Goal: Task Accomplishment & Management: Use online tool/utility

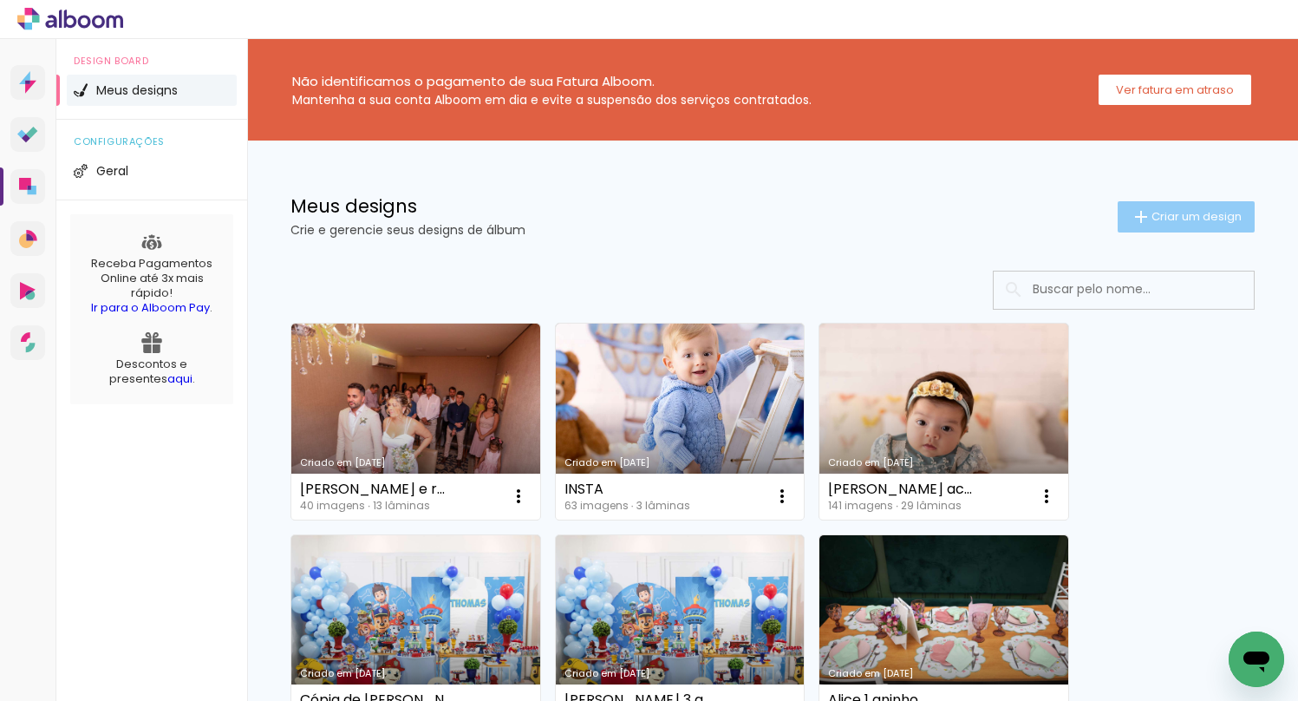
click at [1167, 211] on span "Criar um design" at bounding box center [1196, 216] width 90 height 11
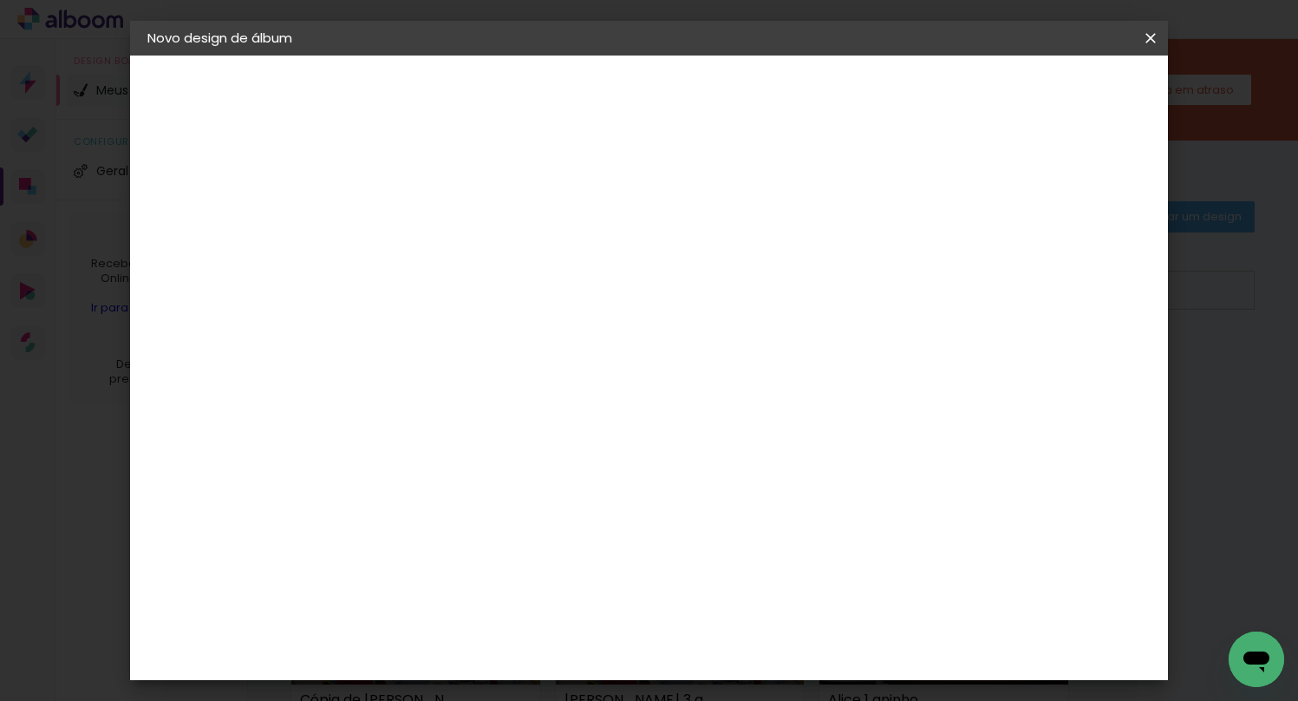
click at [431, 231] on input at bounding box center [431, 232] width 0 height 27
type input "d"
type input "Pietra 10 anos"
type paper-input "Pietra 10 anos"
click at [0, 0] on slot "Avançar" at bounding box center [0, 0] width 0 height 0
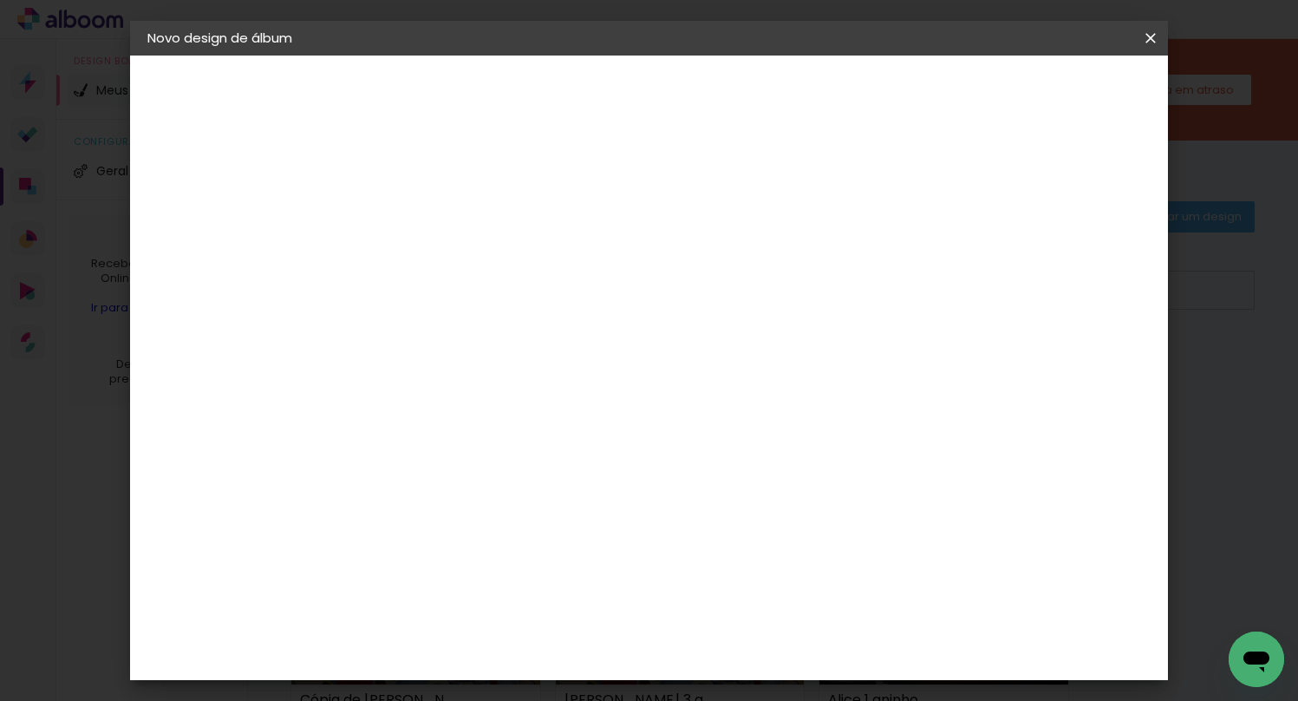
scroll to position [3882, 0]
click at [0, 0] on slot "Avançar" at bounding box center [0, 0] width 0 height 0
click at [548, 419] on span "20 × 30" at bounding box center [507, 442] width 81 height 46
click at [0, 0] on slot "Avançar" at bounding box center [0, 0] width 0 height 0
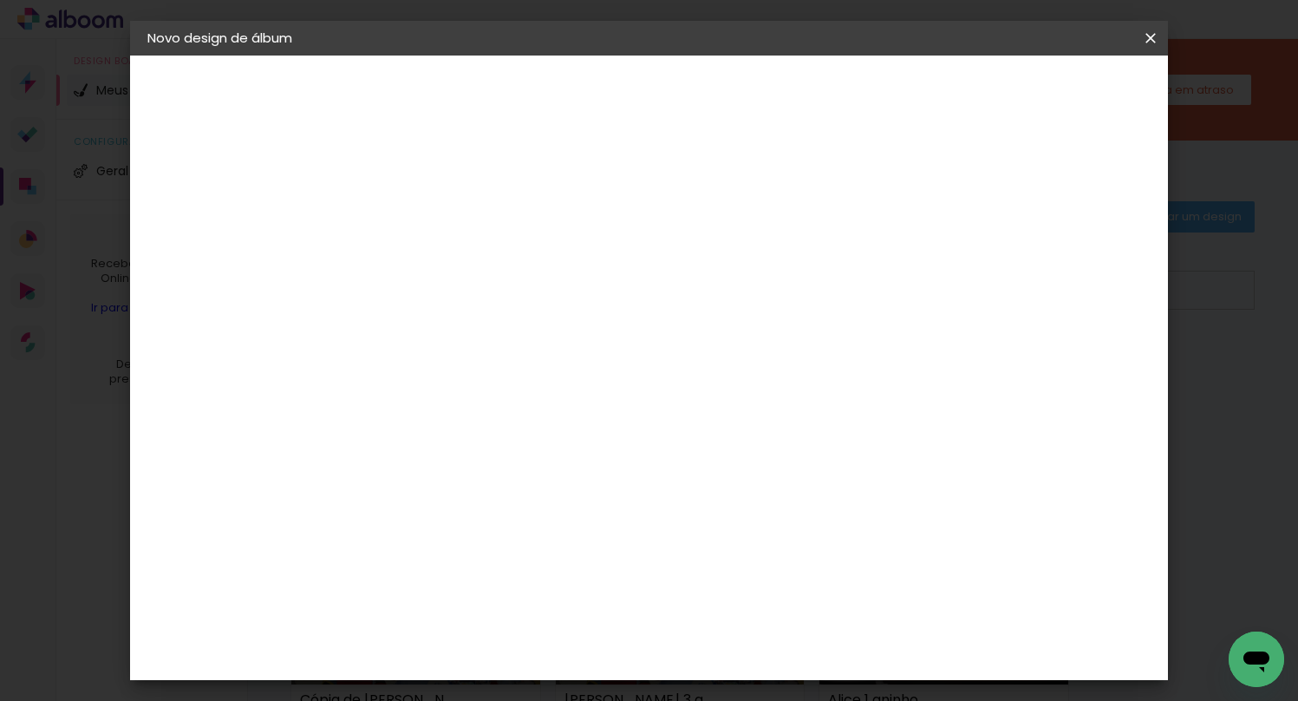
click at [1042, 91] on span "Iniciar design" at bounding box center [1002, 92] width 79 height 12
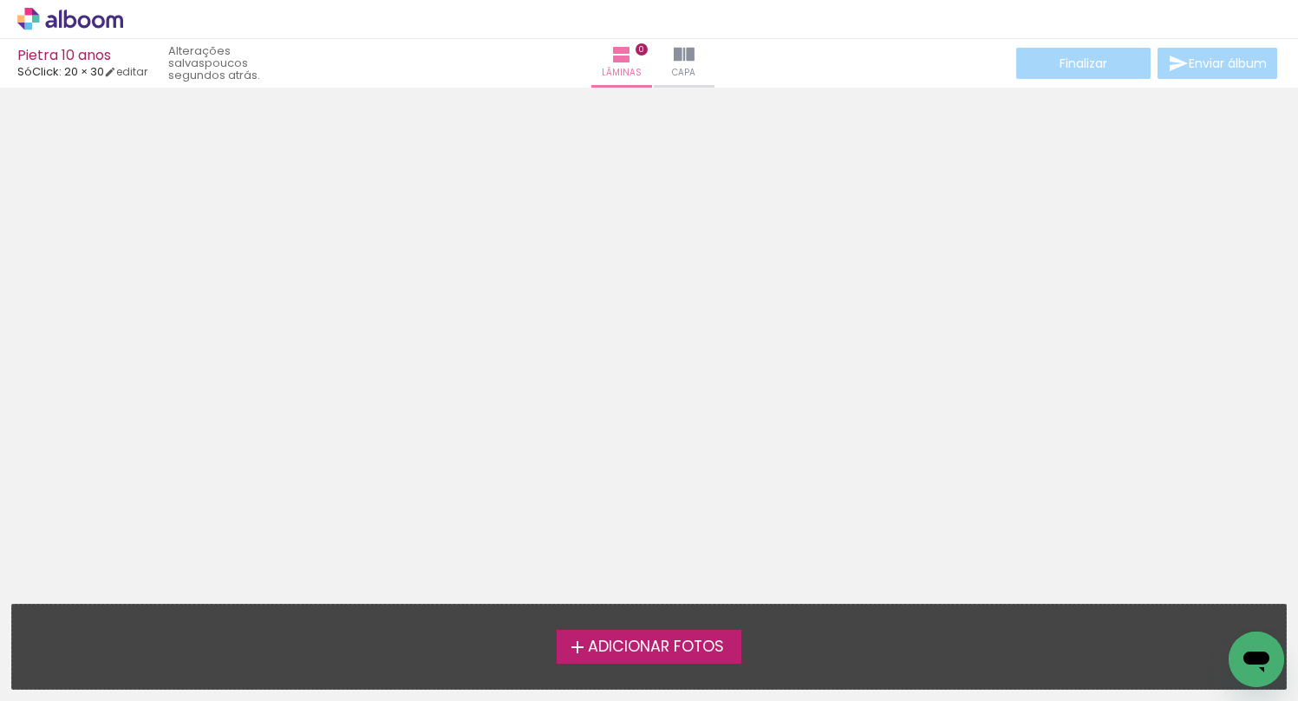
click at [664, 641] on span "Adicionar Fotos" at bounding box center [656, 647] width 136 height 16
click at [0, 0] on input "file" at bounding box center [0, 0] width 0 height 0
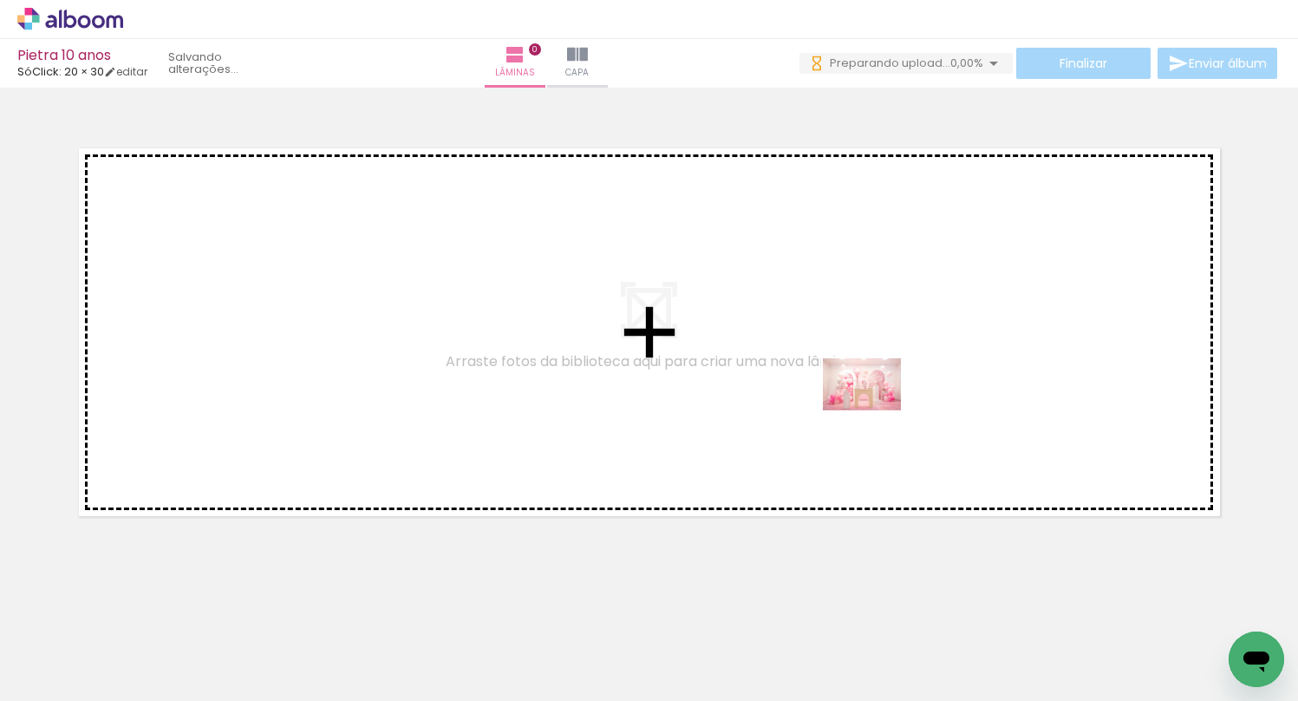
drag, startPoint x: 185, startPoint y: 631, endPoint x: 900, endPoint y: 391, distance: 754.6
click at [900, 391] on quentale-workspace at bounding box center [649, 350] width 1298 height 701
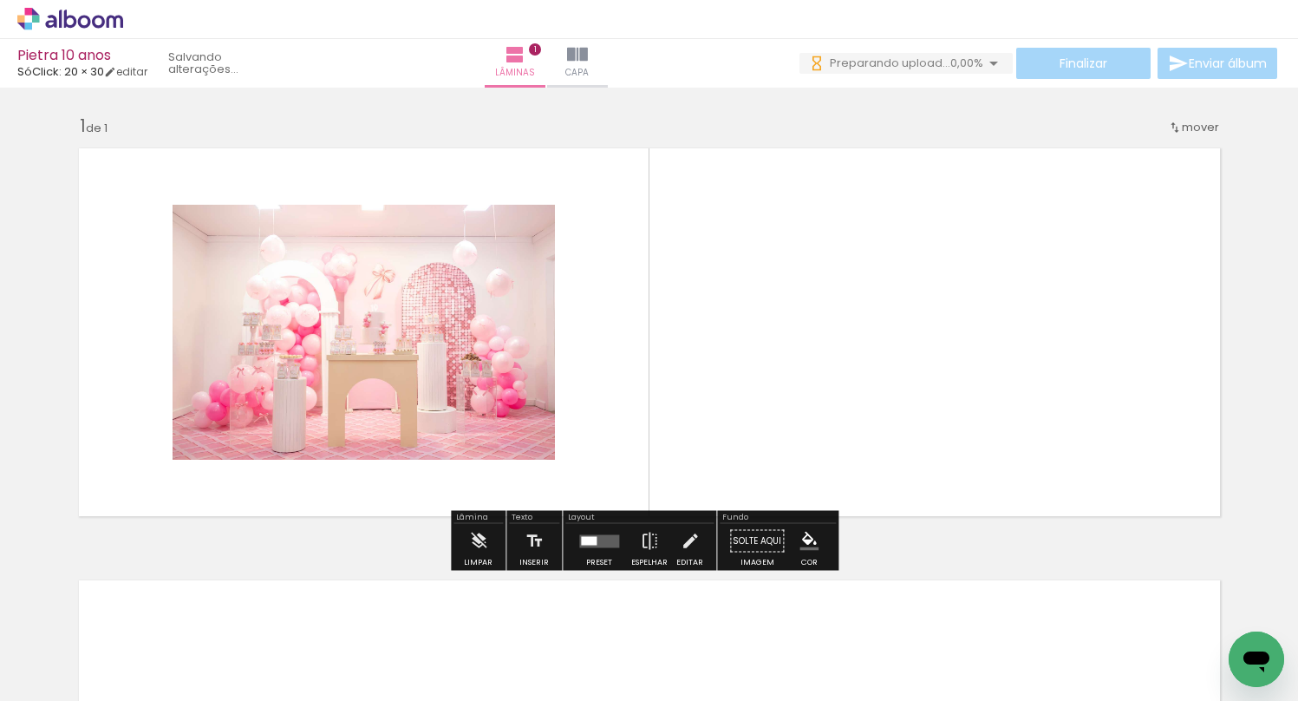
click at [589, 537] on div at bounding box center [589, 540] width 16 height 9
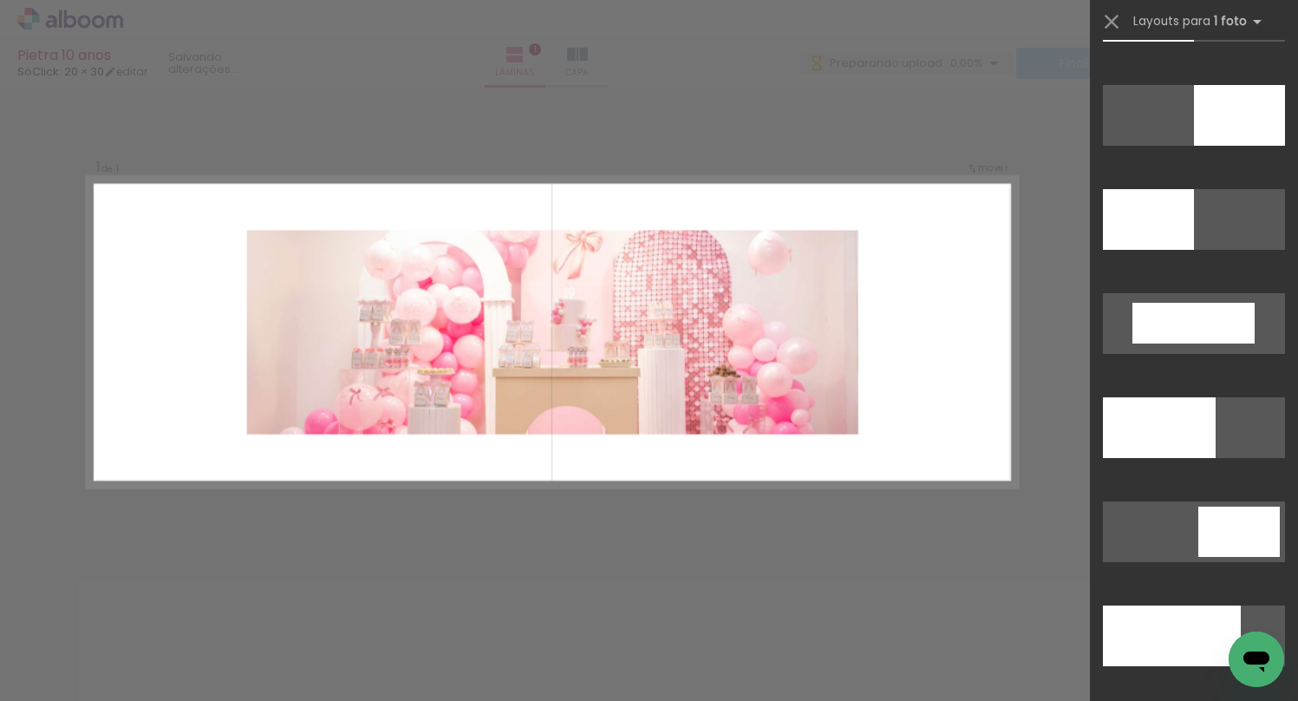
scroll to position [3668, 0]
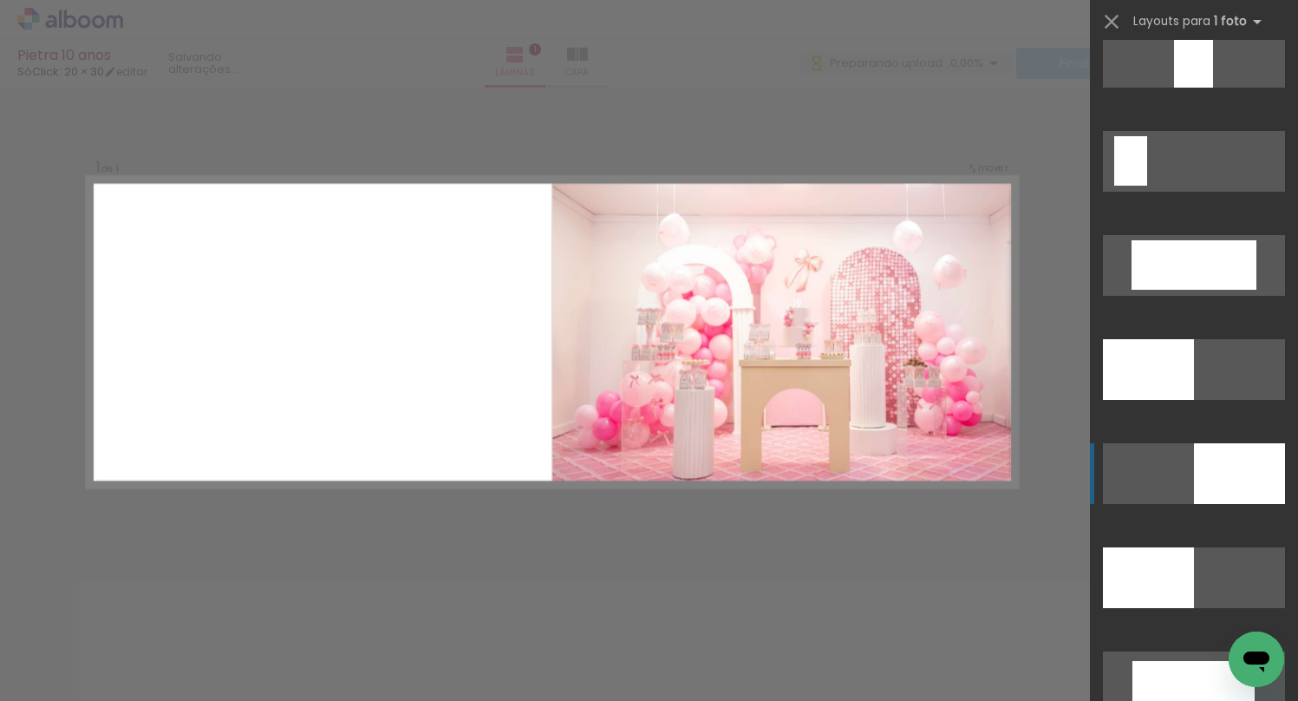
click at [1194, 400] on div at bounding box center [1148, 369] width 91 height 61
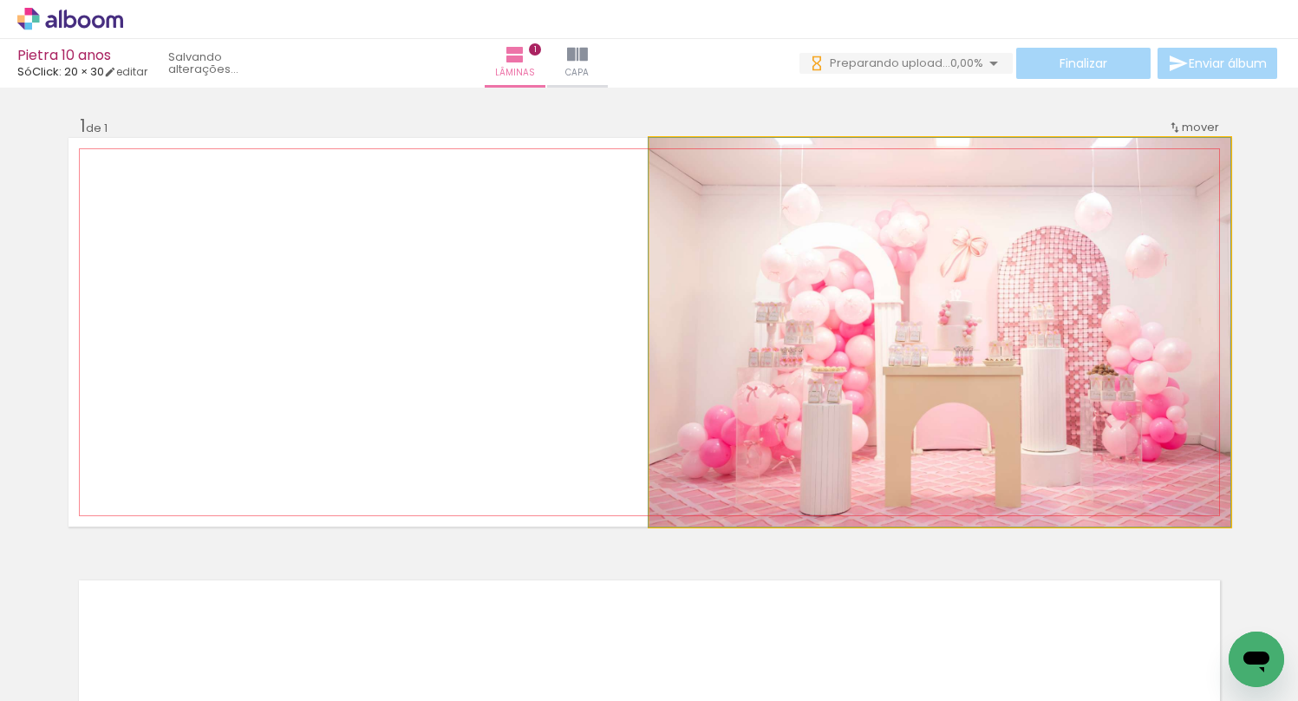
drag, startPoint x: 1024, startPoint y: 415, endPoint x: 1001, endPoint y: 351, distance: 68.0
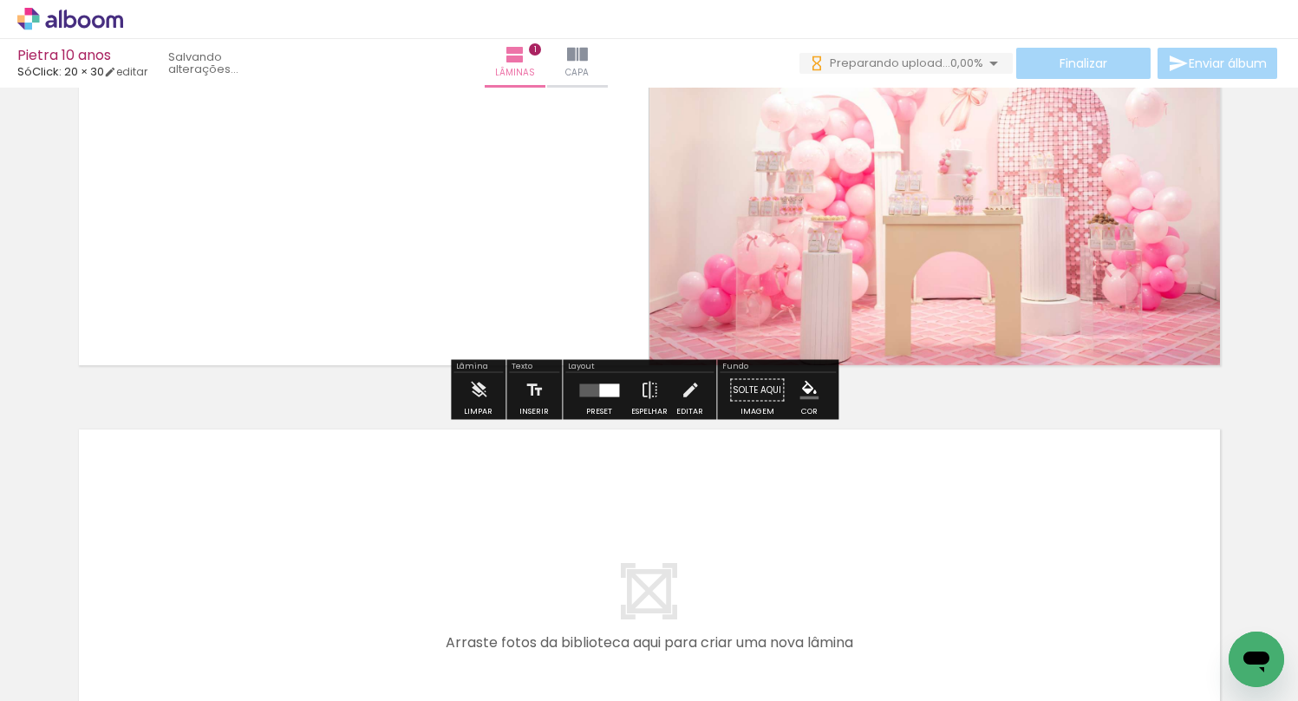
scroll to position [427, 0]
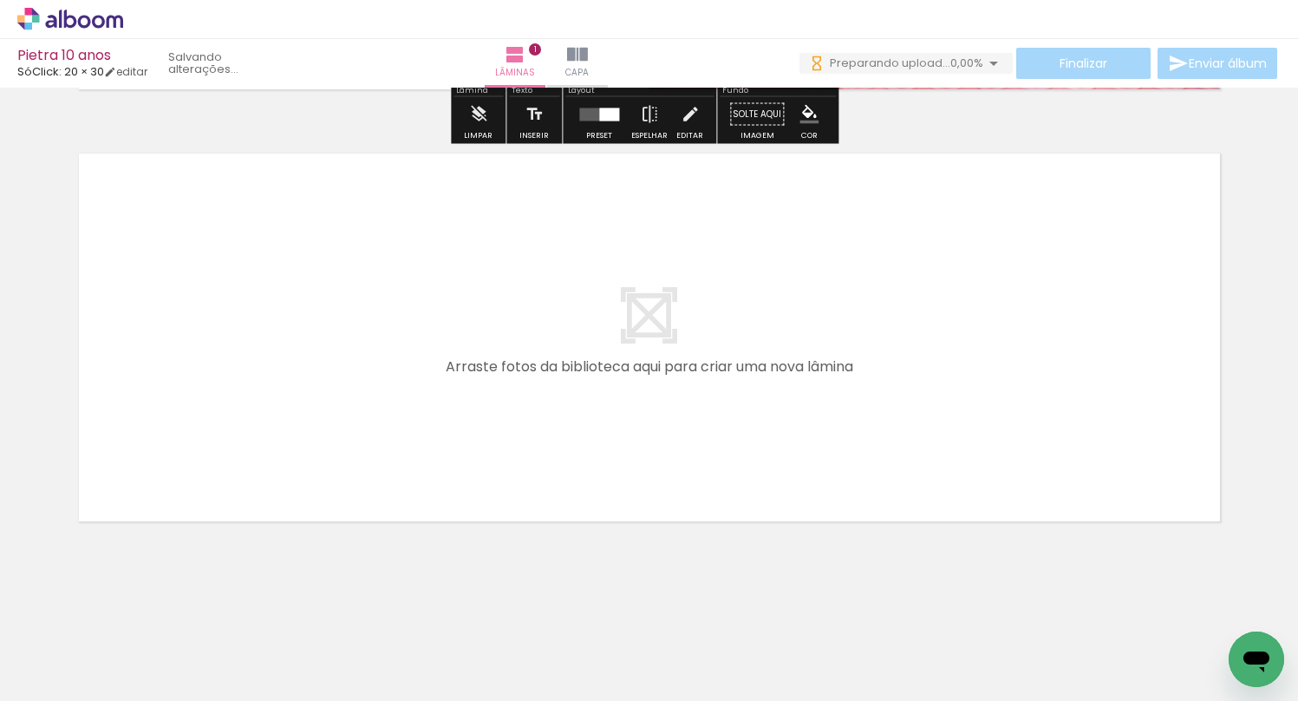
click at [441, 447] on quentale-layouter at bounding box center [649, 337] width 1162 height 388
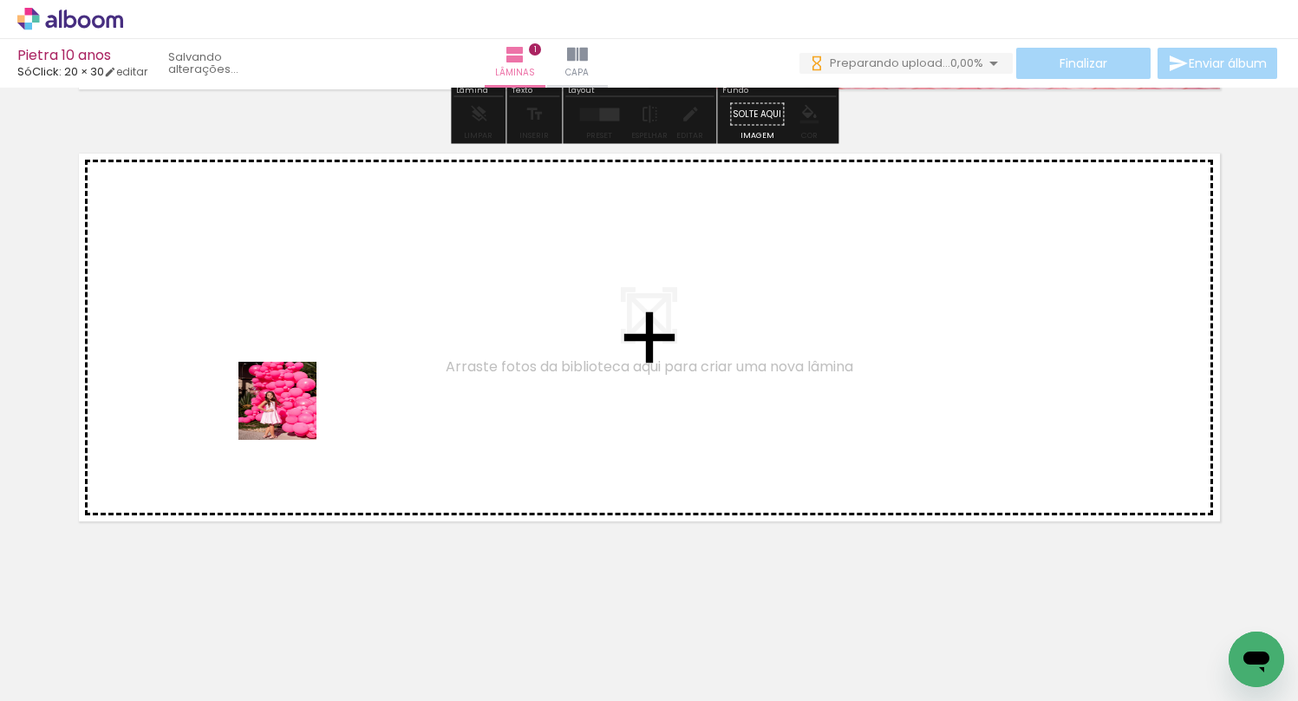
drag, startPoint x: 272, startPoint y: 660, endPoint x: 281, endPoint y: 387, distance: 273.3
click at [281, 387] on quentale-workspace at bounding box center [649, 350] width 1298 height 701
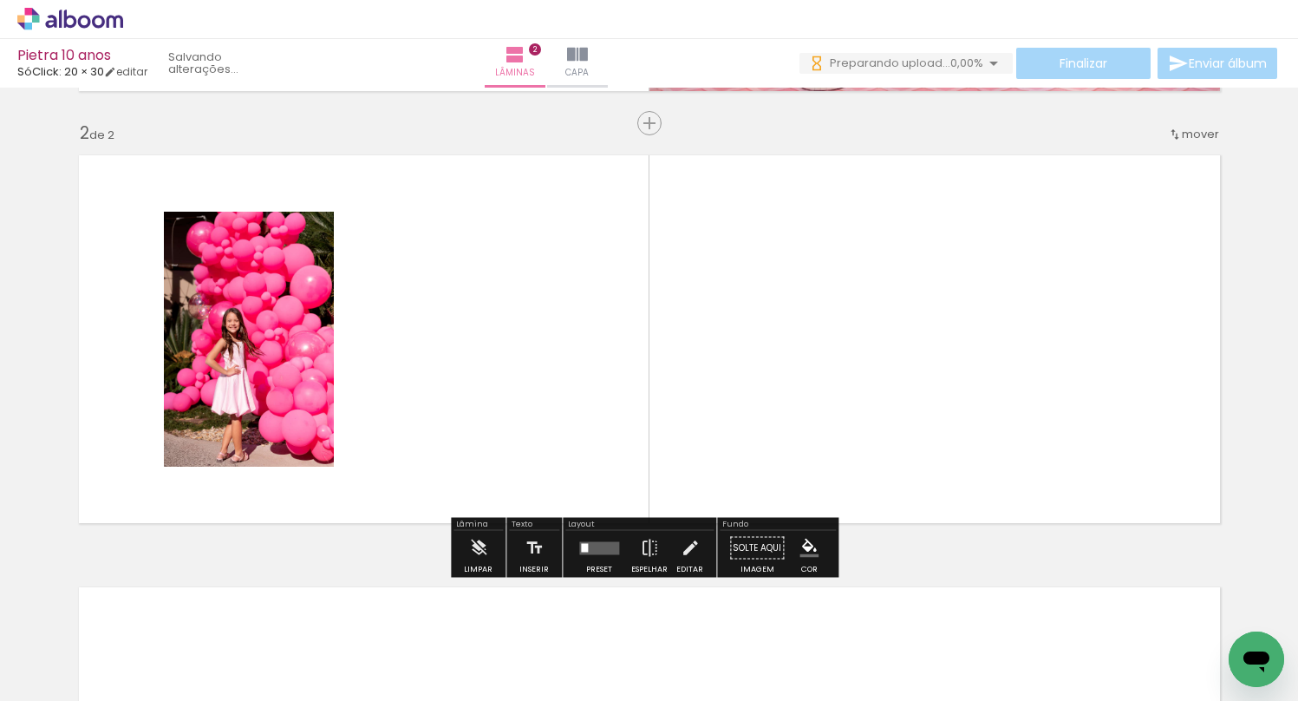
scroll to position [424, 0]
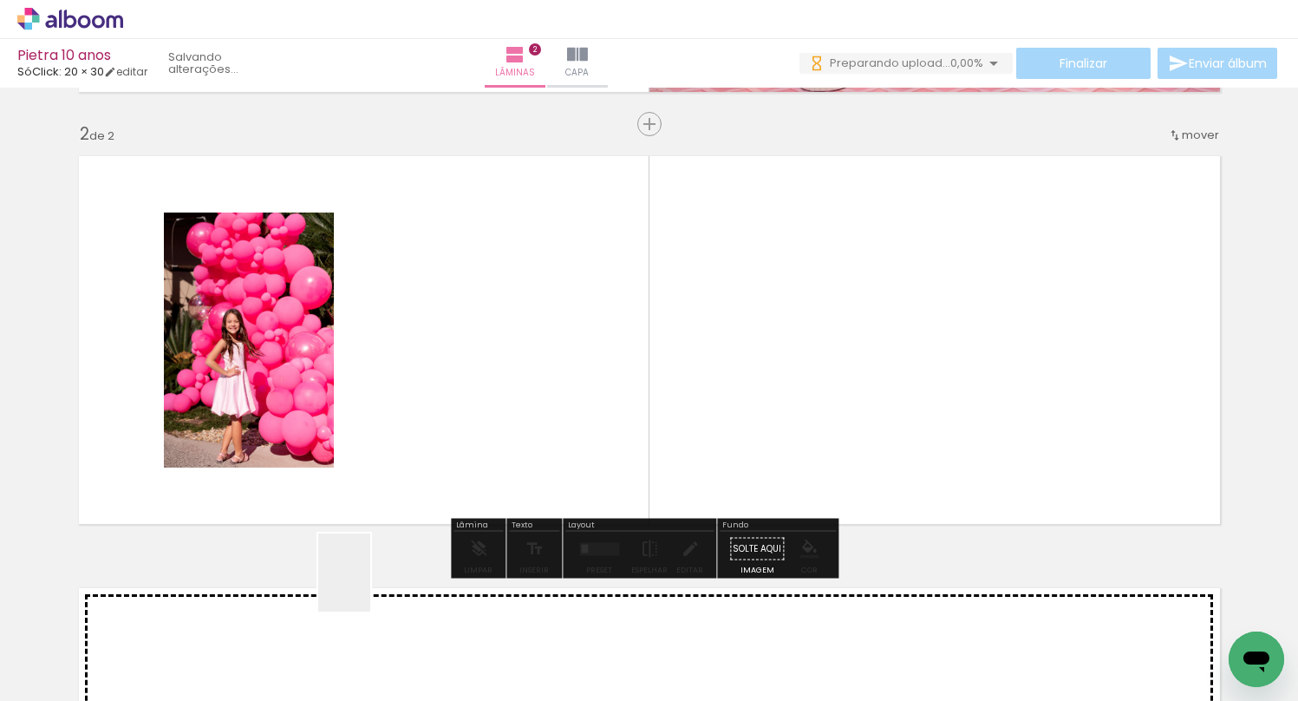
drag, startPoint x: 370, startPoint y: 635, endPoint x: 409, endPoint y: 294, distance: 343.0
click at [409, 294] on quentale-workspace at bounding box center [649, 350] width 1298 height 701
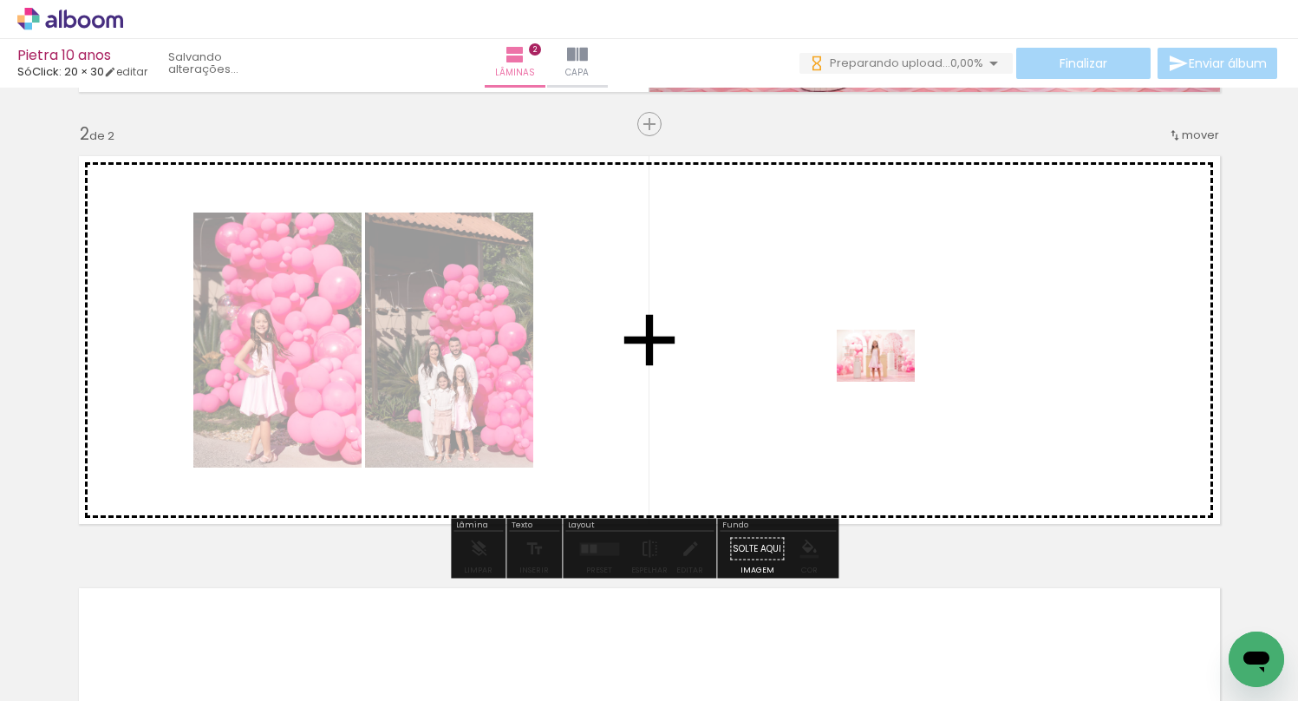
drag, startPoint x: 491, startPoint y: 659, endPoint x: 889, endPoint y: 382, distance: 485.2
click at [889, 382] on quentale-workspace at bounding box center [649, 350] width 1298 height 701
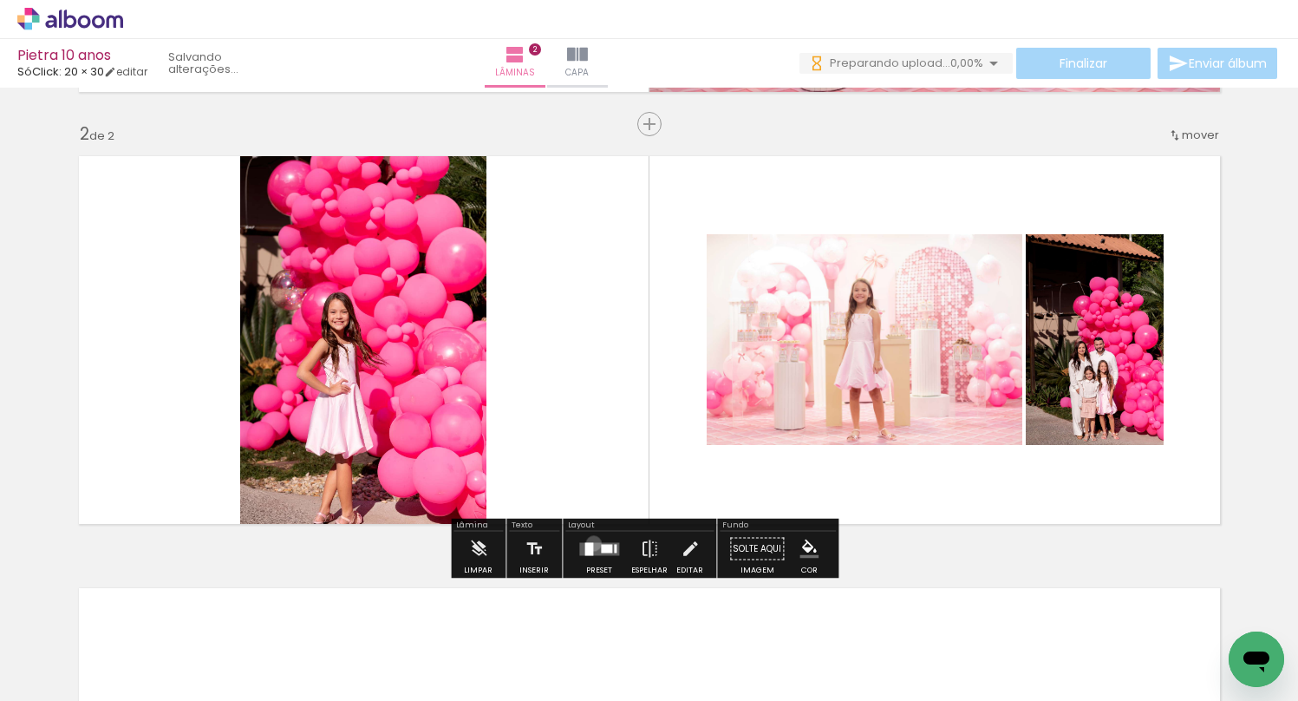
click at [590, 543] on quentale-layouter at bounding box center [599, 548] width 40 height 13
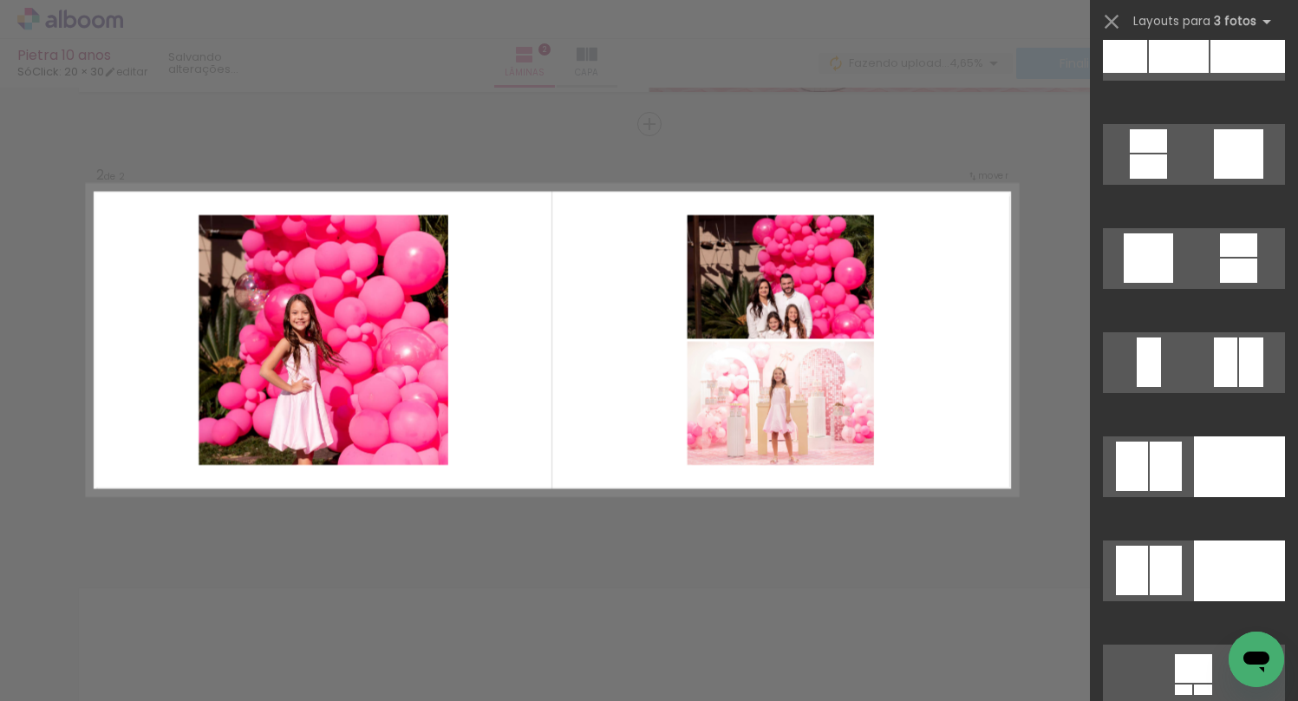
scroll to position [11336, 0]
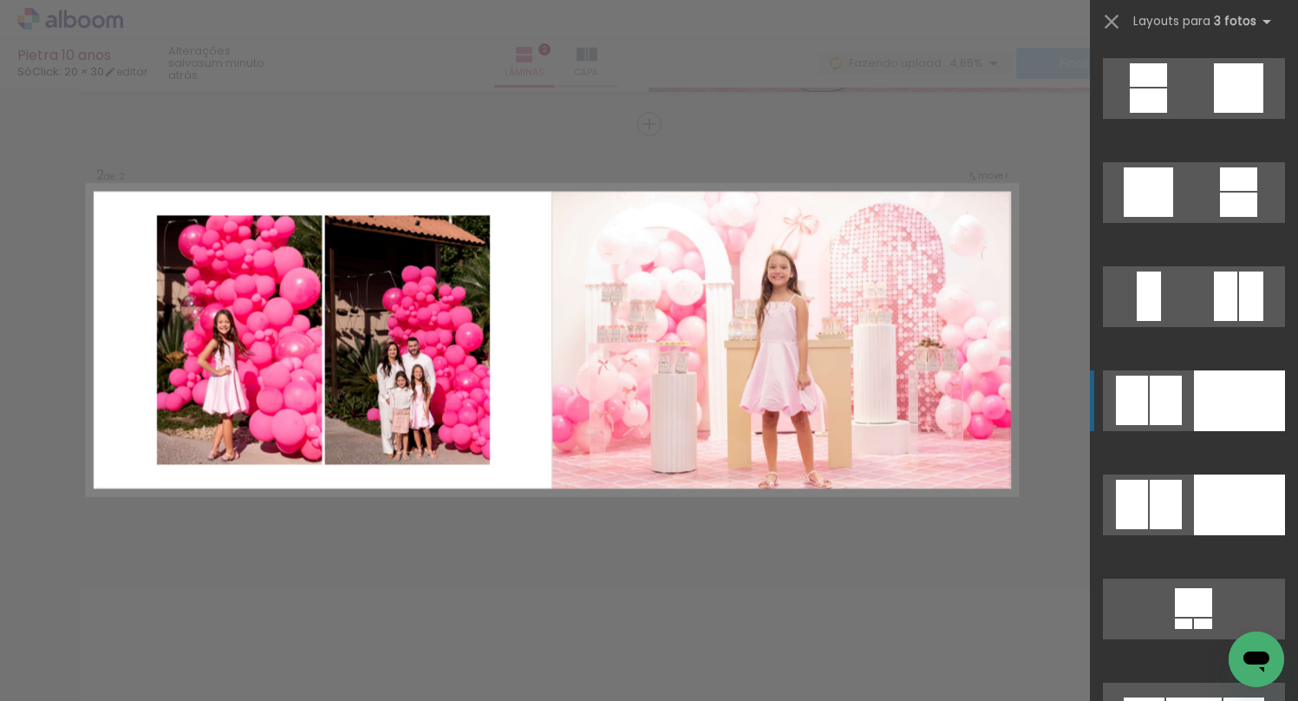
click at [1166, 113] on div at bounding box center [1148, 100] width 37 height 24
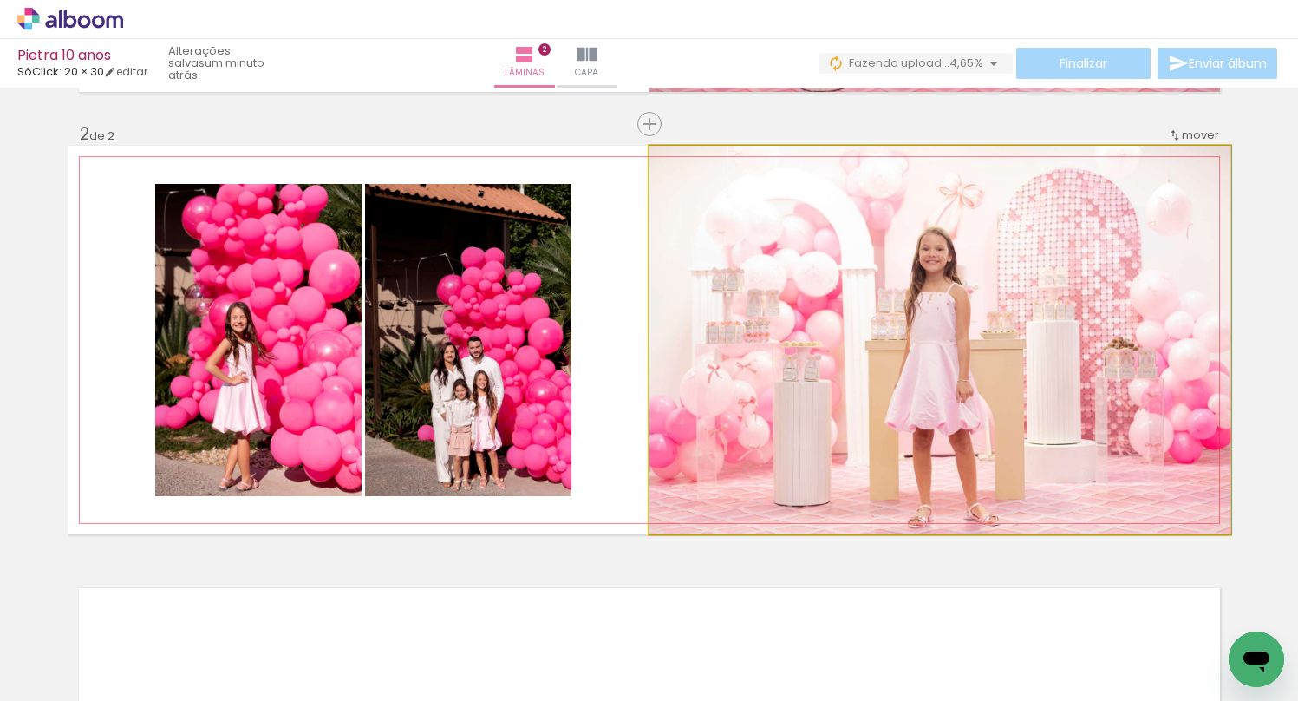
drag, startPoint x: 860, startPoint y: 407, endPoint x: 1037, endPoint y: 384, distance: 178.3
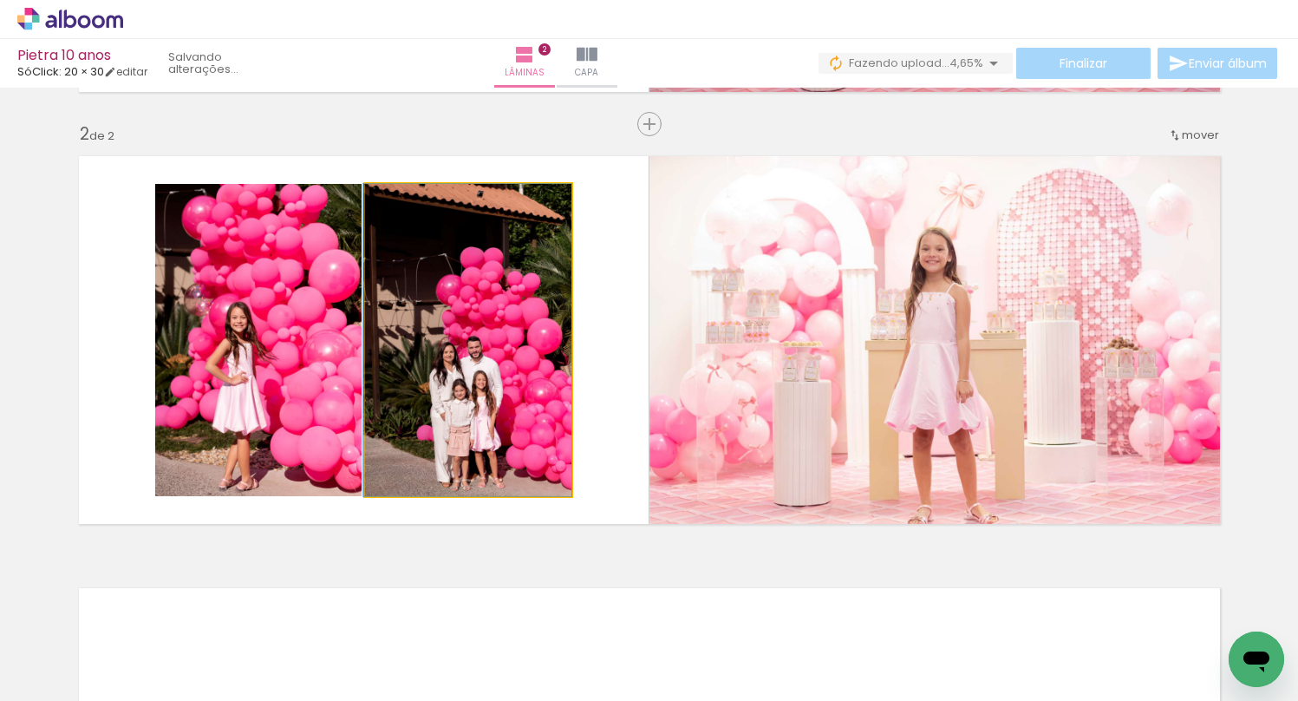
drag, startPoint x: 476, startPoint y: 421, endPoint x: 462, endPoint y: 338, distance: 83.5
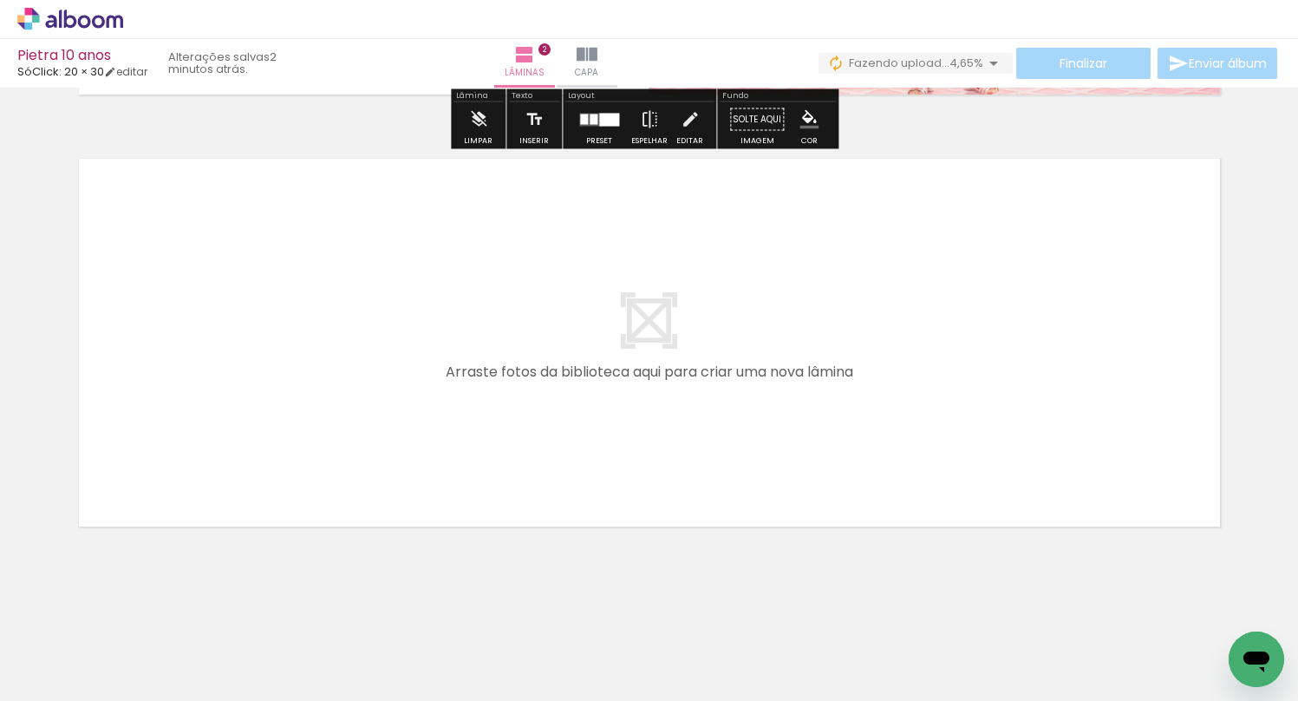
scroll to position [858, 0]
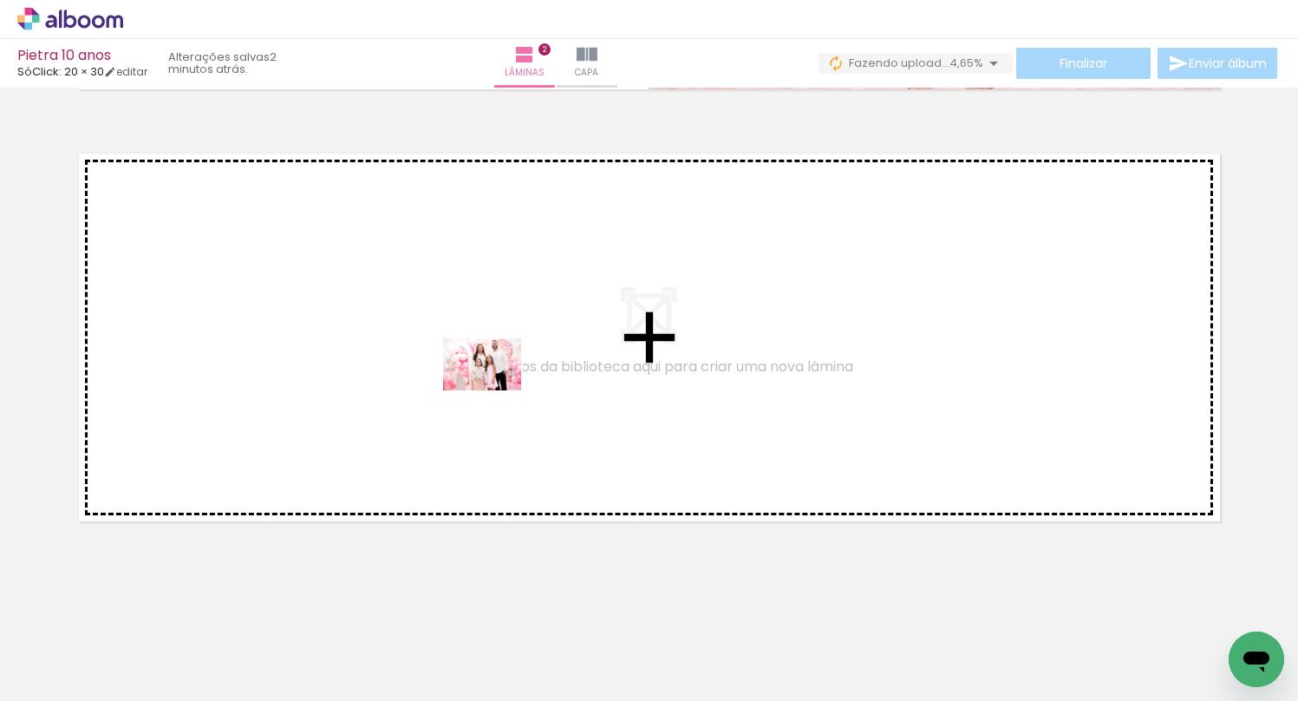
drag, startPoint x: 671, startPoint y: 647, endPoint x: 495, endPoint y: 390, distance: 311.2
click at [495, 390] on quentale-workspace at bounding box center [649, 350] width 1298 height 701
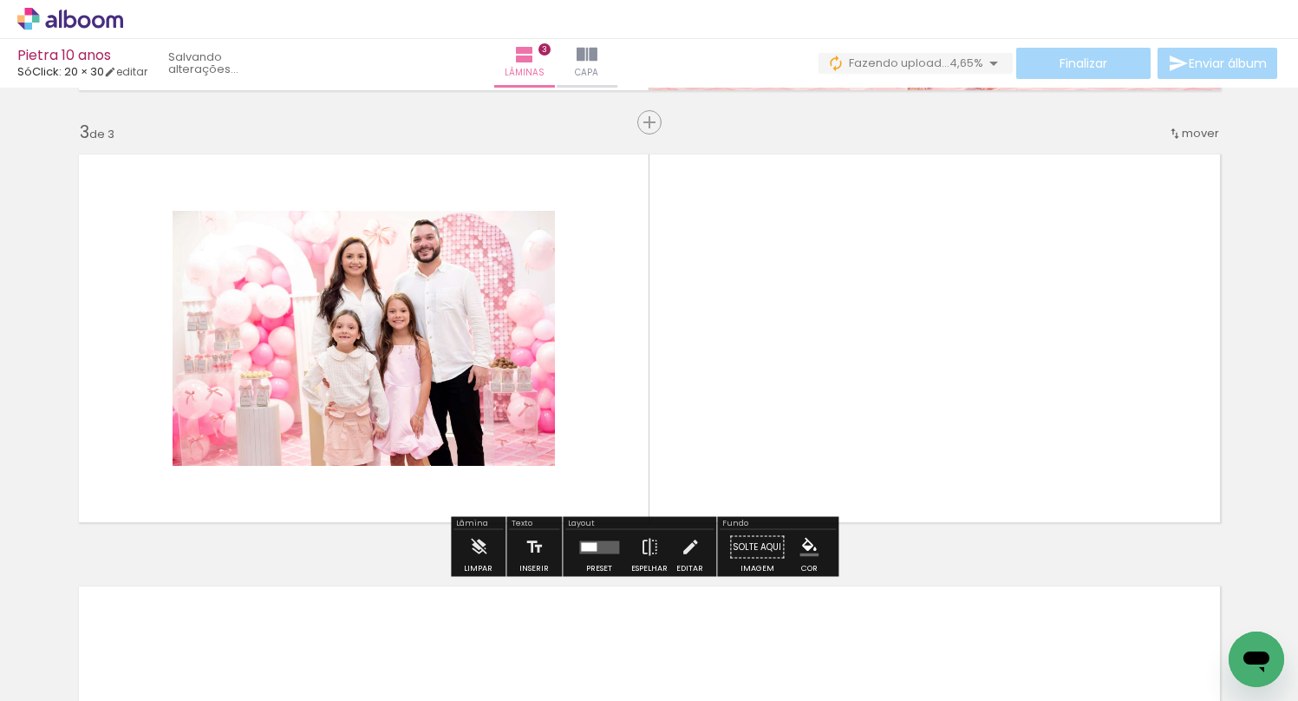
scroll to position [856, 0]
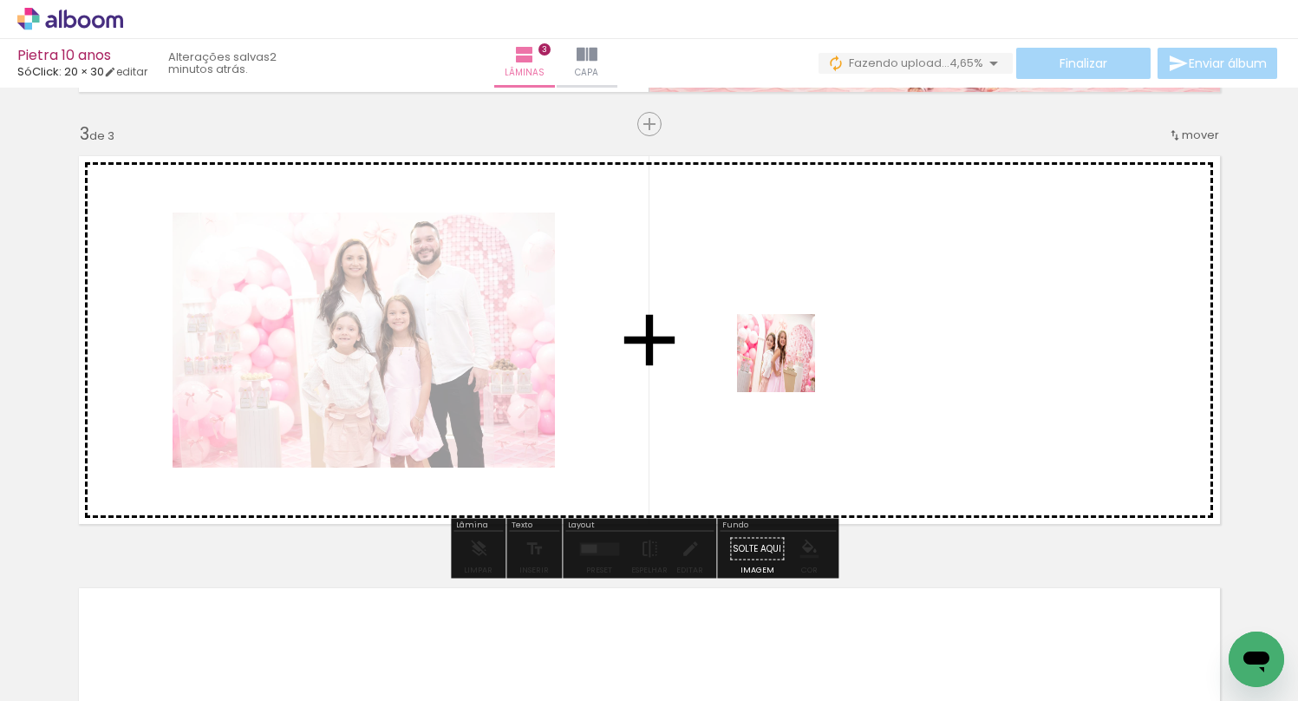
drag, startPoint x: 761, startPoint y: 582, endPoint x: 790, endPoint y: 364, distance: 219.5
click at [790, 364] on quentale-workspace at bounding box center [649, 350] width 1298 height 701
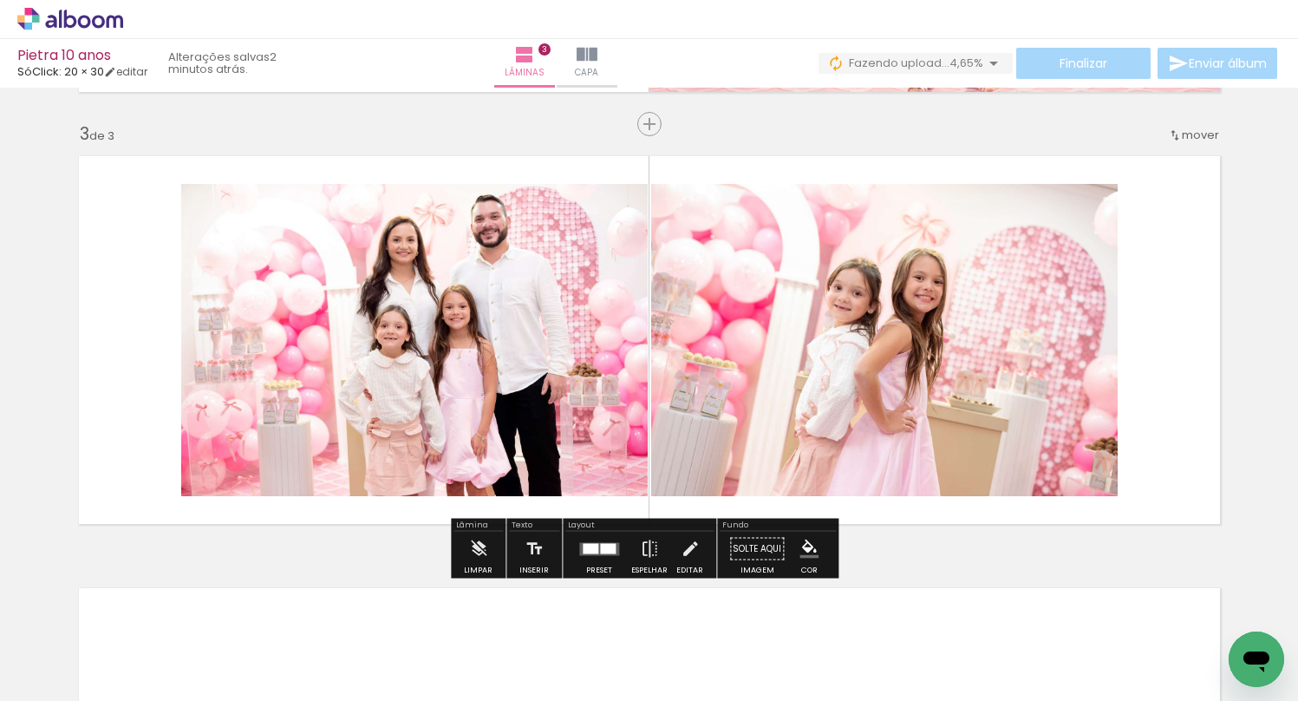
click at [588, 557] on div at bounding box center [599, 549] width 47 height 35
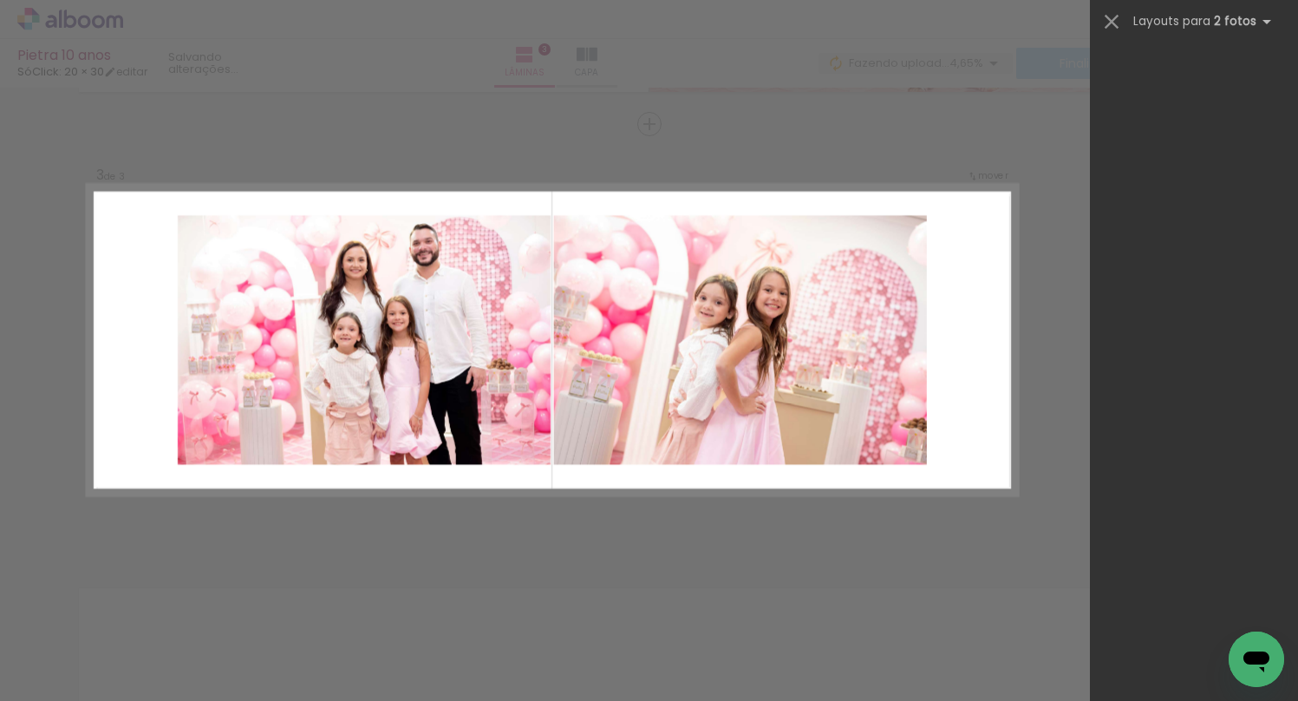
scroll to position [0, 0]
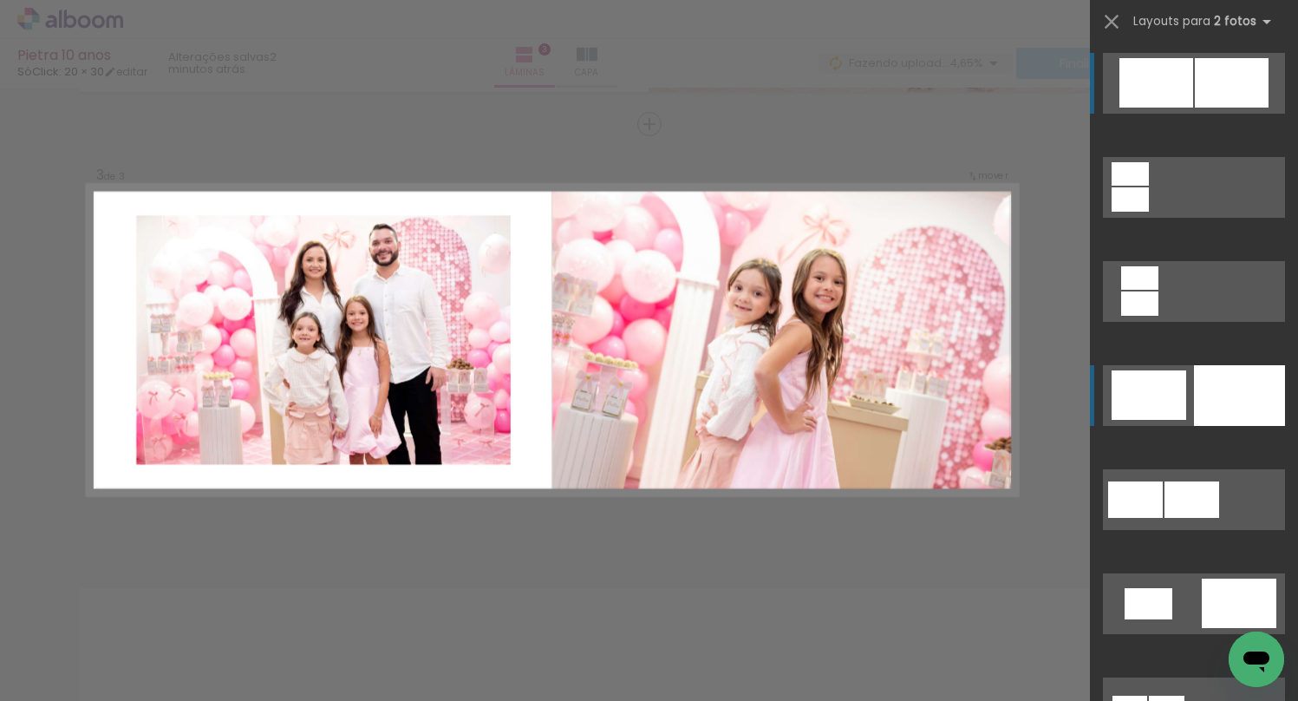
click at [1194, 383] on div at bounding box center [1239, 395] width 91 height 61
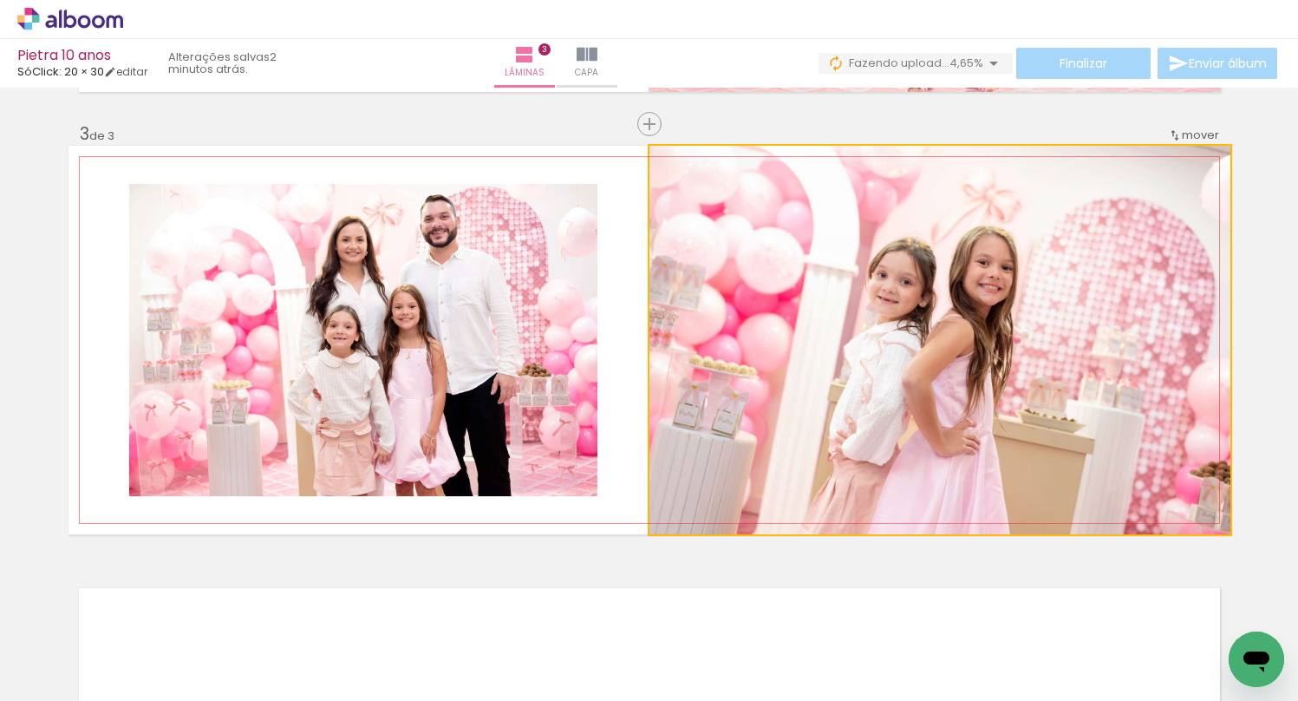
drag, startPoint x: 717, startPoint y: 337, endPoint x: 358, endPoint y: 331, distance: 359.0
click at [0, 0] on slot at bounding box center [0, 0] width 0 height 0
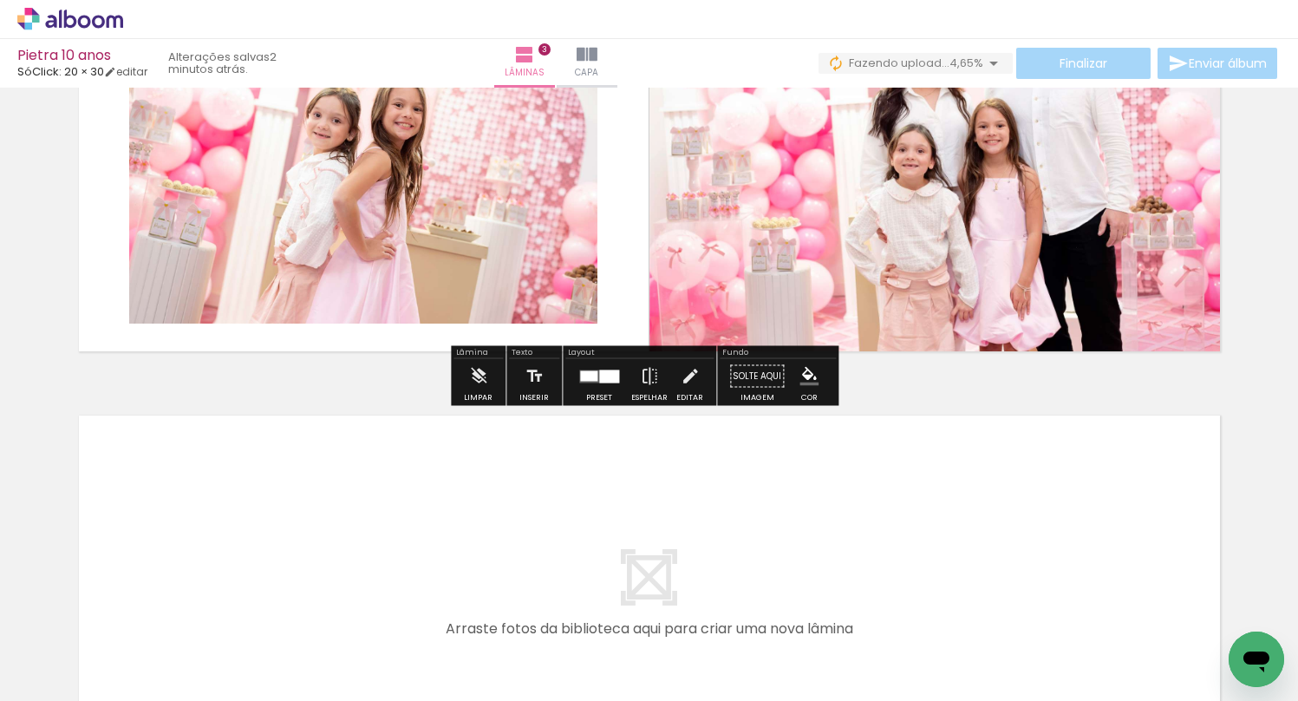
scroll to position [1290, 0]
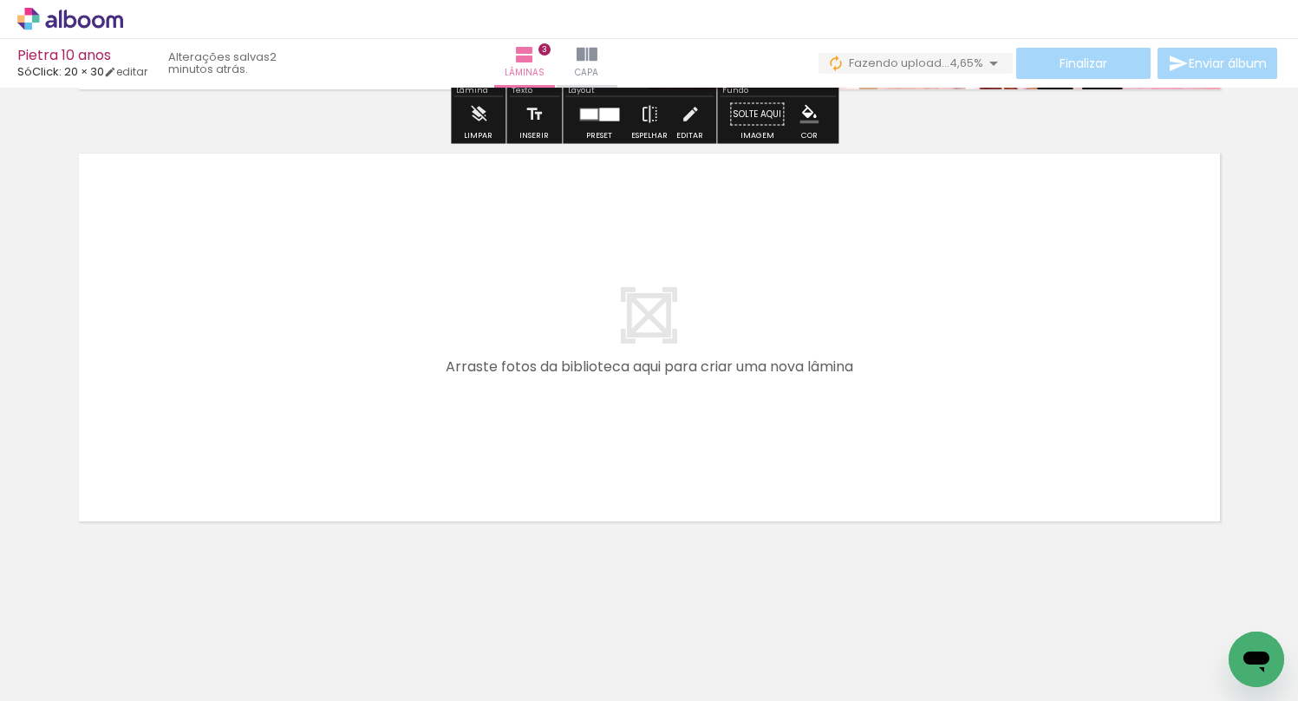
click at [394, 658] on div at bounding box center [368, 642] width 52 height 78
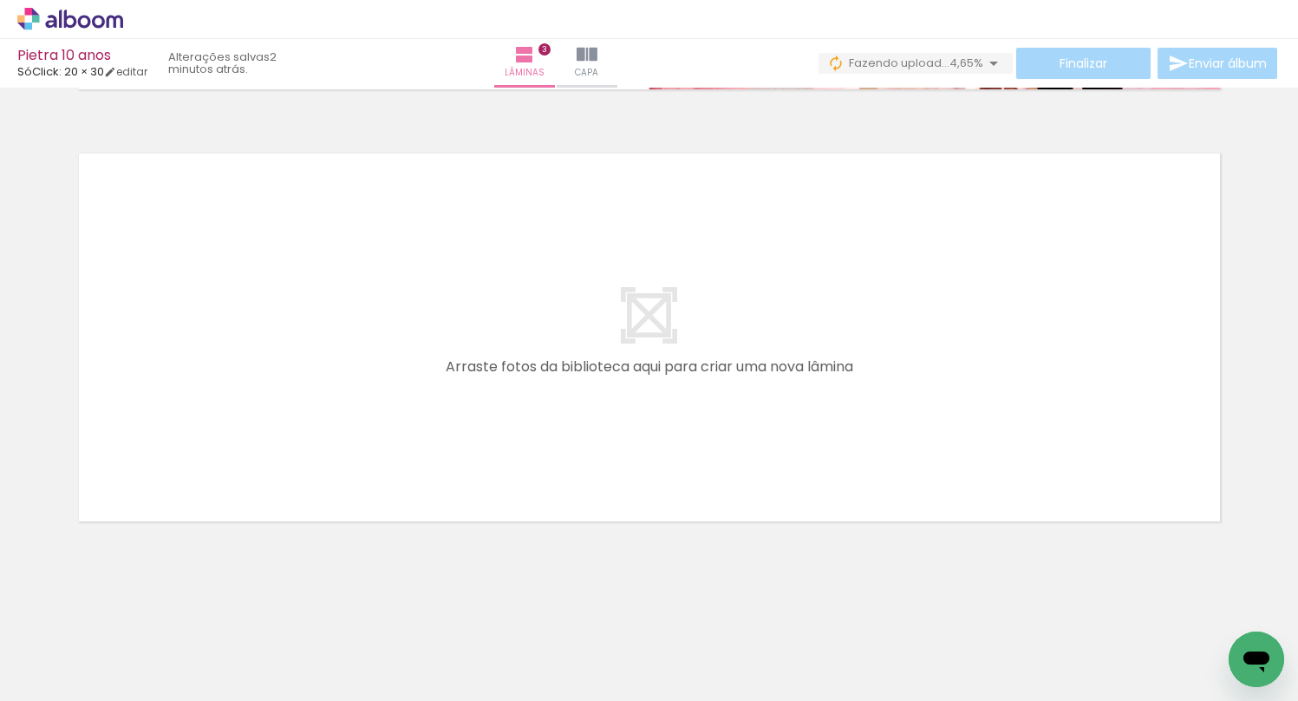
scroll to position [0, 757]
drag, startPoint x: 671, startPoint y: 658, endPoint x: 525, endPoint y: 412, distance: 286.6
click at [525, 412] on quentale-workspace at bounding box center [649, 350] width 1298 height 701
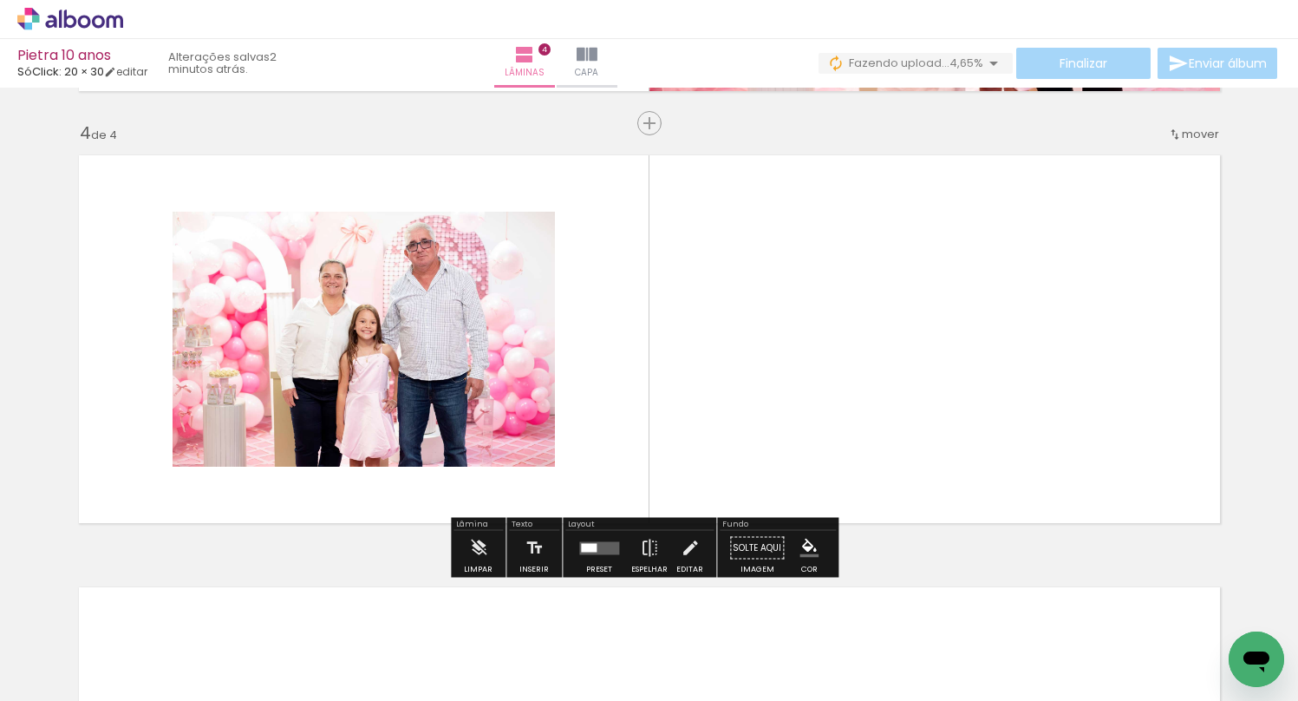
scroll to position [1288, 0]
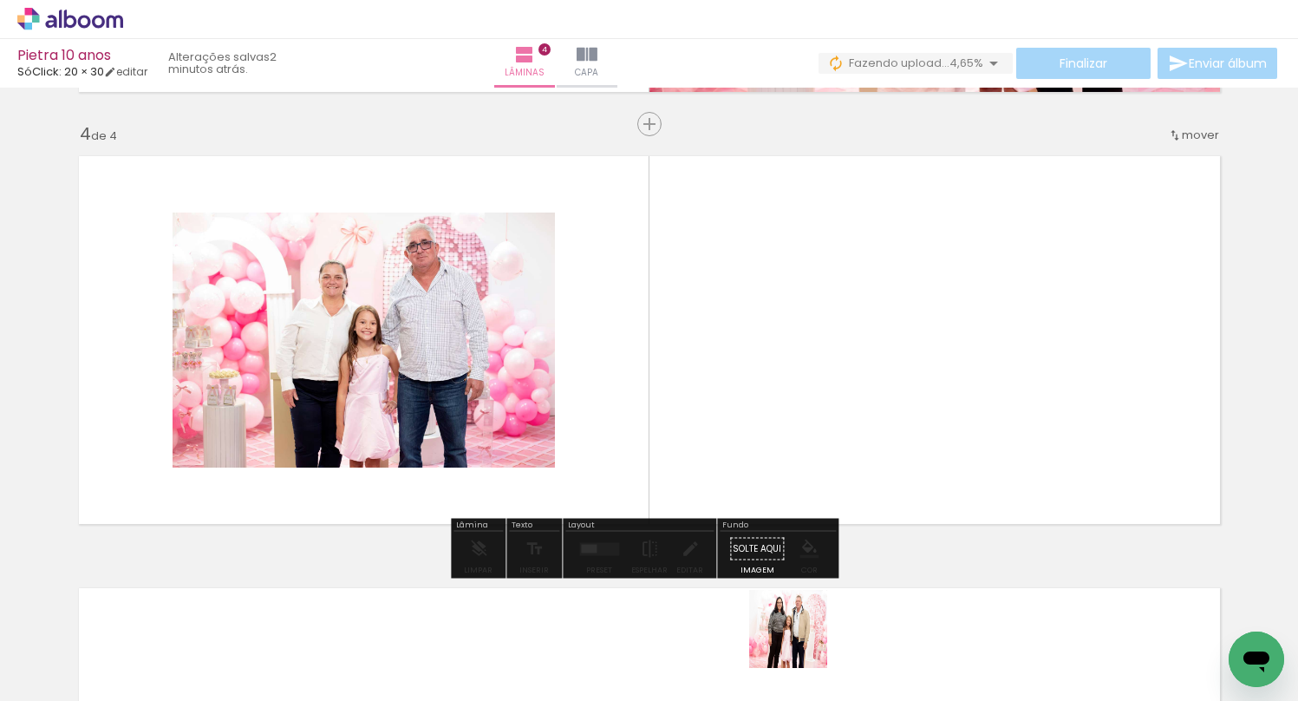
drag, startPoint x: 801, startPoint y: 642, endPoint x: 830, endPoint y: 361, distance: 282.4
click at [830, 361] on quentale-workspace at bounding box center [649, 350] width 1298 height 701
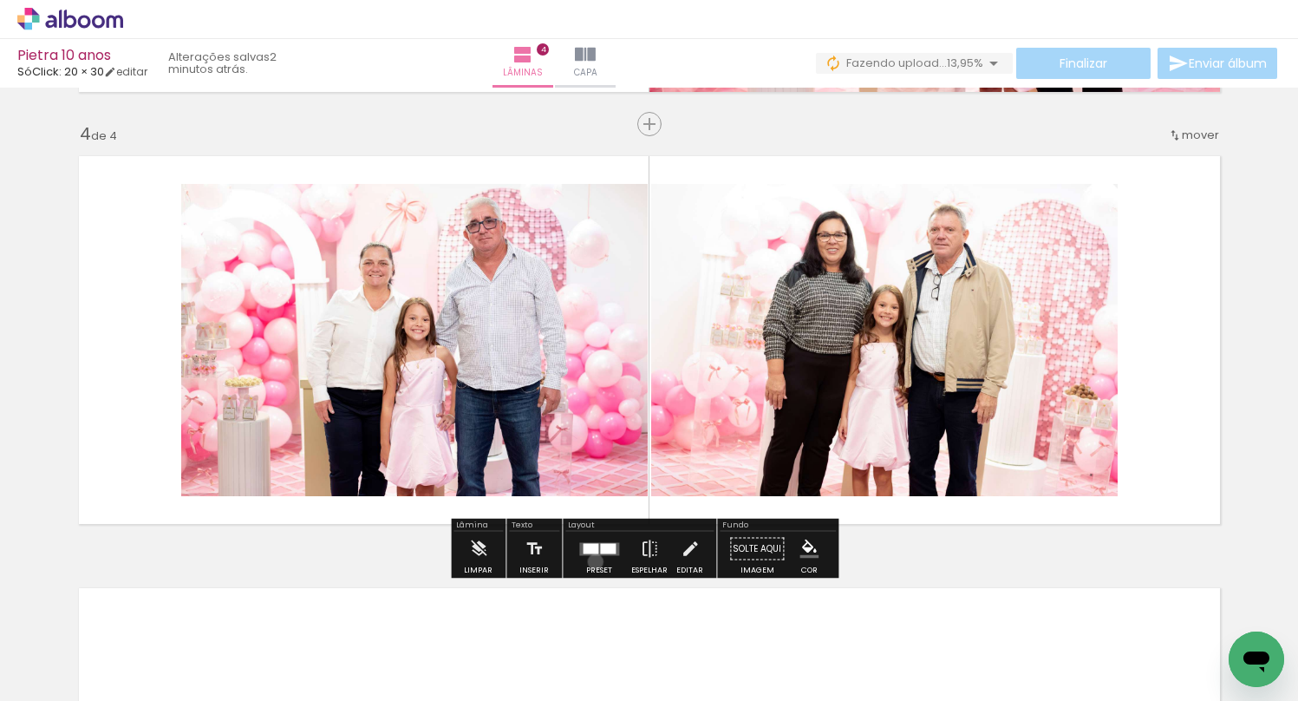
click at [591, 561] on div at bounding box center [599, 549] width 47 height 35
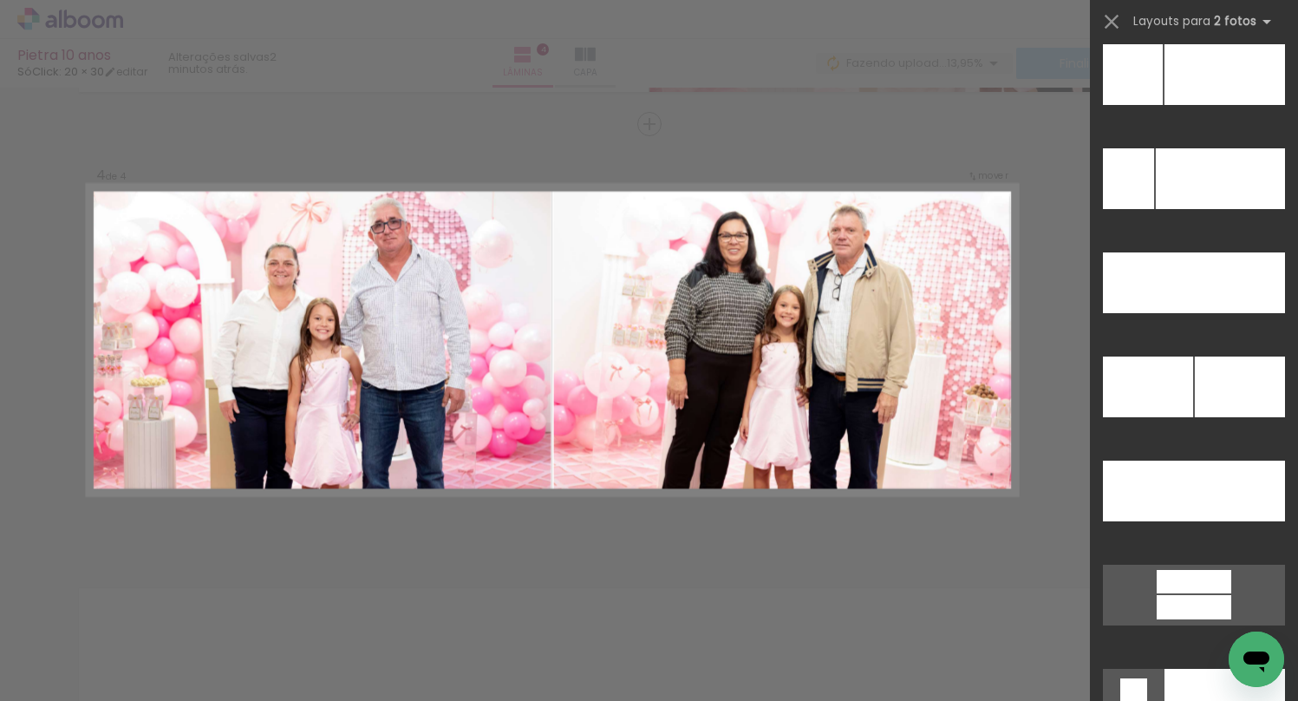
scroll to position [8139, 0]
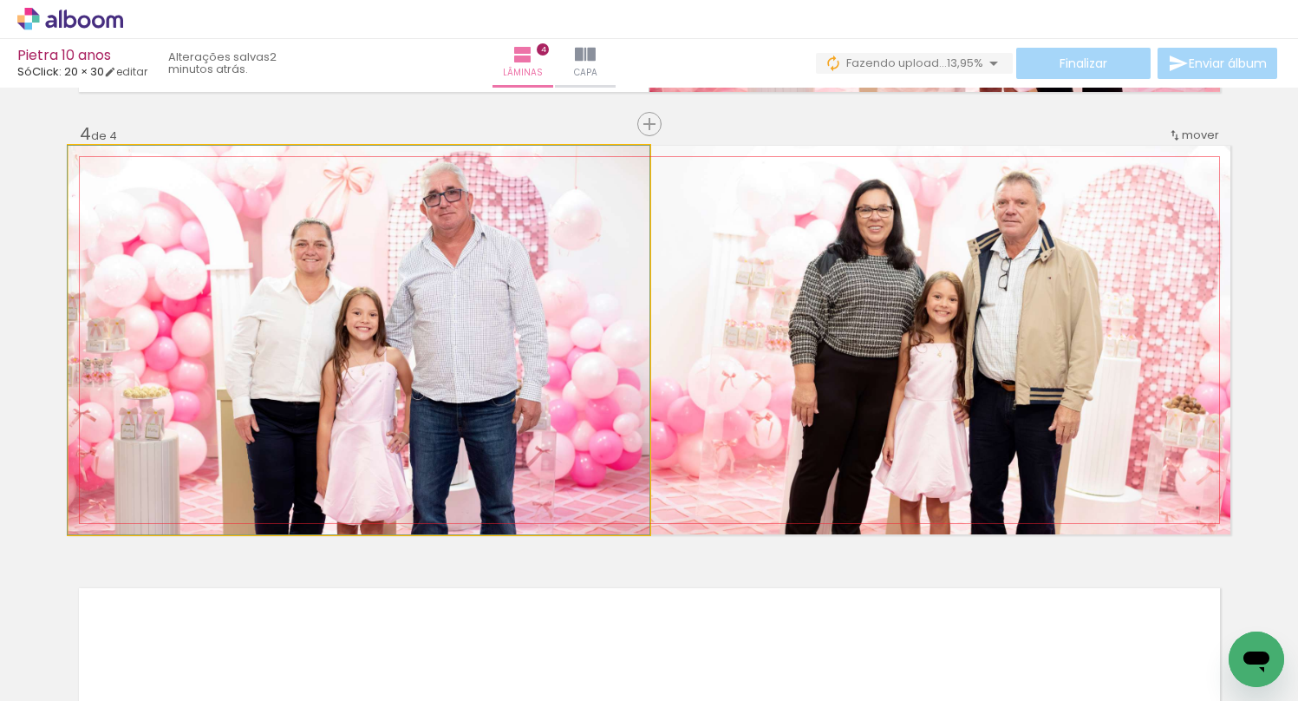
drag, startPoint x: 290, startPoint y: 310, endPoint x: 286, endPoint y: 390, distance: 79.9
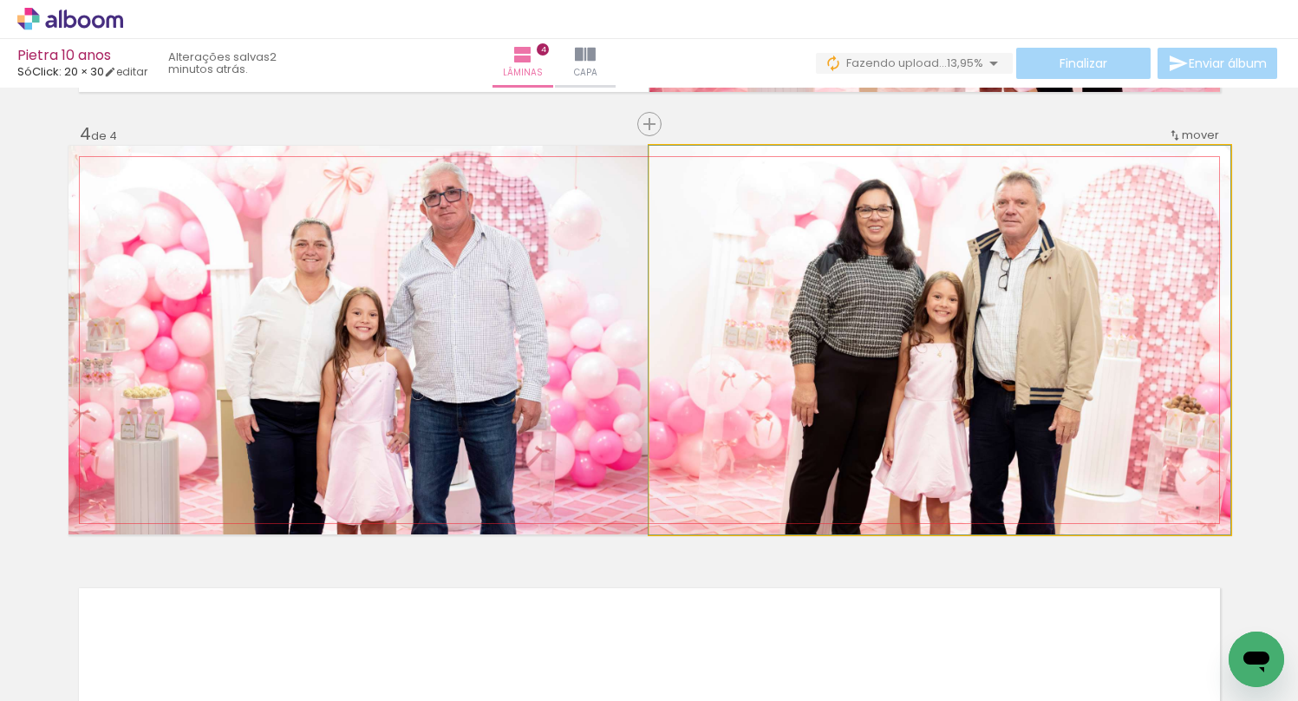
drag, startPoint x: 955, startPoint y: 390, endPoint x: 927, endPoint y: 396, distance: 28.4
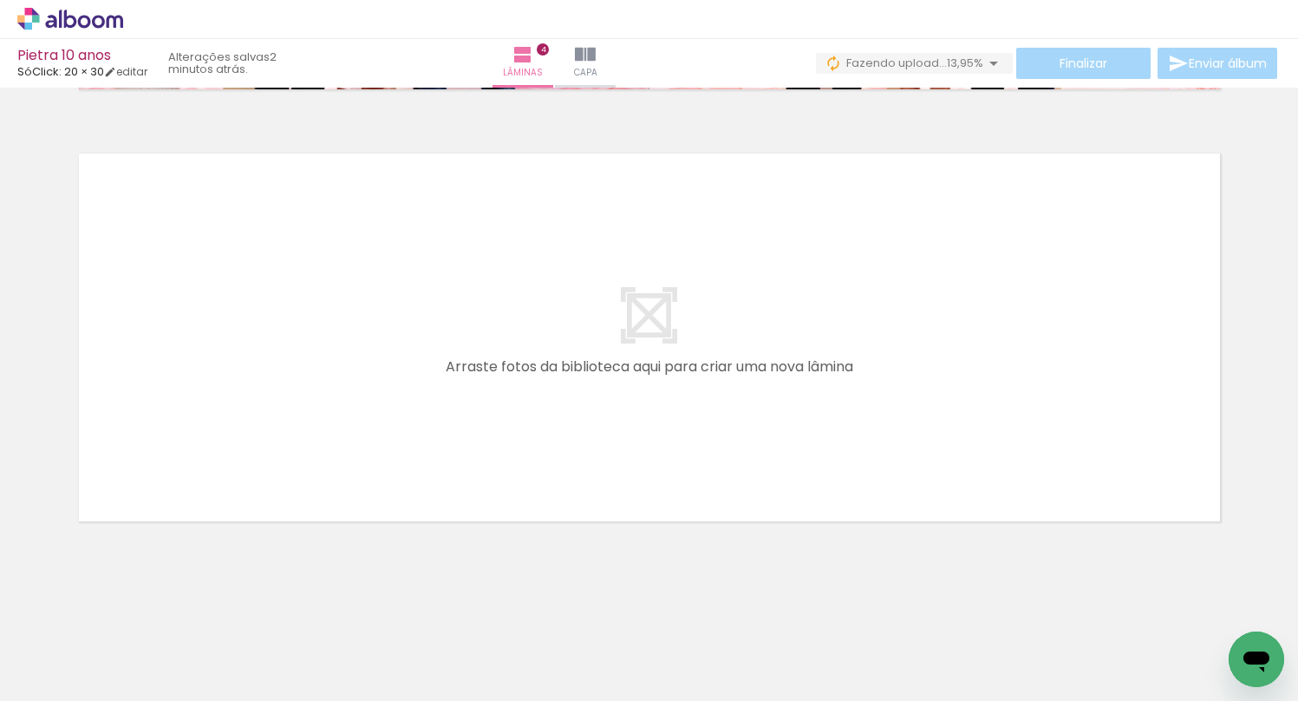
scroll to position [0, 225]
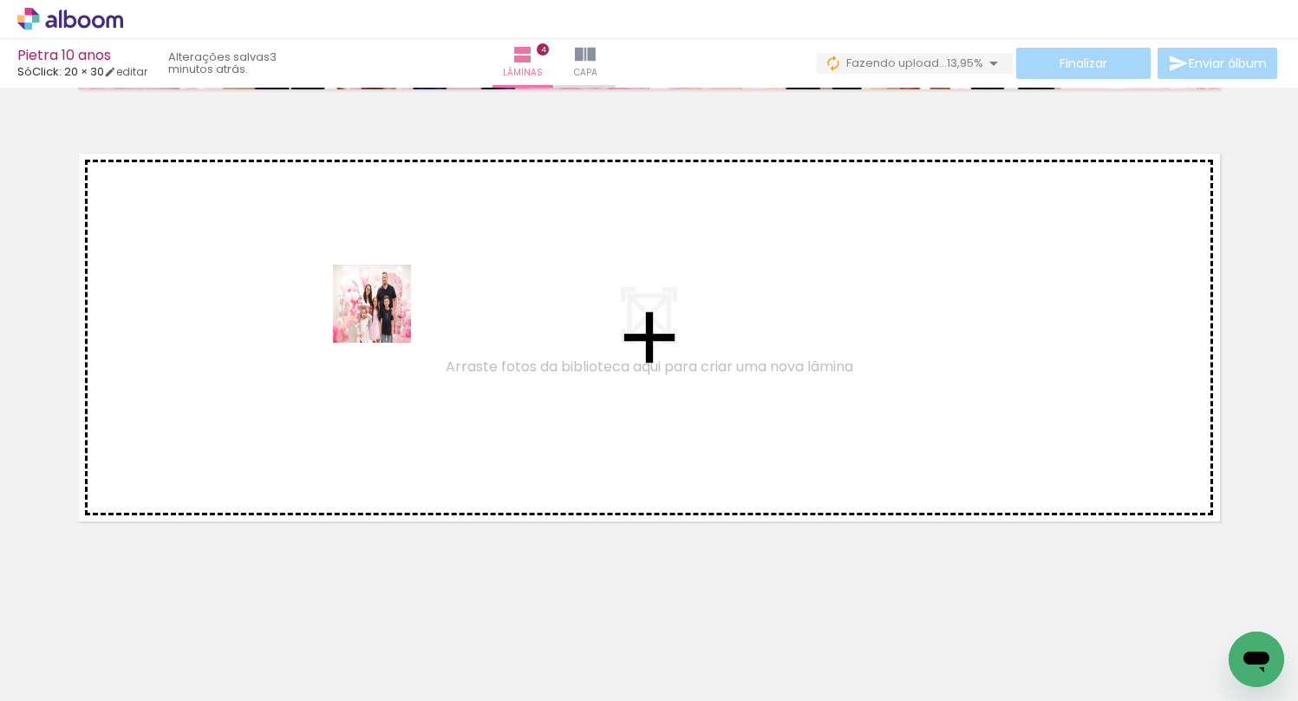
drag, startPoint x: 324, startPoint y: 648, endPoint x: 385, endPoint y: 314, distance: 339.3
click at [385, 314] on quentale-workspace at bounding box center [649, 350] width 1298 height 701
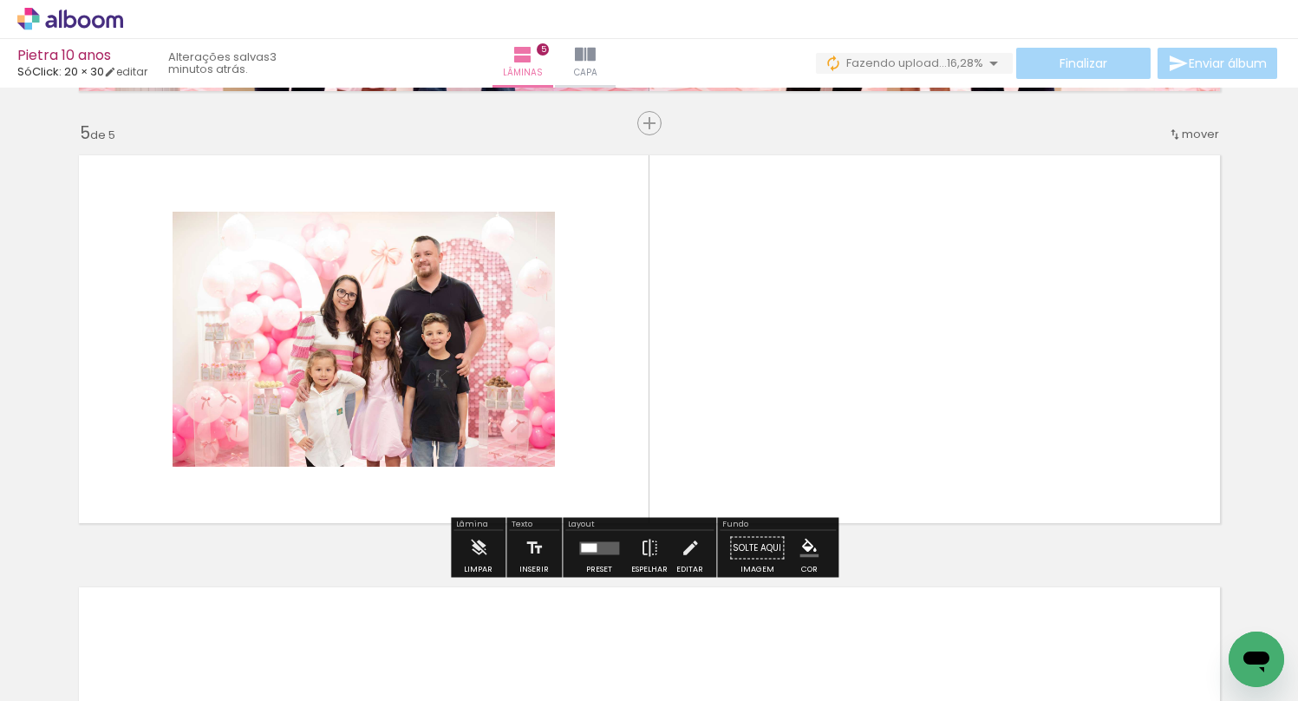
scroll to position [1719, 0]
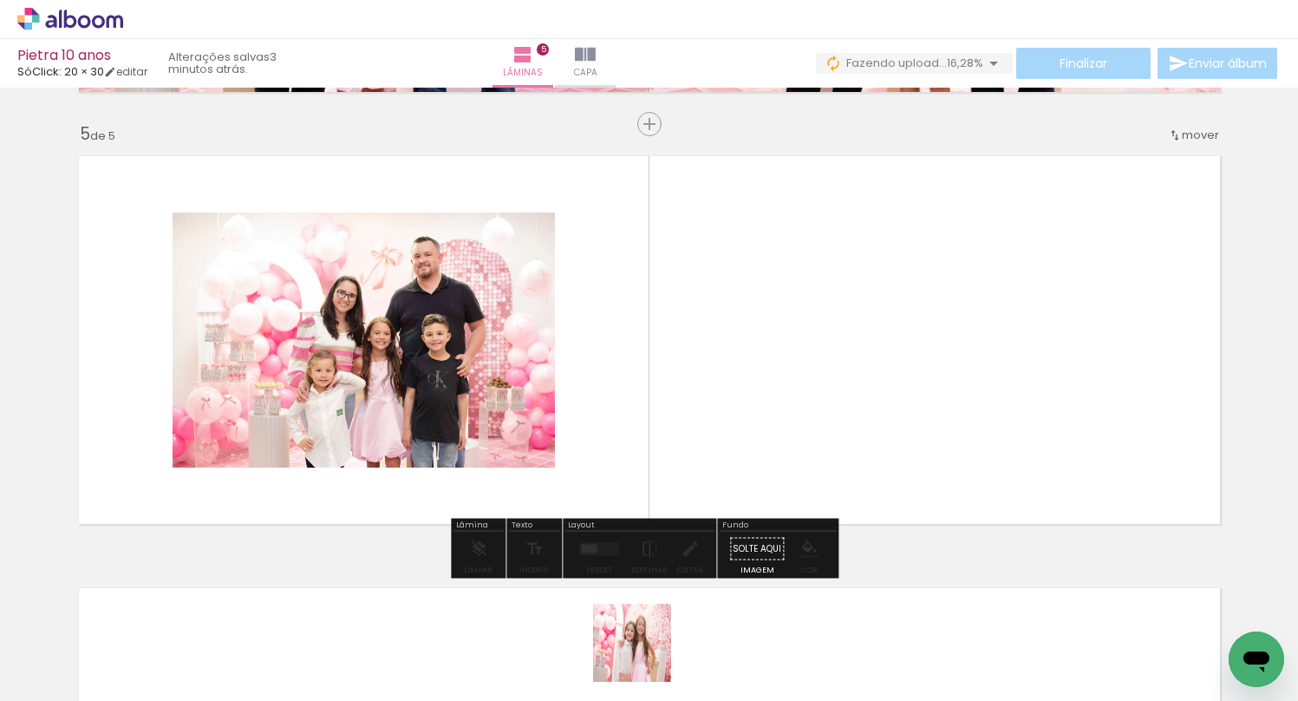
drag, startPoint x: 644, startPoint y: 660, endPoint x: 701, endPoint y: 401, distance: 265.5
click at [701, 401] on quentale-workspace at bounding box center [649, 350] width 1298 height 701
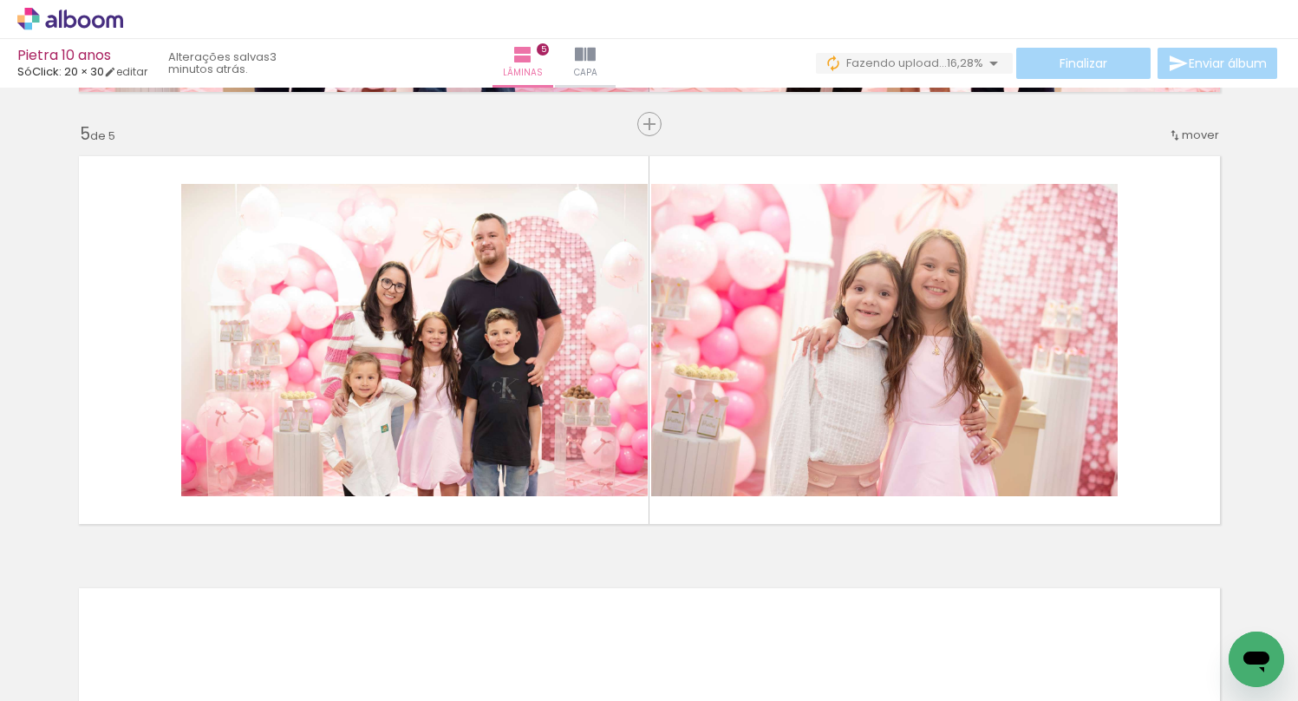
scroll to position [0, 1031]
drag, startPoint x: 318, startPoint y: 650, endPoint x: 303, endPoint y: 403, distance: 247.6
click at [303, 401] on quentale-workspace at bounding box center [649, 350] width 1298 height 701
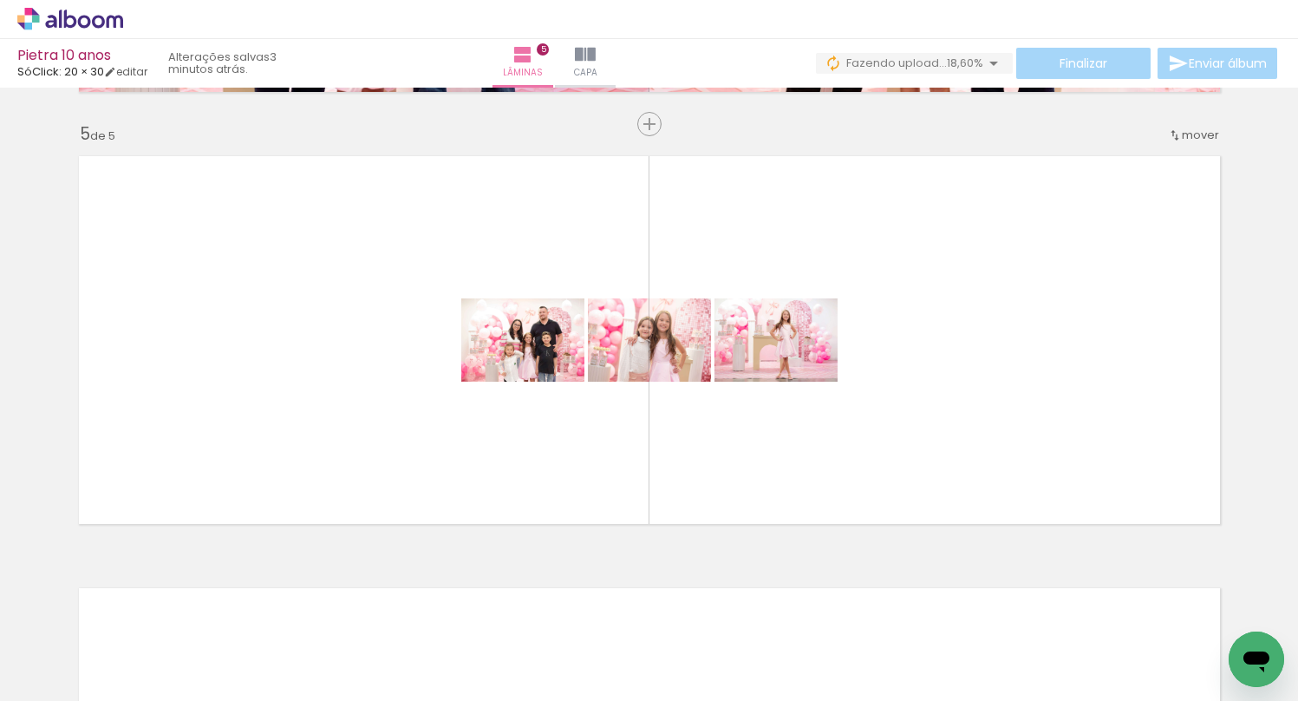
scroll to position [0, 1323]
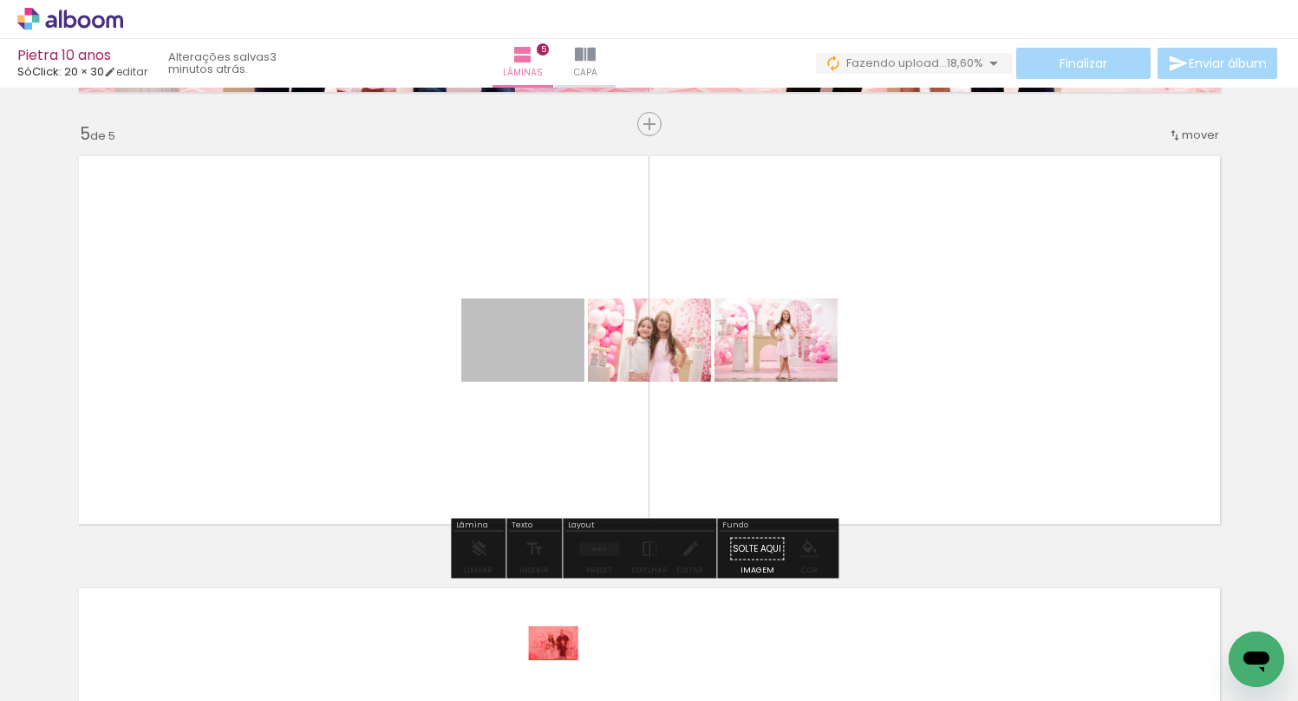
drag, startPoint x: 521, startPoint y: 337, endPoint x: 546, endPoint y: 667, distance: 330.4
click at [546, 667] on quentale-workspace at bounding box center [649, 350] width 1298 height 701
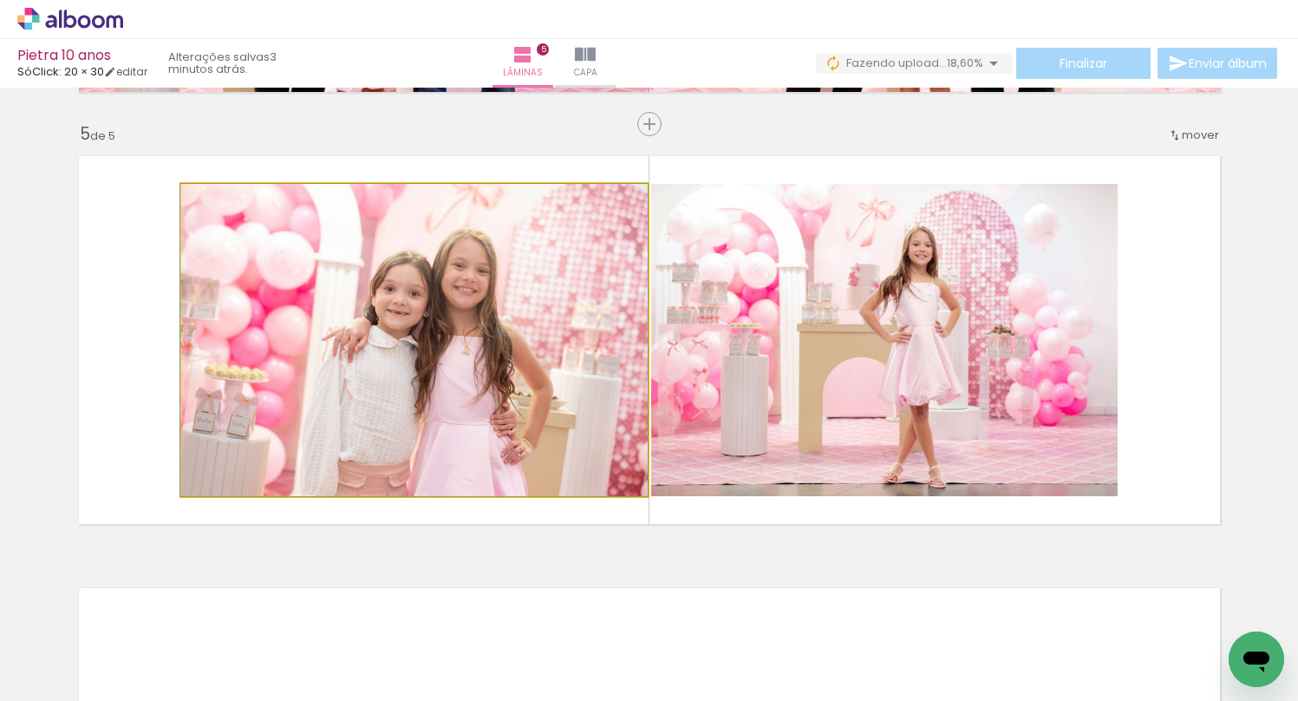
click at [493, 425] on quentale-photo at bounding box center [414, 340] width 466 height 312
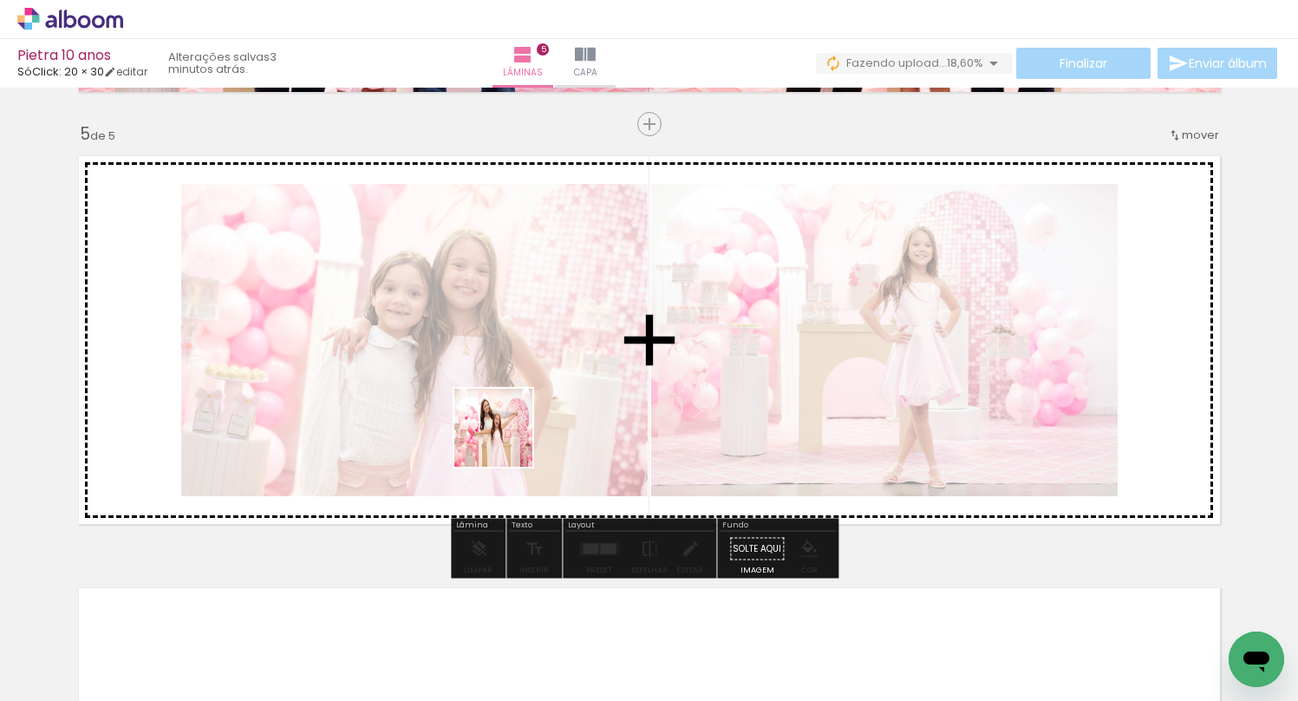
drag, startPoint x: 495, startPoint y: 473, endPoint x: 503, endPoint y: 627, distance: 154.5
click at [507, 435] on quentale-workspace at bounding box center [649, 350] width 1298 height 701
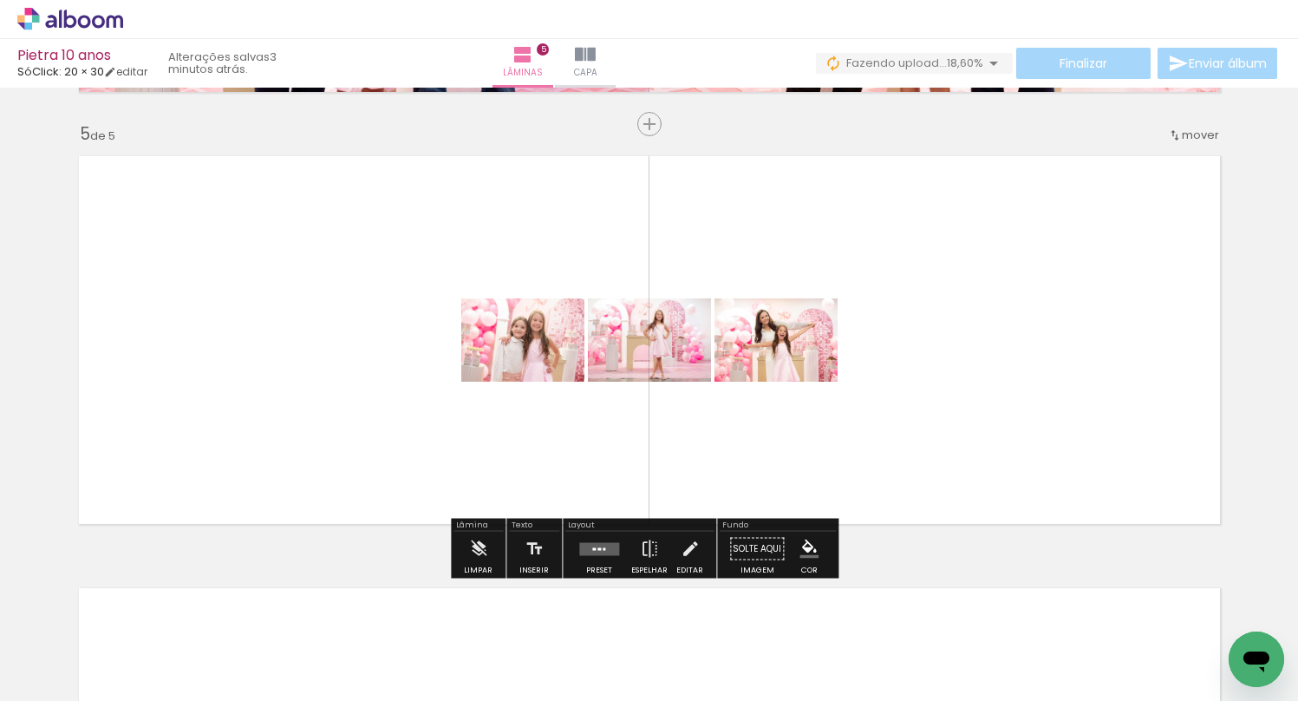
drag, startPoint x: 581, startPoint y: 399, endPoint x: 573, endPoint y: 425, distance: 27.2
click at [581, 395] on quentale-workspace at bounding box center [649, 350] width 1298 height 701
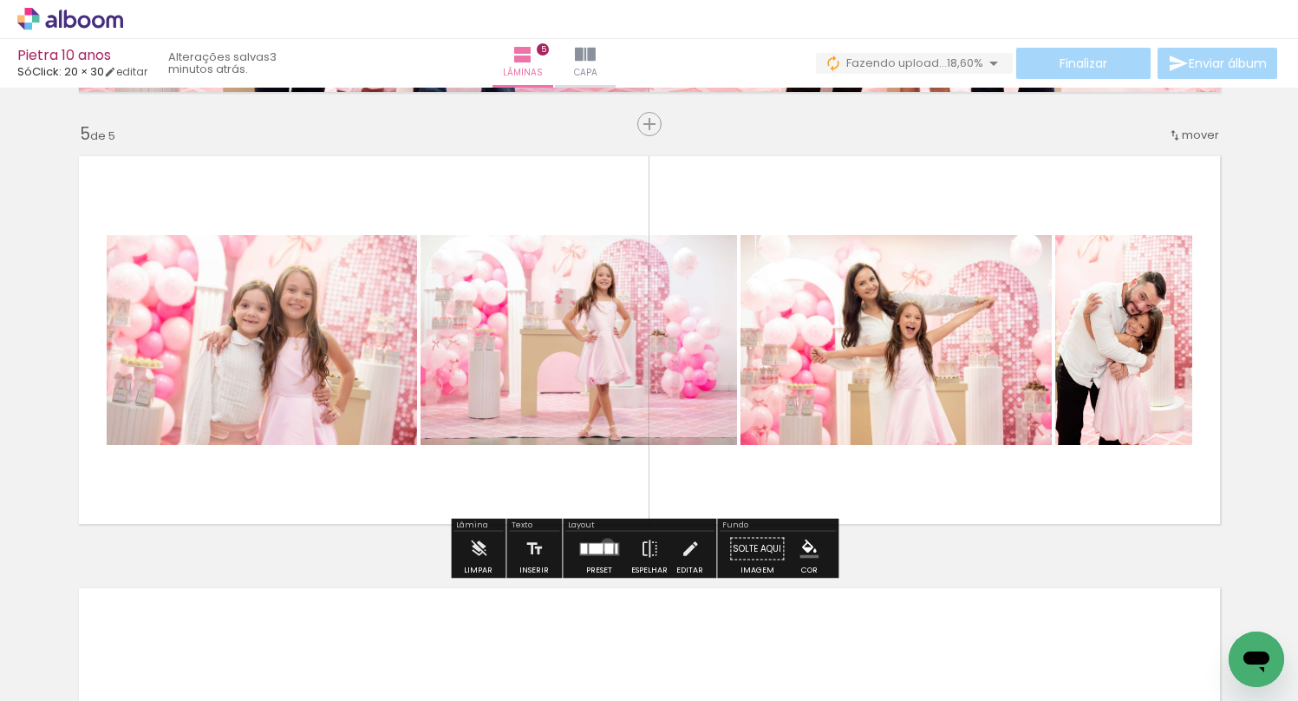
click at [604, 545] on div at bounding box center [608, 548] width 9 height 10
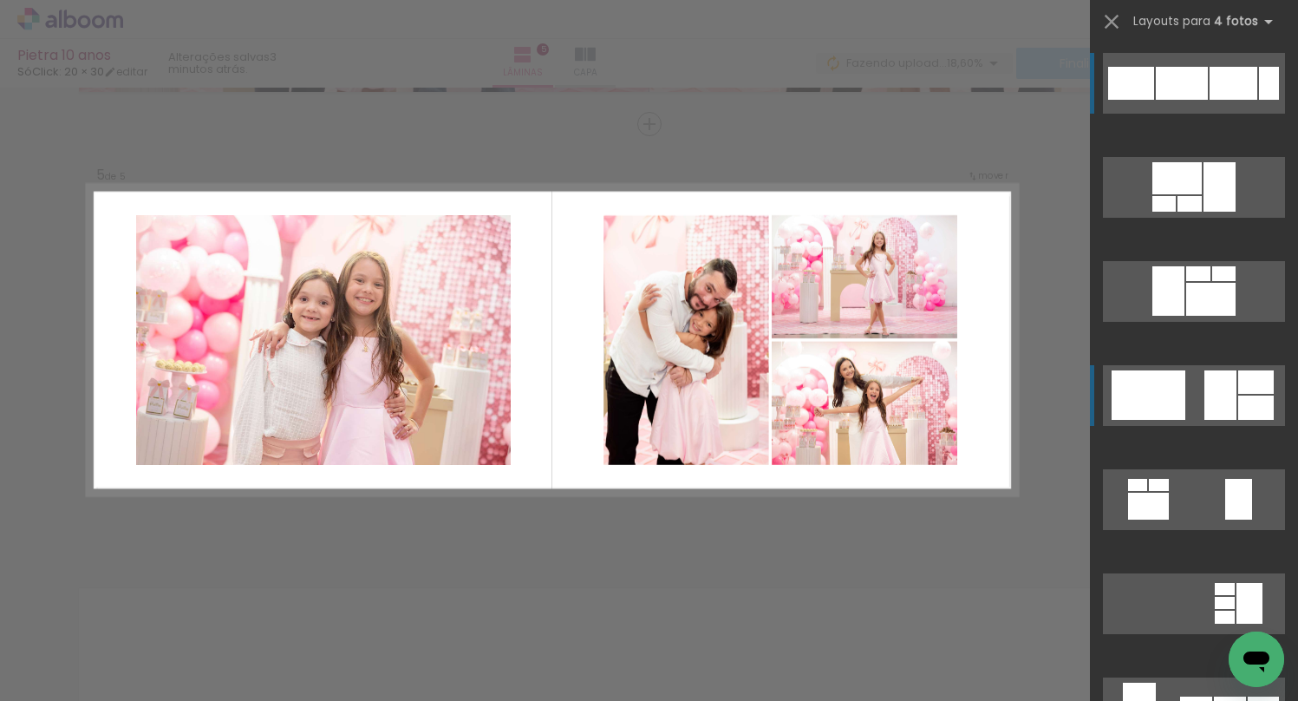
click at [1170, 194] on div at bounding box center [1176, 178] width 49 height 32
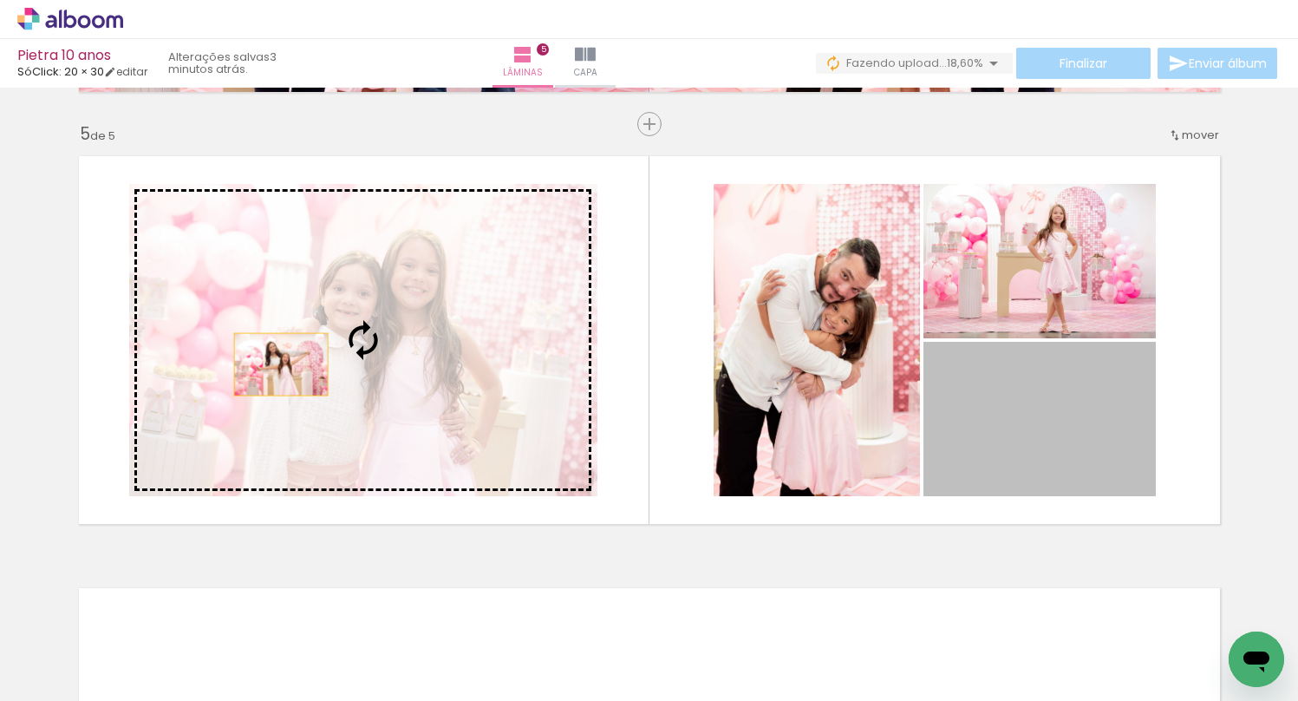
drag, startPoint x: 1005, startPoint y: 432, endPoint x: 274, endPoint y: 364, distance: 734.1
click at [0, 0] on slot at bounding box center [0, 0] width 0 height 0
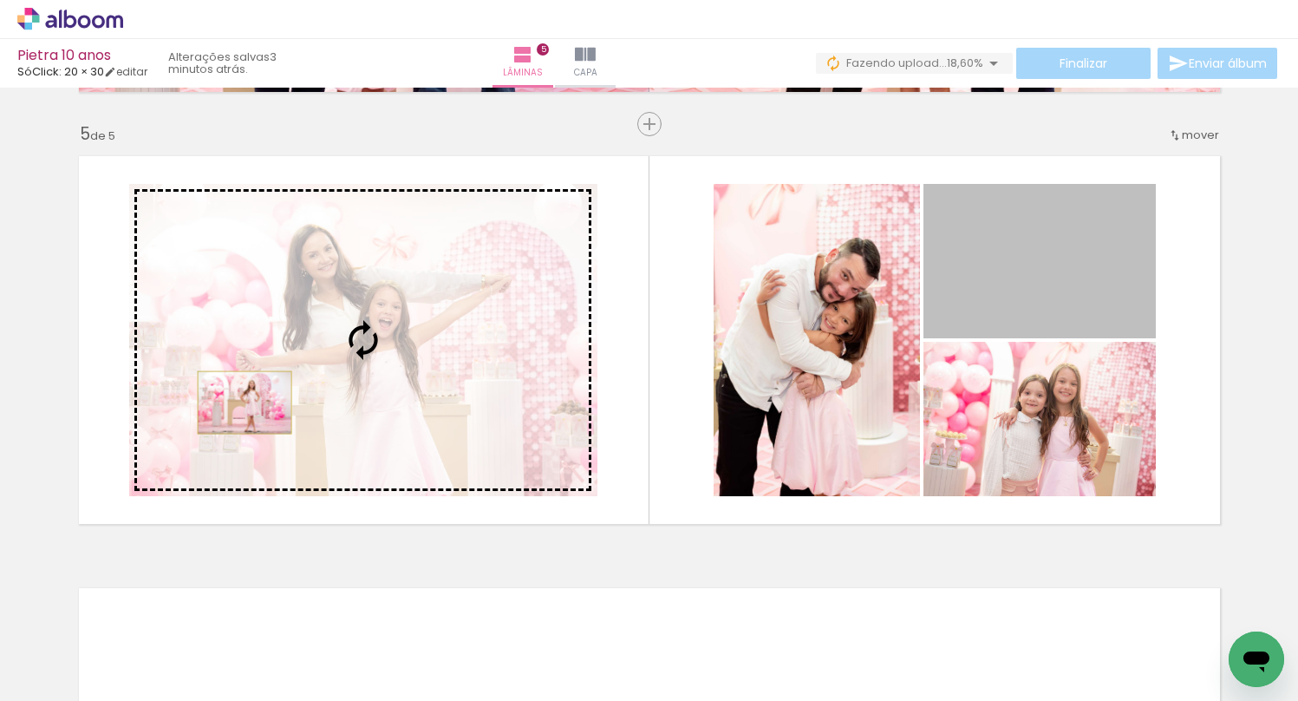
drag, startPoint x: 974, startPoint y: 291, endPoint x: 238, endPoint y: 402, distance: 744.5
click at [0, 0] on slot at bounding box center [0, 0] width 0 height 0
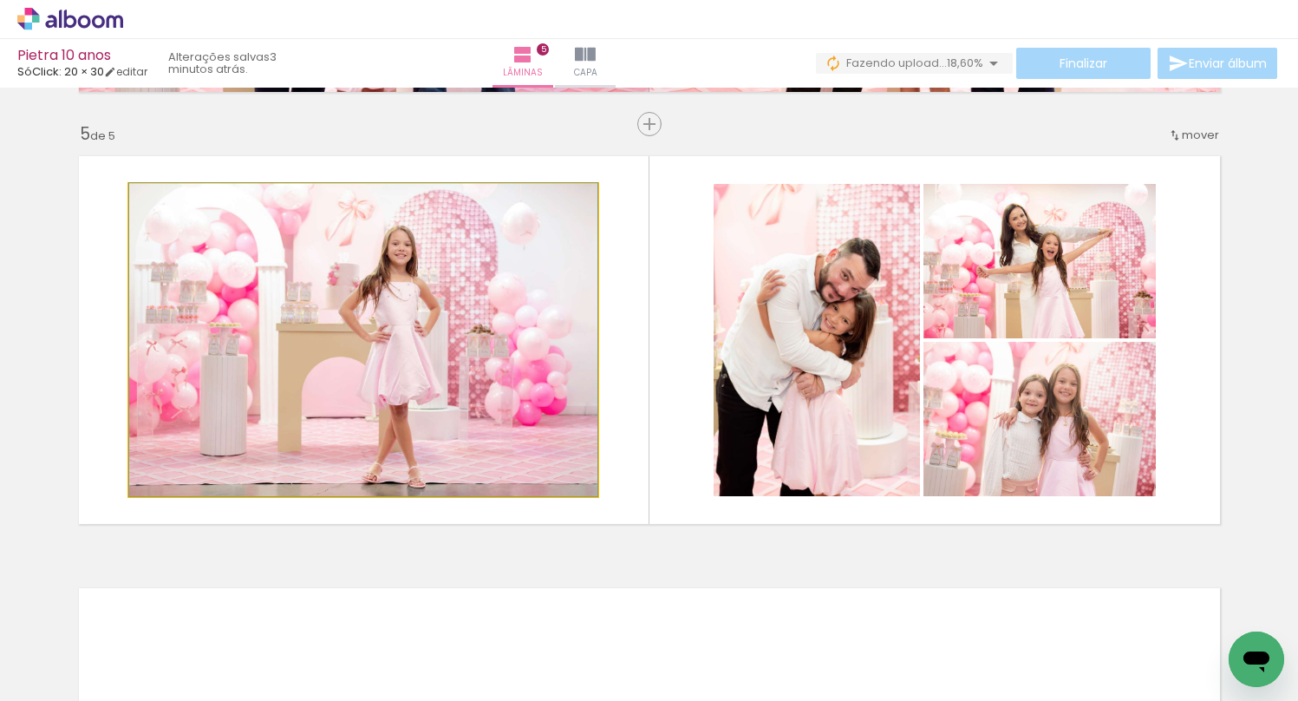
drag, startPoint x: 442, startPoint y: 347, endPoint x: 406, endPoint y: 342, distance: 36.7
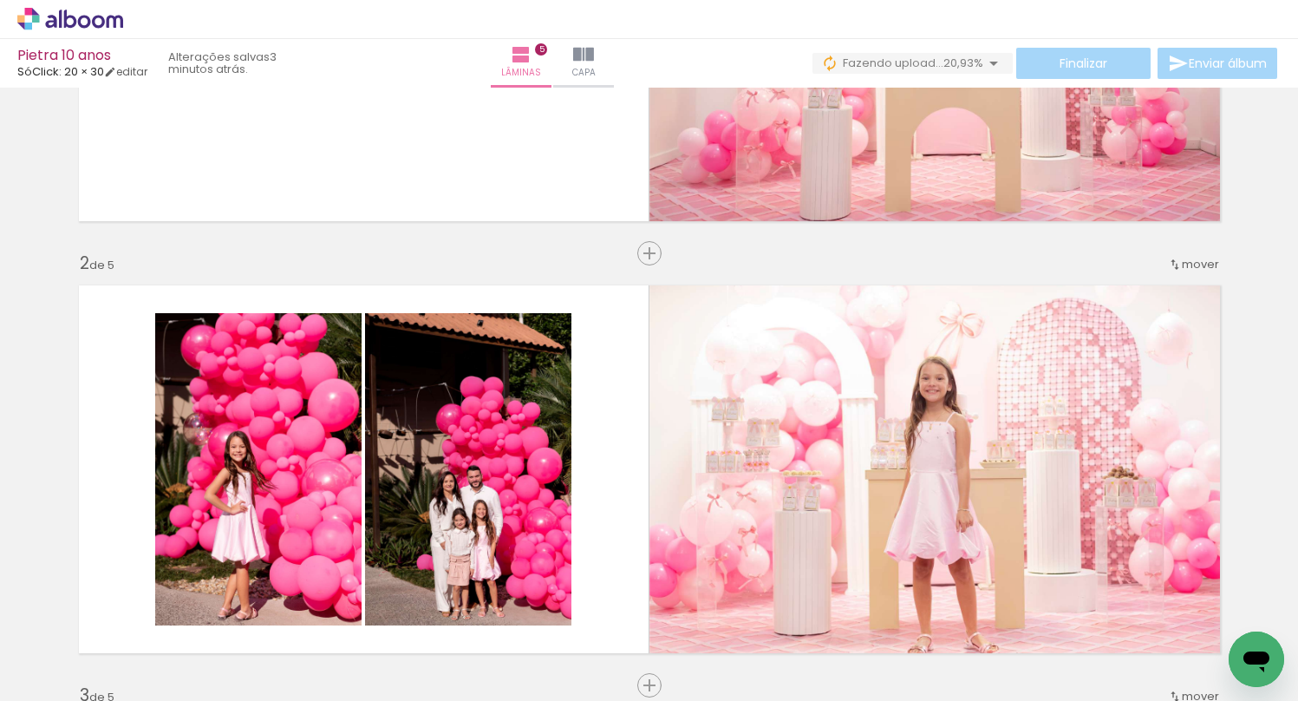
scroll to position [0, 1088]
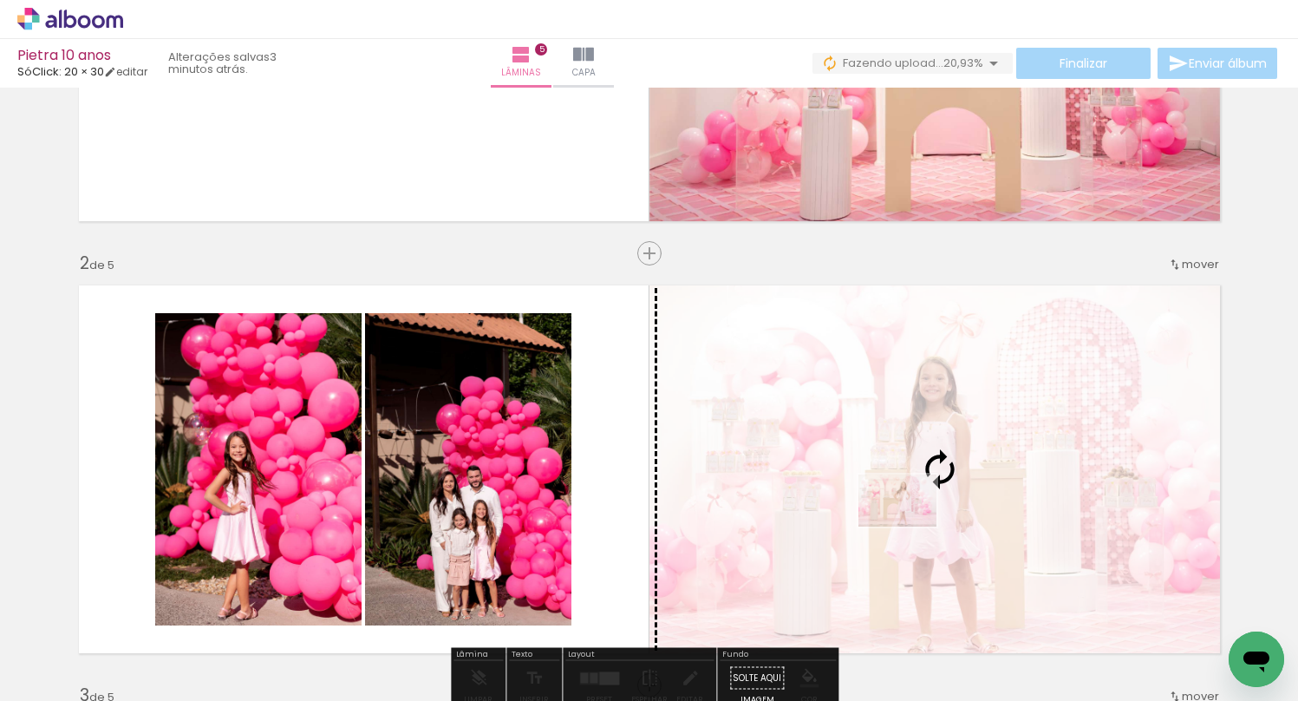
drag, startPoint x: 255, startPoint y: 650, endPoint x: 910, endPoint y: 526, distance: 667.1
click at [910, 526] on quentale-workspace at bounding box center [649, 350] width 1298 height 701
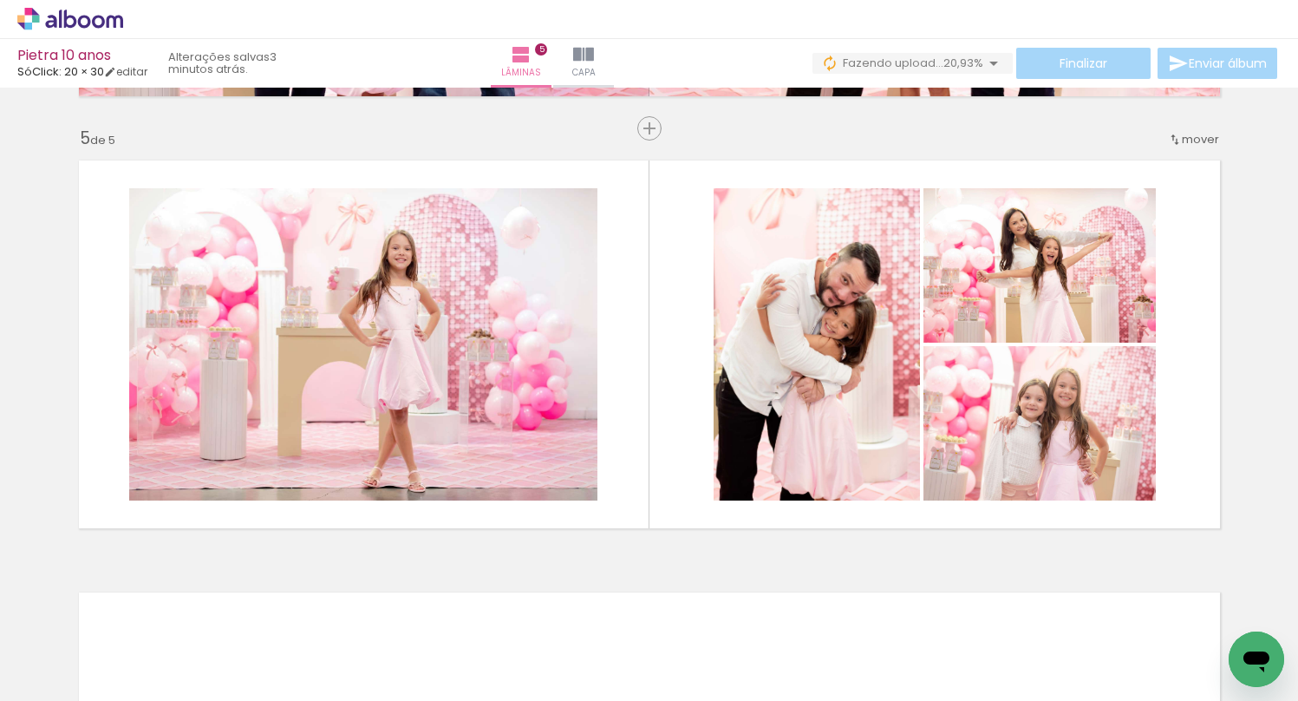
scroll to position [0, 0]
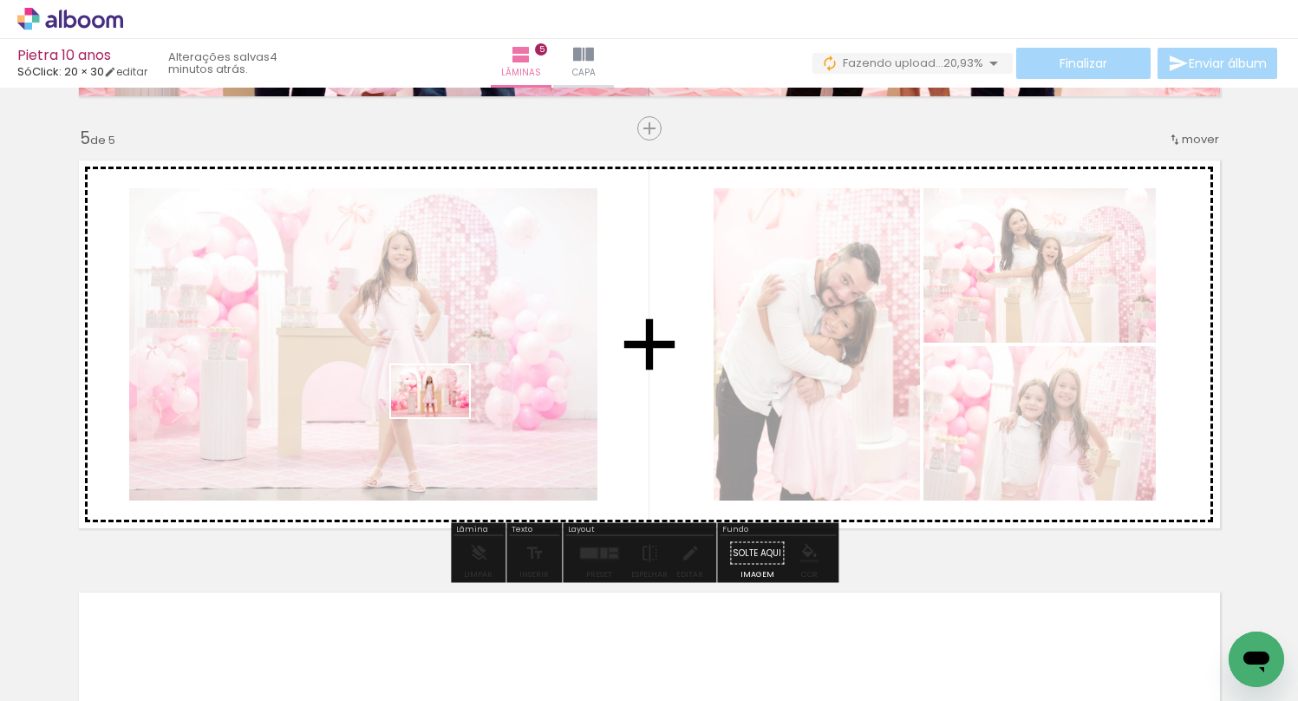
drag, startPoint x: 475, startPoint y: 649, endPoint x: 443, endPoint y: 417, distance: 233.7
click at [443, 417] on quentale-workspace at bounding box center [649, 350] width 1298 height 701
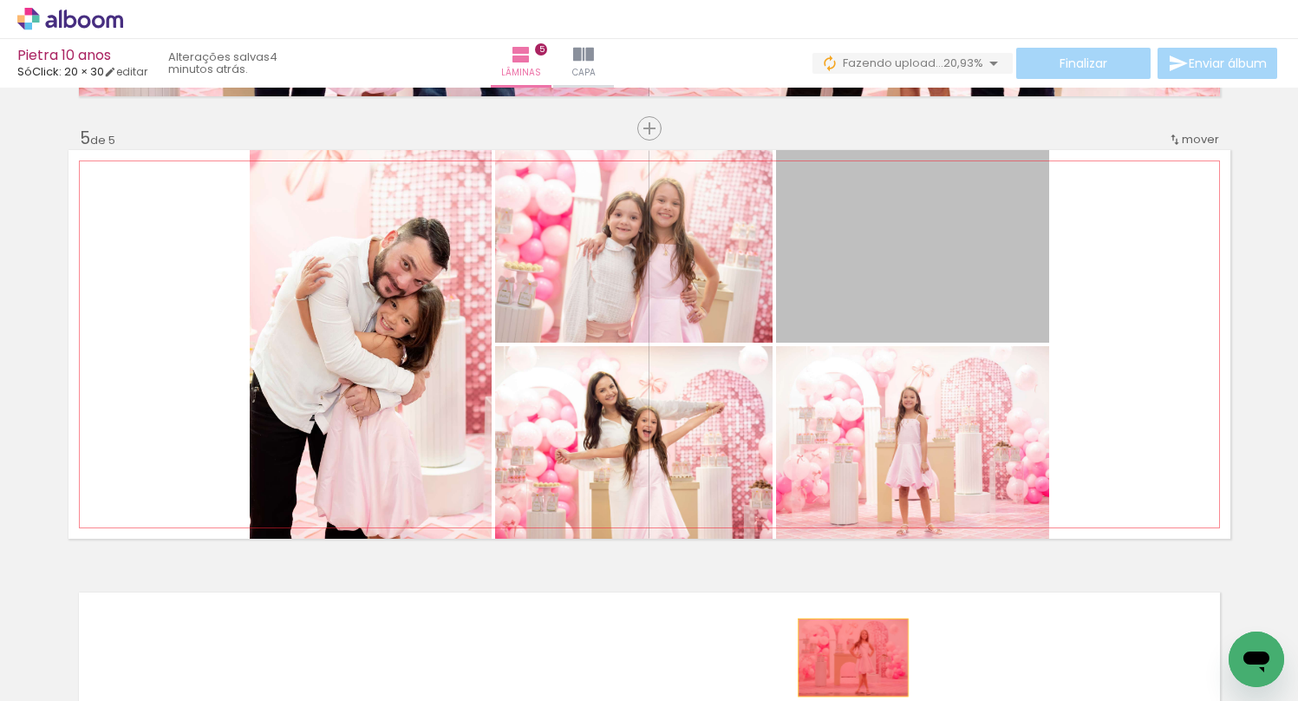
drag, startPoint x: 993, startPoint y: 246, endPoint x: 846, endPoint y: 657, distance: 436.3
click at [846, 657] on quentale-workspace at bounding box center [649, 350] width 1298 height 701
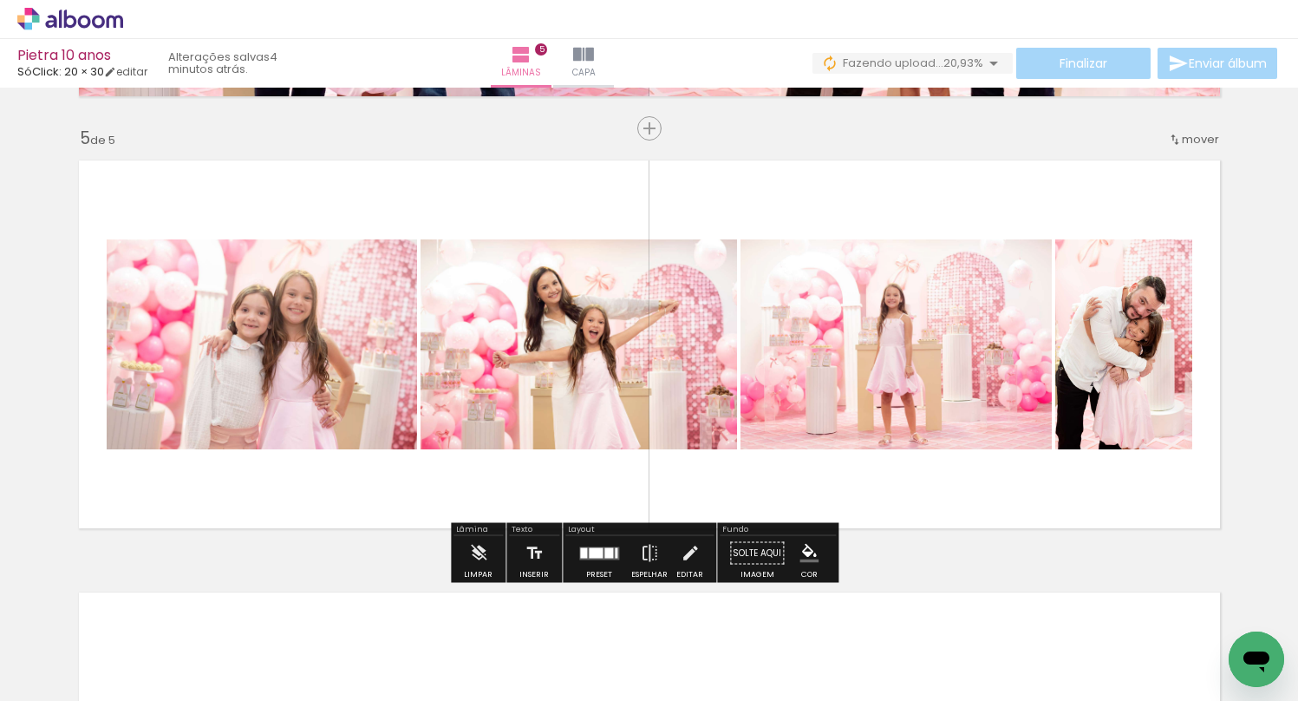
click at [603, 558] on quentale-layouter at bounding box center [599, 552] width 40 height 13
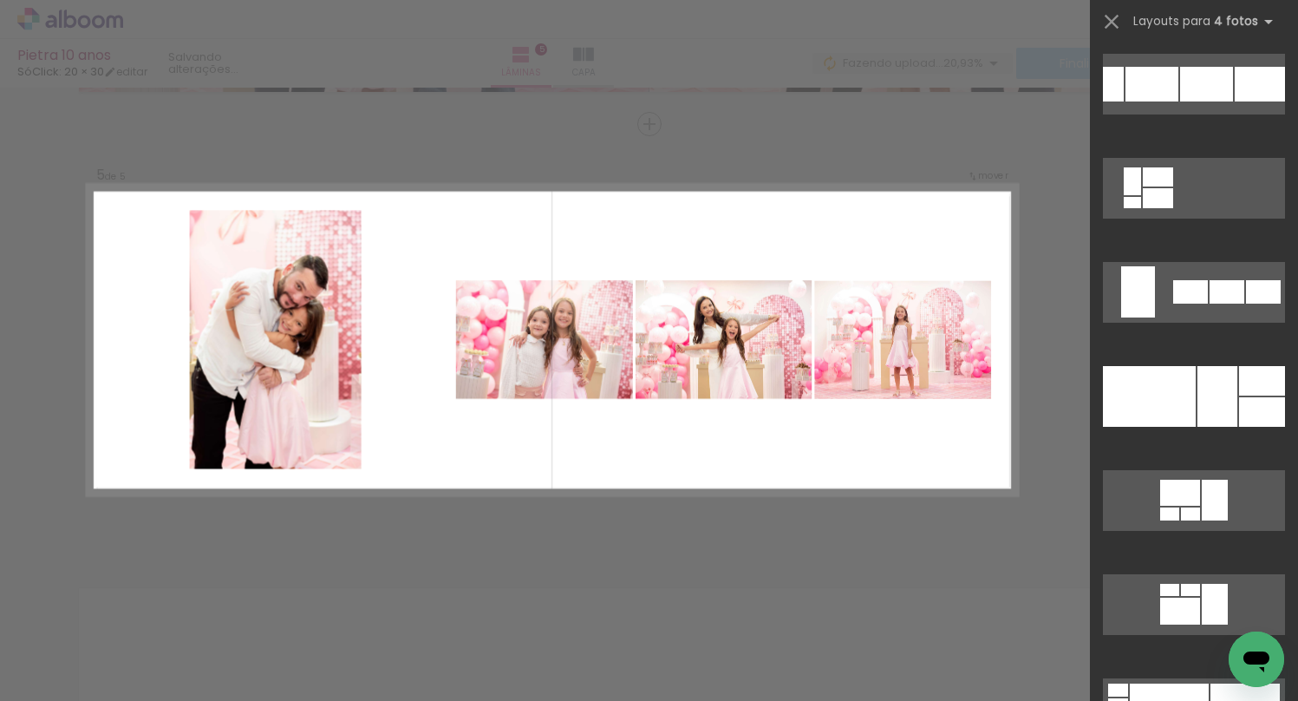
scroll to position [1398, 0]
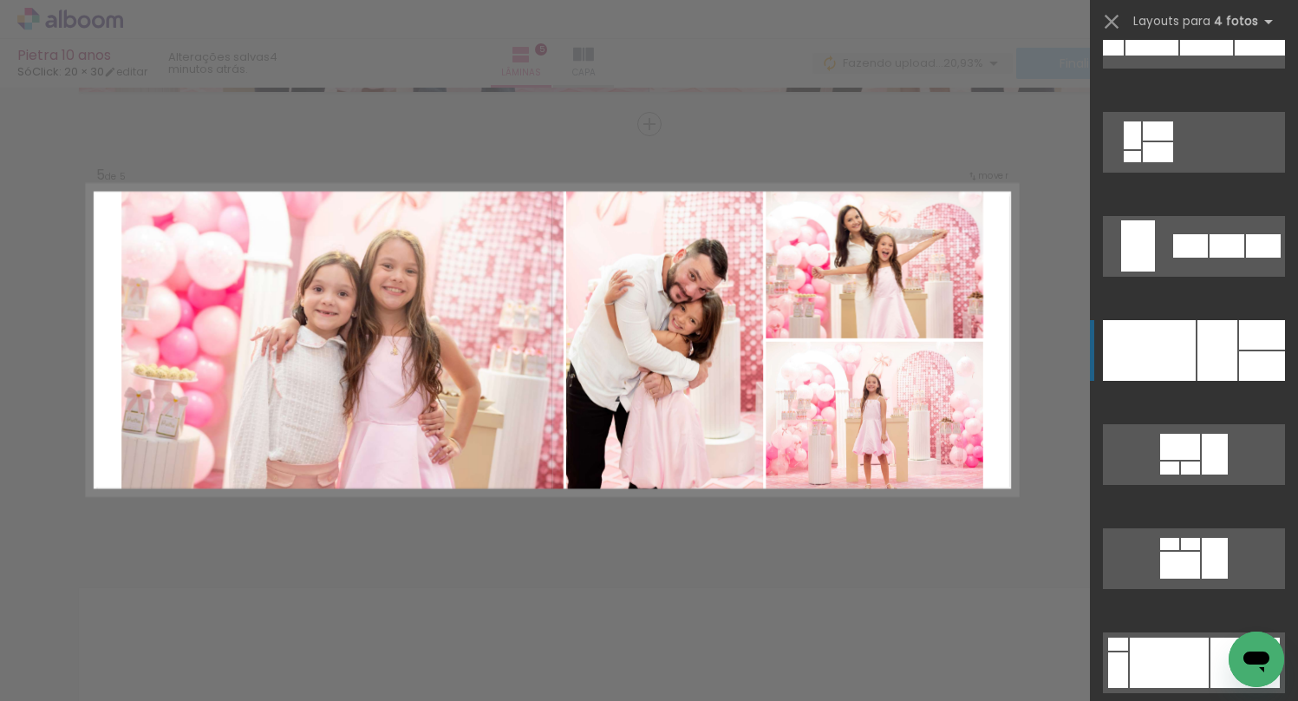
click at [1159, 344] on div at bounding box center [1149, 350] width 93 height 61
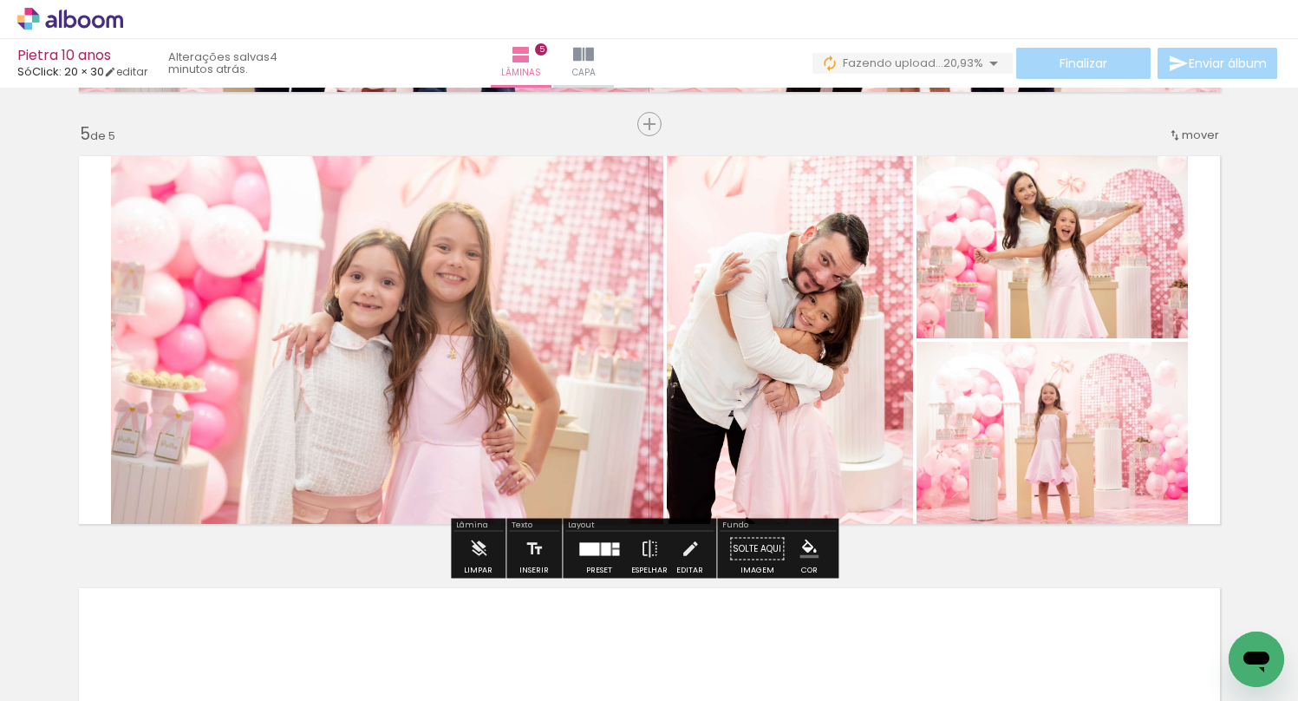
click at [584, 552] on div at bounding box center [589, 548] width 20 height 13
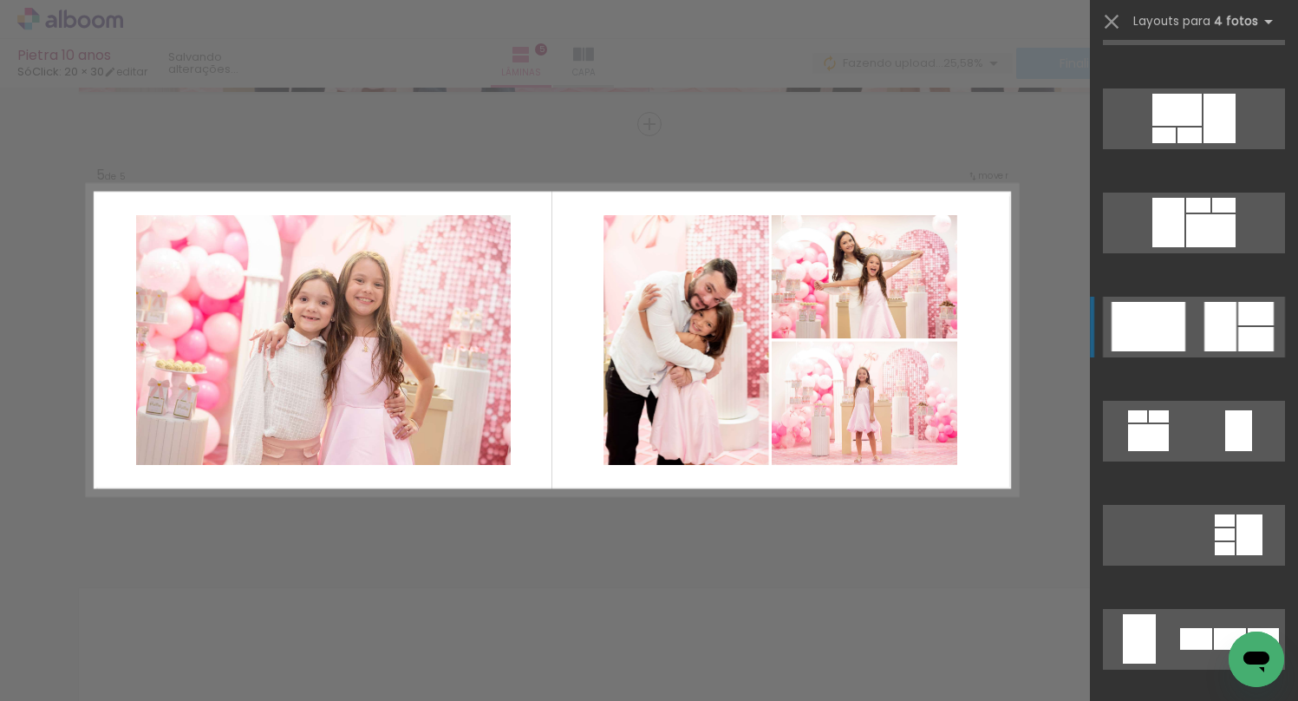
scroll to position [0, 0]
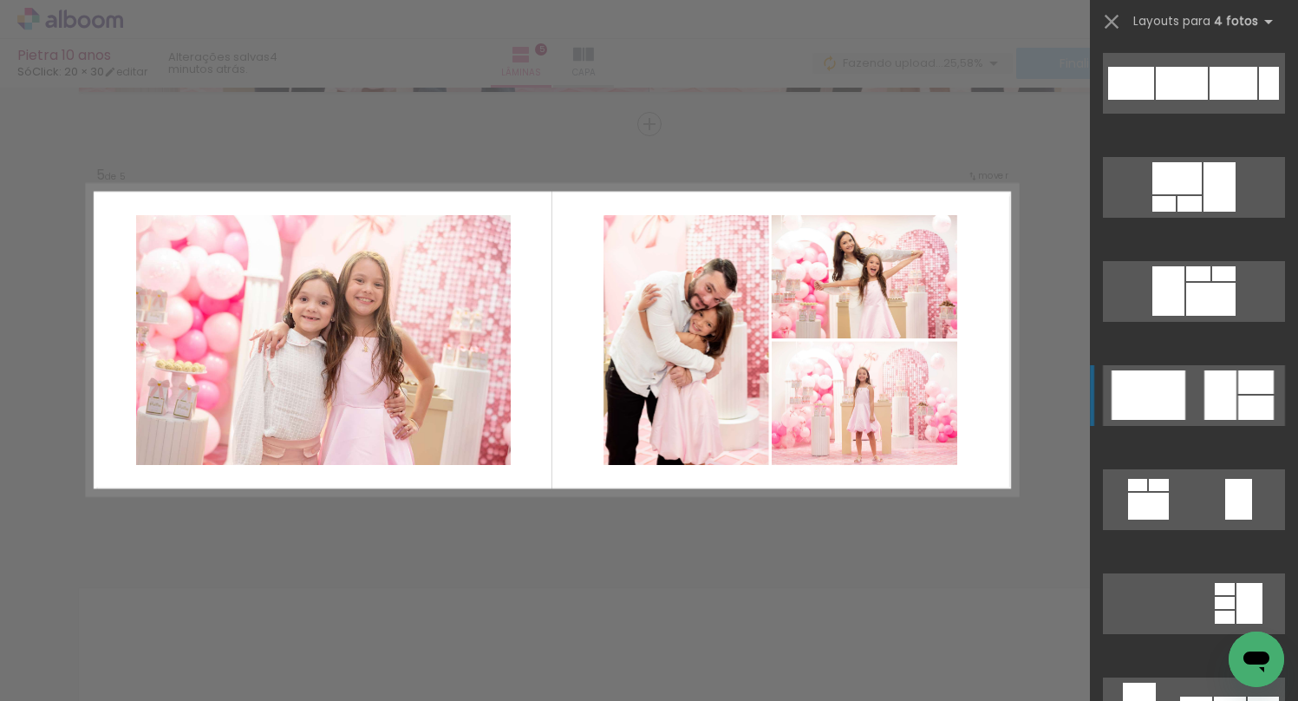
click at [1184, 218] on quentale-layouter at bounding box center [1194, 187] width 182 height 61
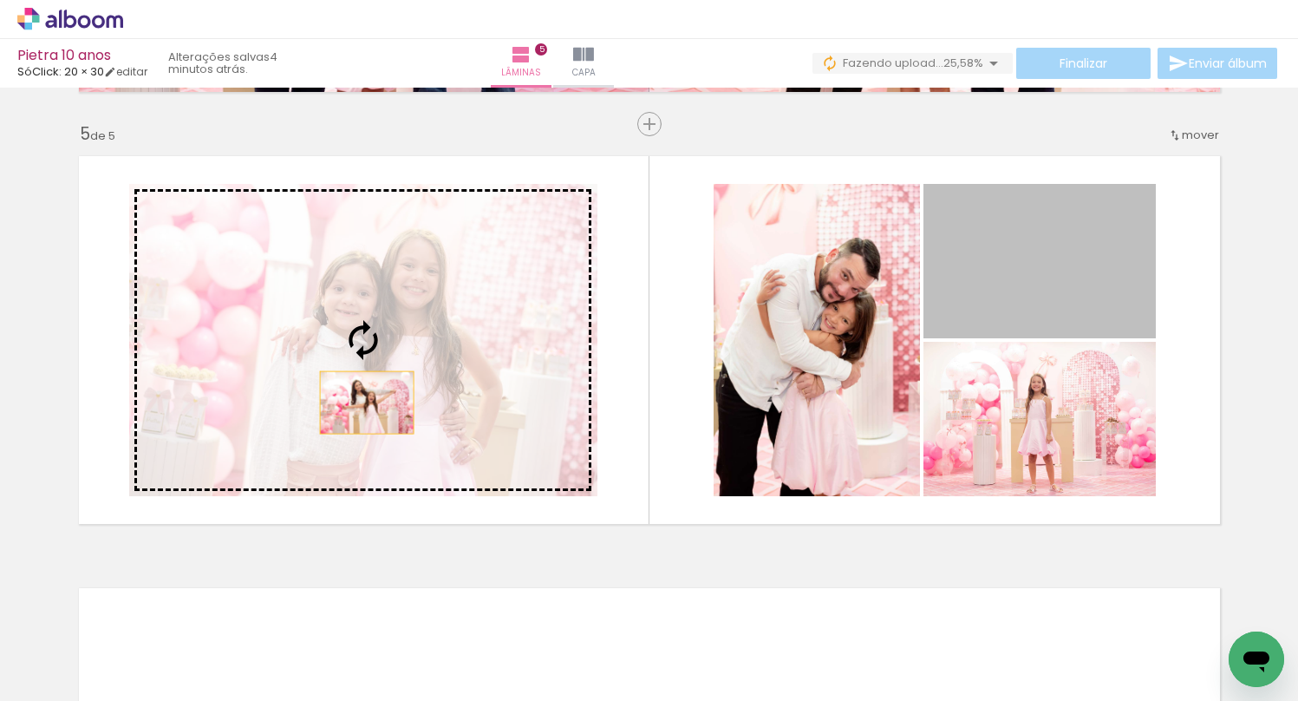
drag, startPoint x: 1021, startPoint y: 284, endPoint x: 349, endPoint y: 402, distance: 682.4
click at [0, 0] on slot at bounding box center [0, 0] width 0 height 0
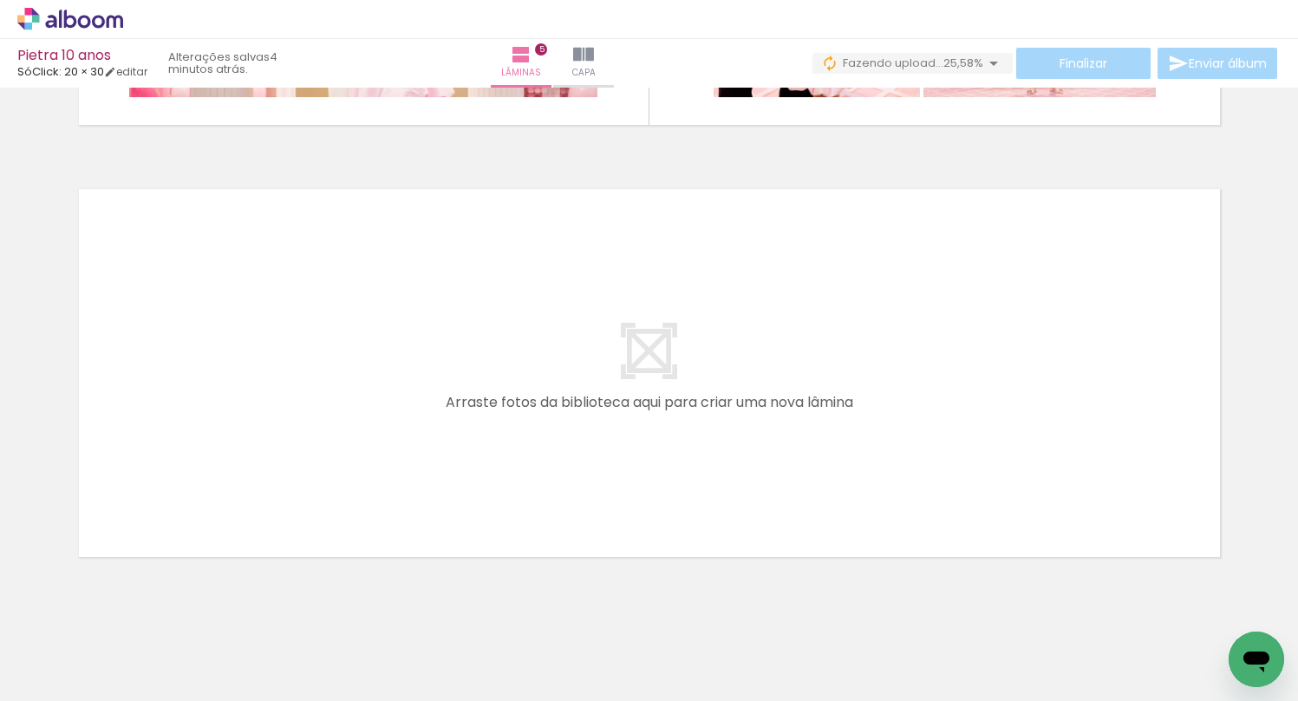
scroll to position [0, 3025]
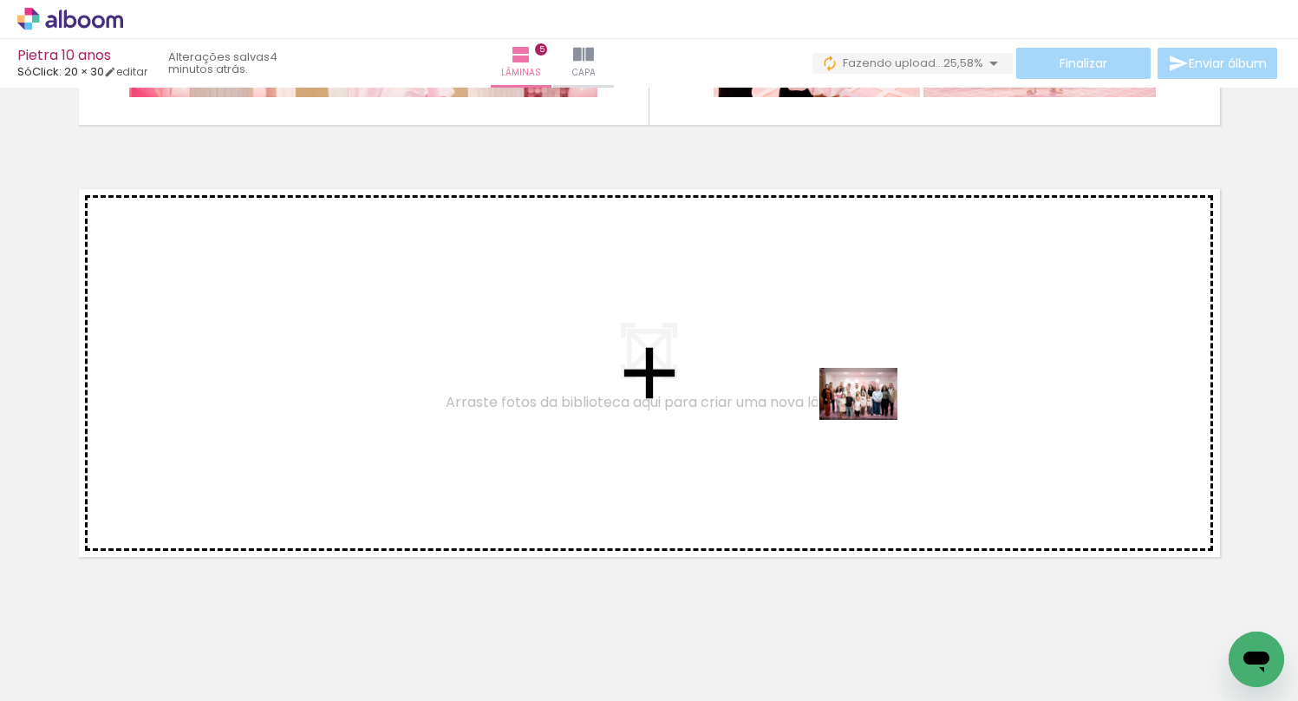
drag, startPoint x: 1148, startPoint y: 651, endPoint x: 871, endPoint y: 420, distance: 360.7
click at [871, 420] on quentale-workspace at bounding box center [649, 350] width 1298 height 701
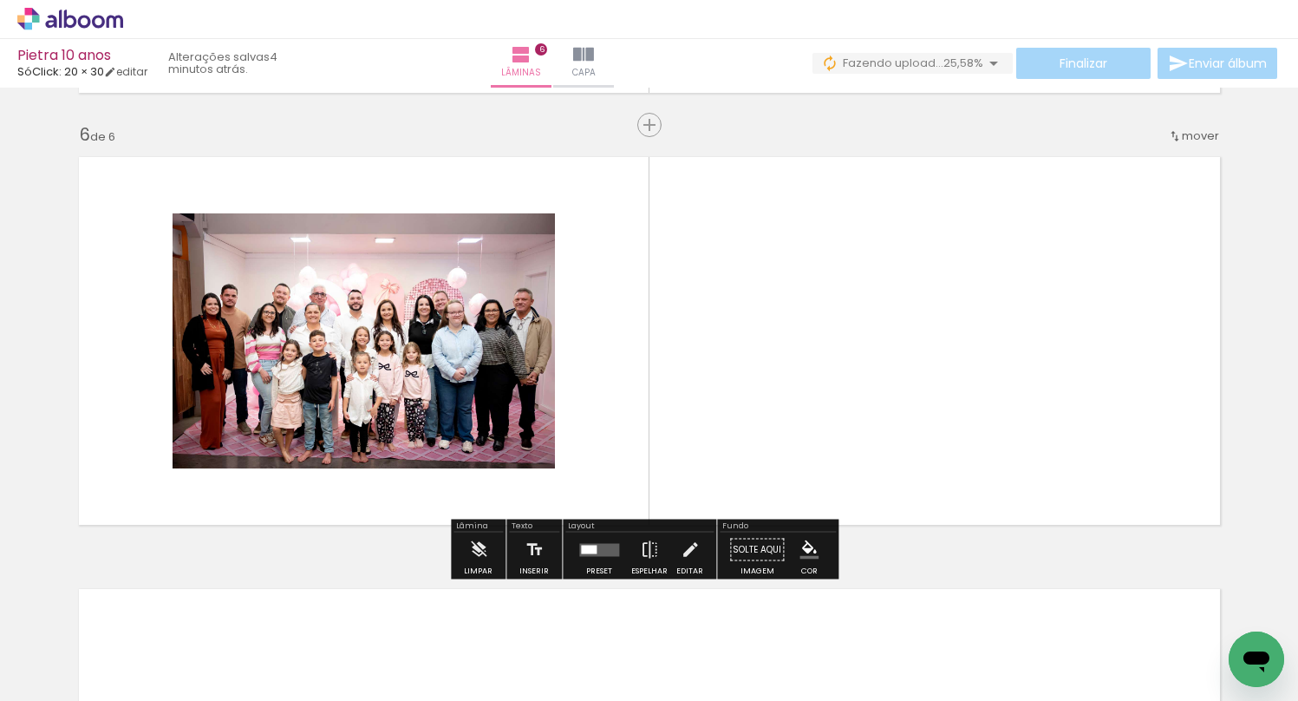
scroll to position [2151, 0]
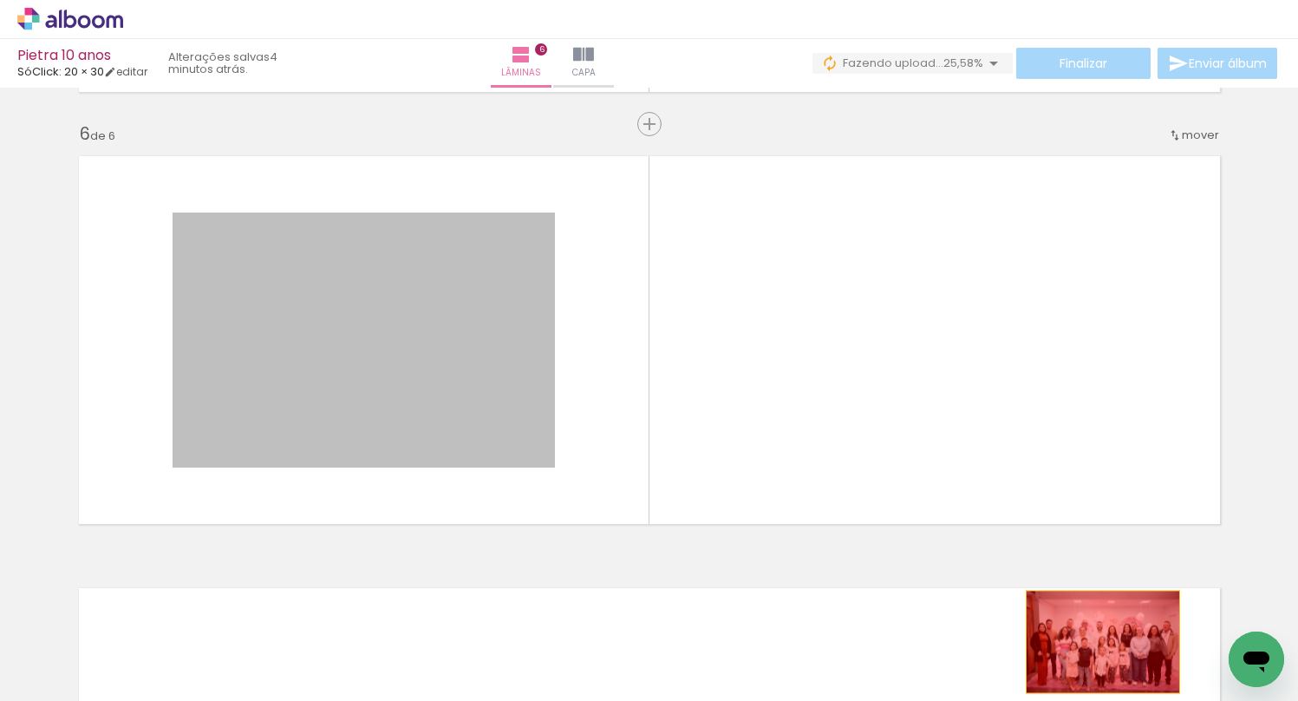
drag, startPoint x: 447, startPoint y: 401, endPoint x: 1096, endPoint y: 642, distance: 691.6
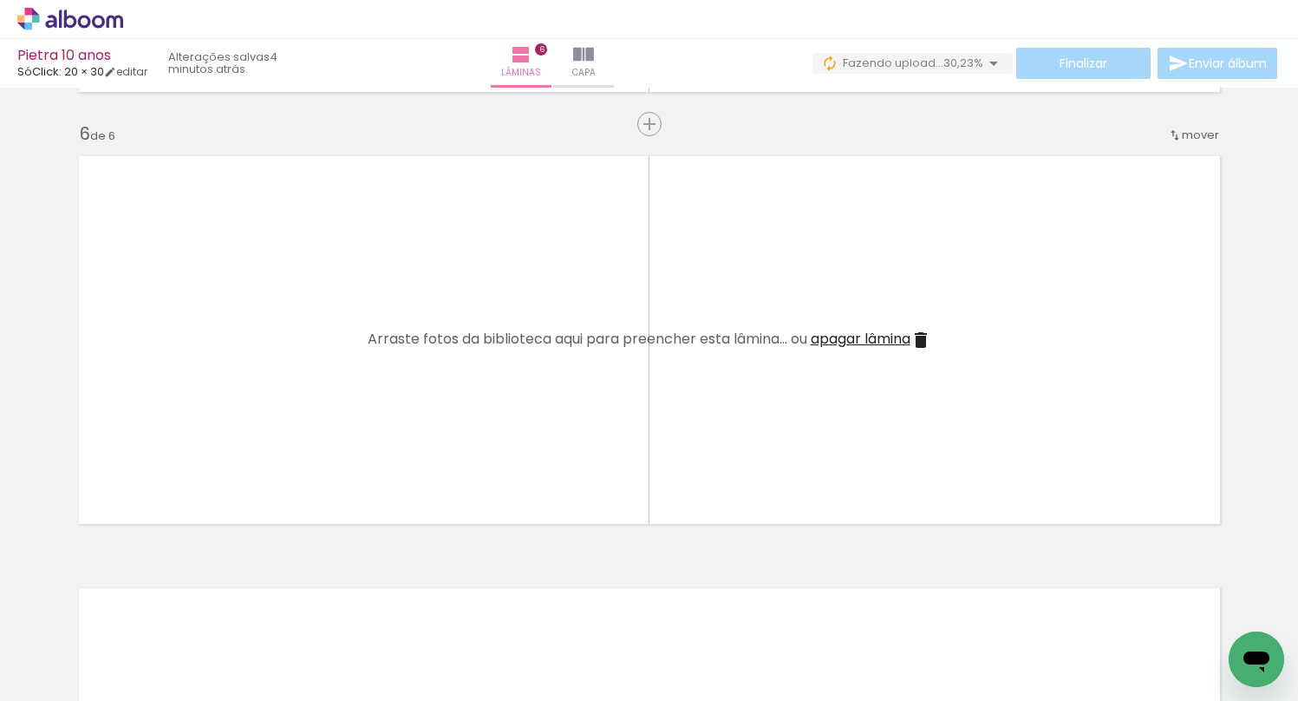
scroll to position [0, 144]
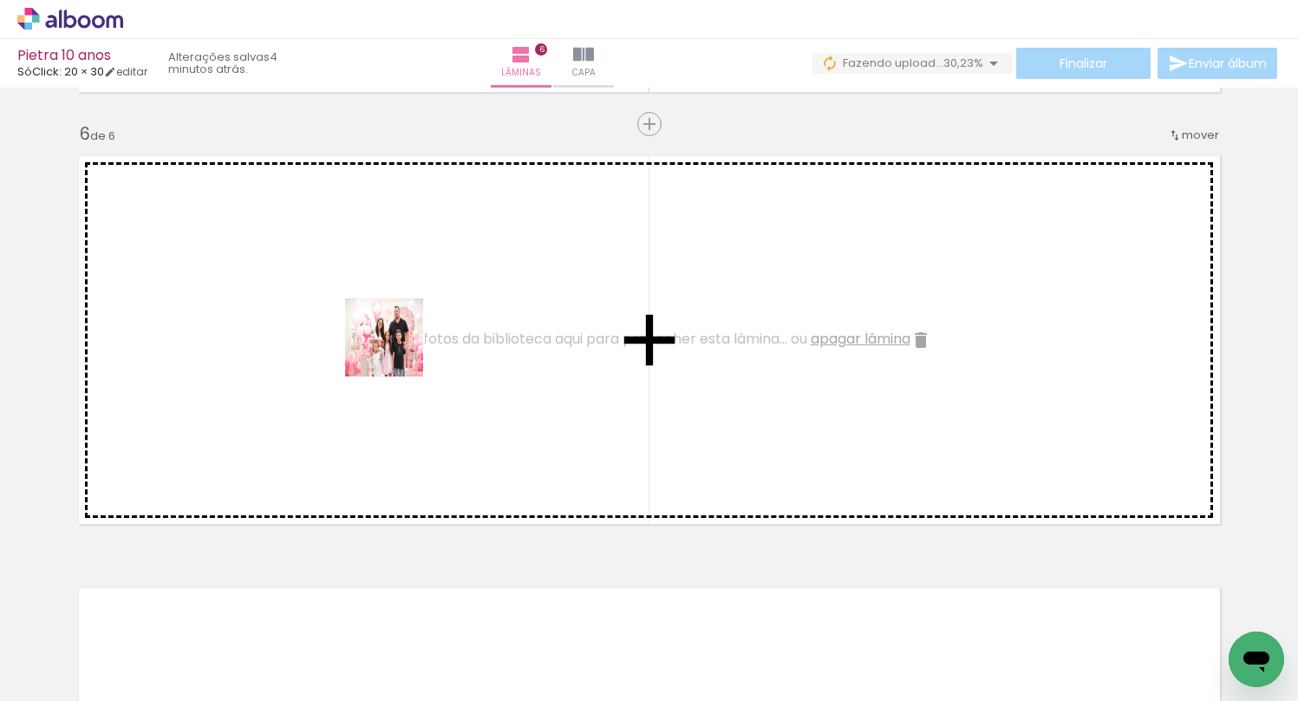
drag, startPoint x: 453, startPoint y: 662, endPoint x: 393, endPoint y: 327, distance: 340.9
click at [393, 327] on quentale-workspace at bounding box center [649, 350] width 1298 height 701
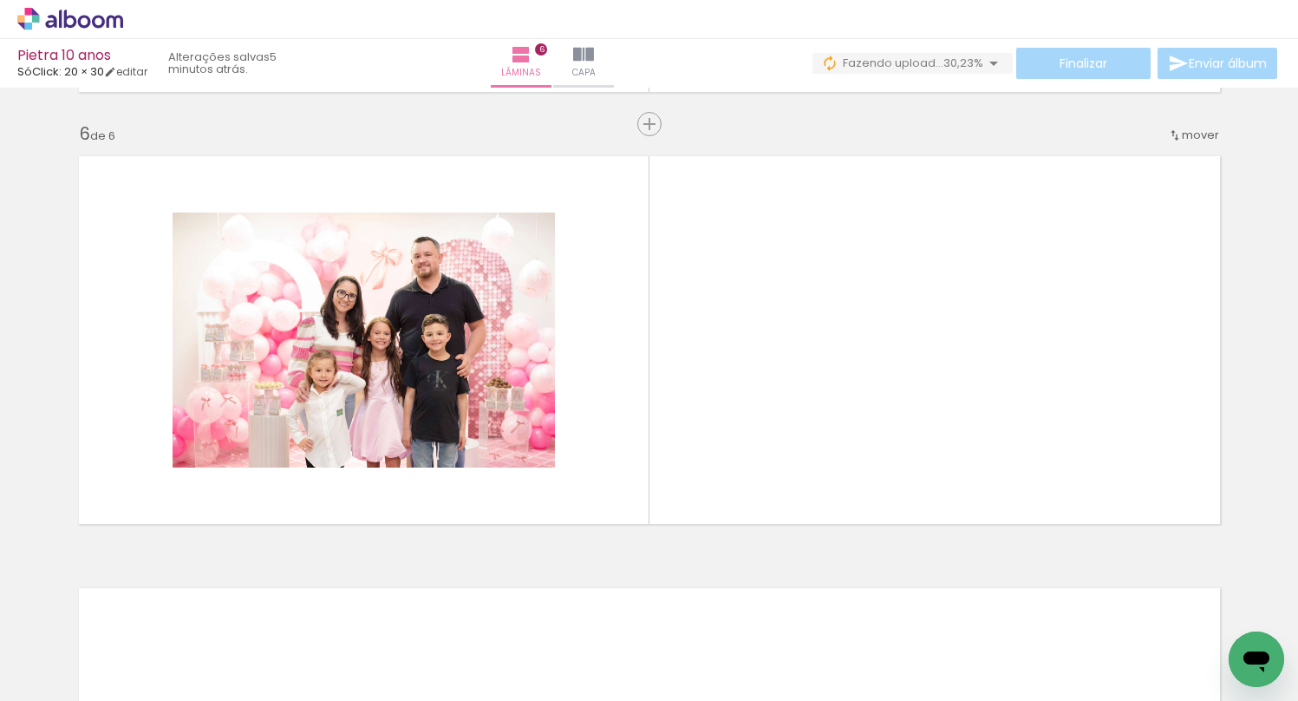
scroll to position [0, 3025]
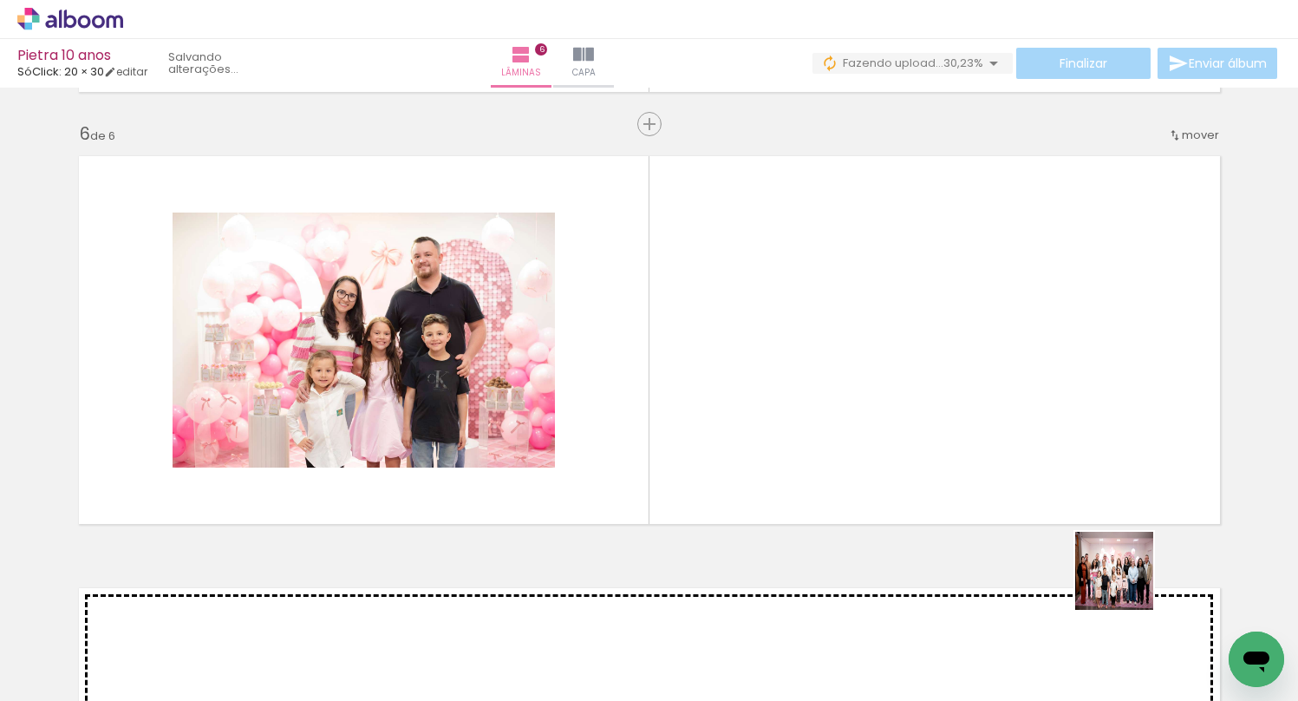
drag, startPoint x: 1142, startPoint y: 637, endPoint x: 1007, endPoint y: 382, distance: 289.4
click at [1007, 382] on quentale-workspace at bounding box center [649, 350] width 1298 height 701
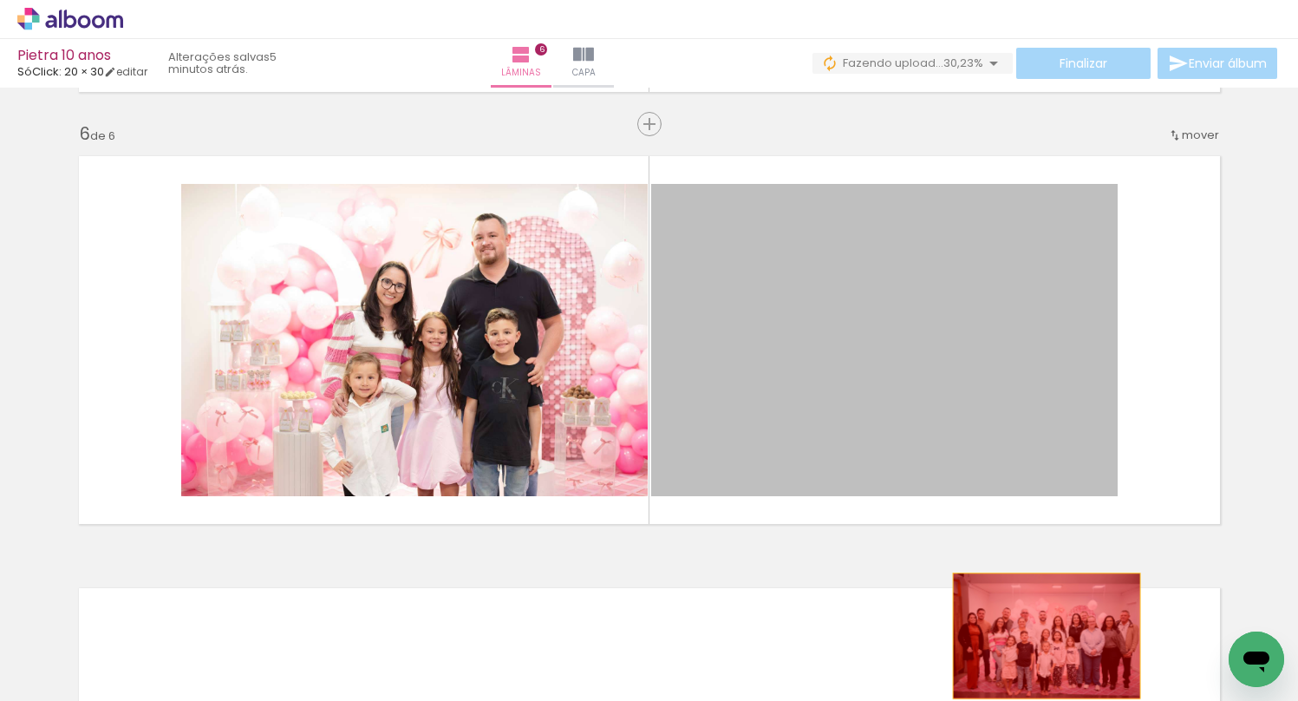
drag, startPoint x: 973, startPoint y: 395, endPoint x: 1040, endPoint y: 636, distance: 249.3
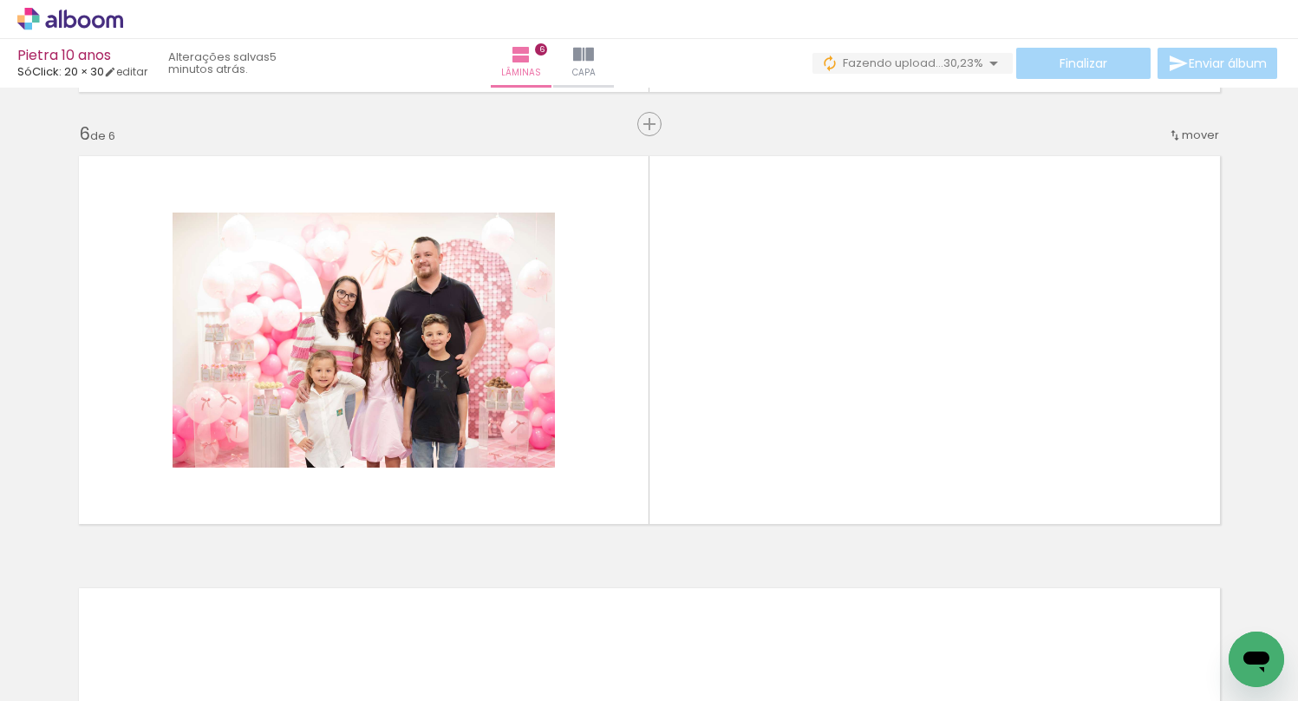
scroll to position [0, 1751]
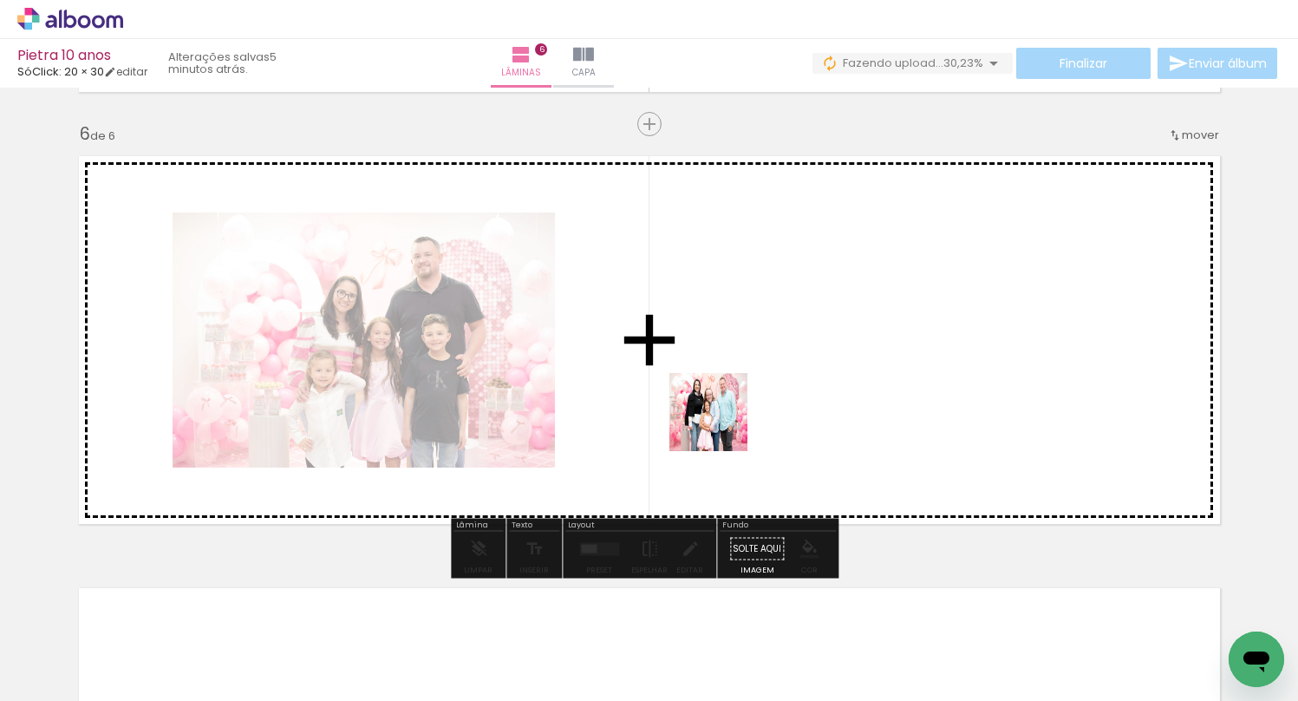
drag, startPoint x: 721, startPoint y: 425, endPoint x: 741, endPoint y: 363, distance: 64.7
click at [741, 363] on quentale-workspace at bounding box center [649, 350] width 1298 height 701
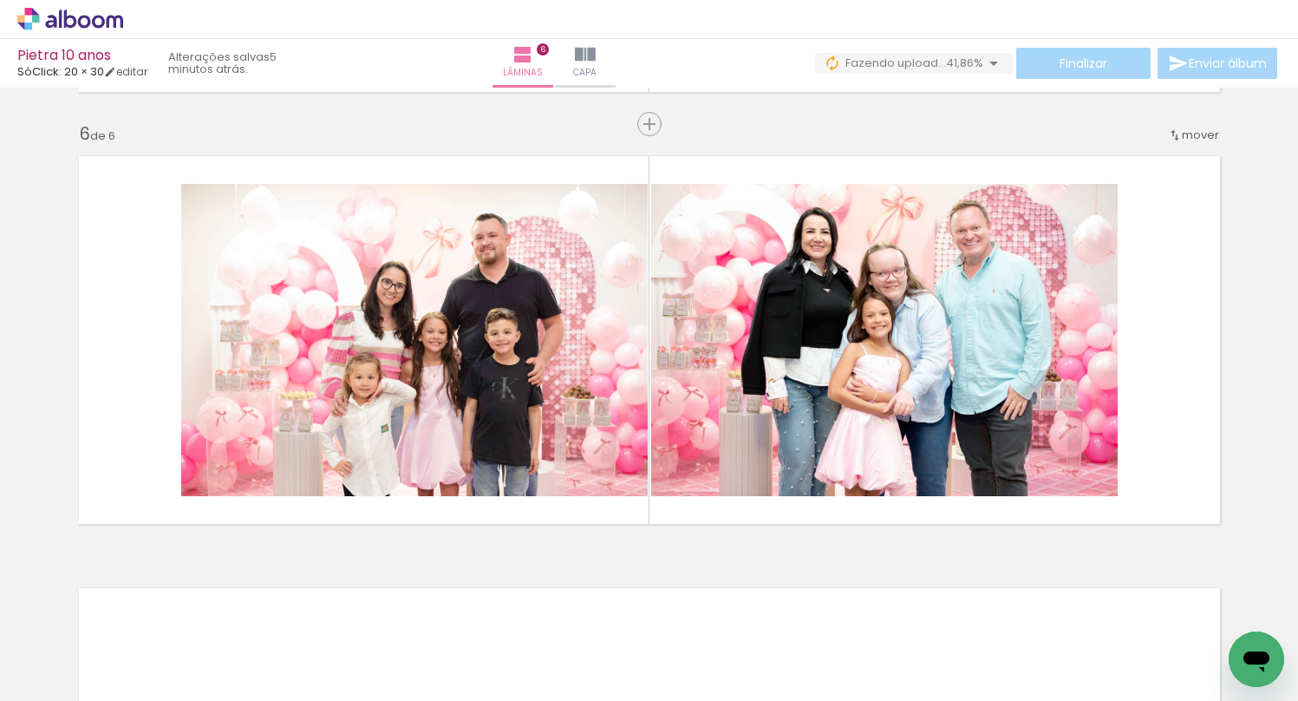
scroll to position [0, 1351]
drag, startPoint x: 577, startPoint y: 601, endPoint x: 610, endPoint y: 420, distance: 184.2
click at [610, 389] on quentale-workspace at bounding box center [649, 350] width 1298 height 701
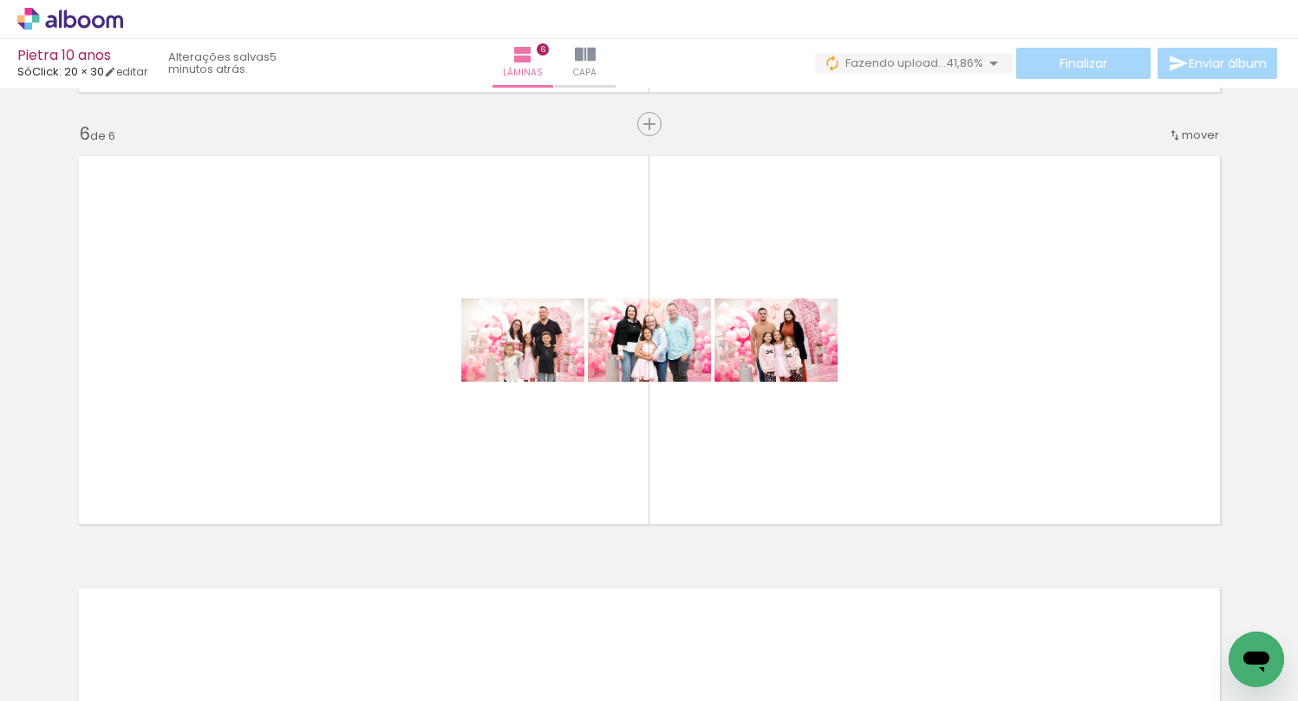
scroll to position [0, 1671]
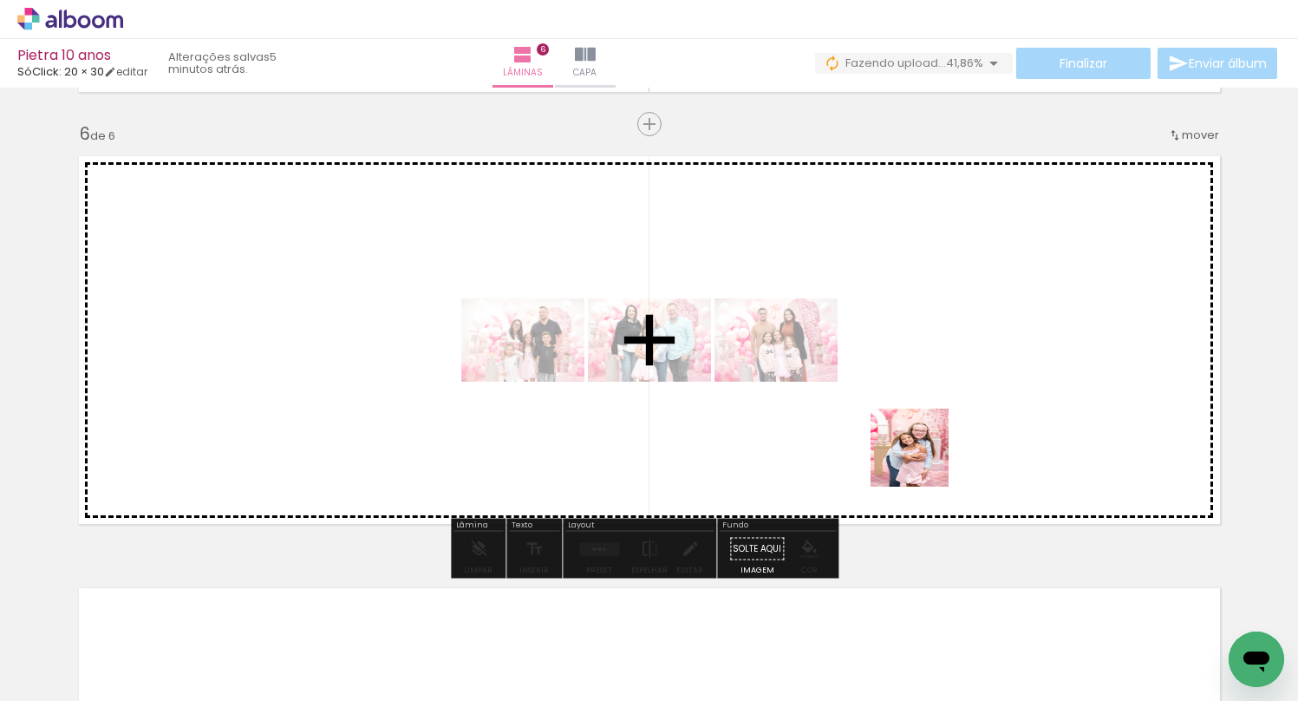
drag, startPoint x: 856, startPoint y: 662, endPoint x: 923, endPoint y: 456, distance: 216.3
click at [923, 456] on quentale-workspace at bounding box center [649, 350] width 1298 height 701
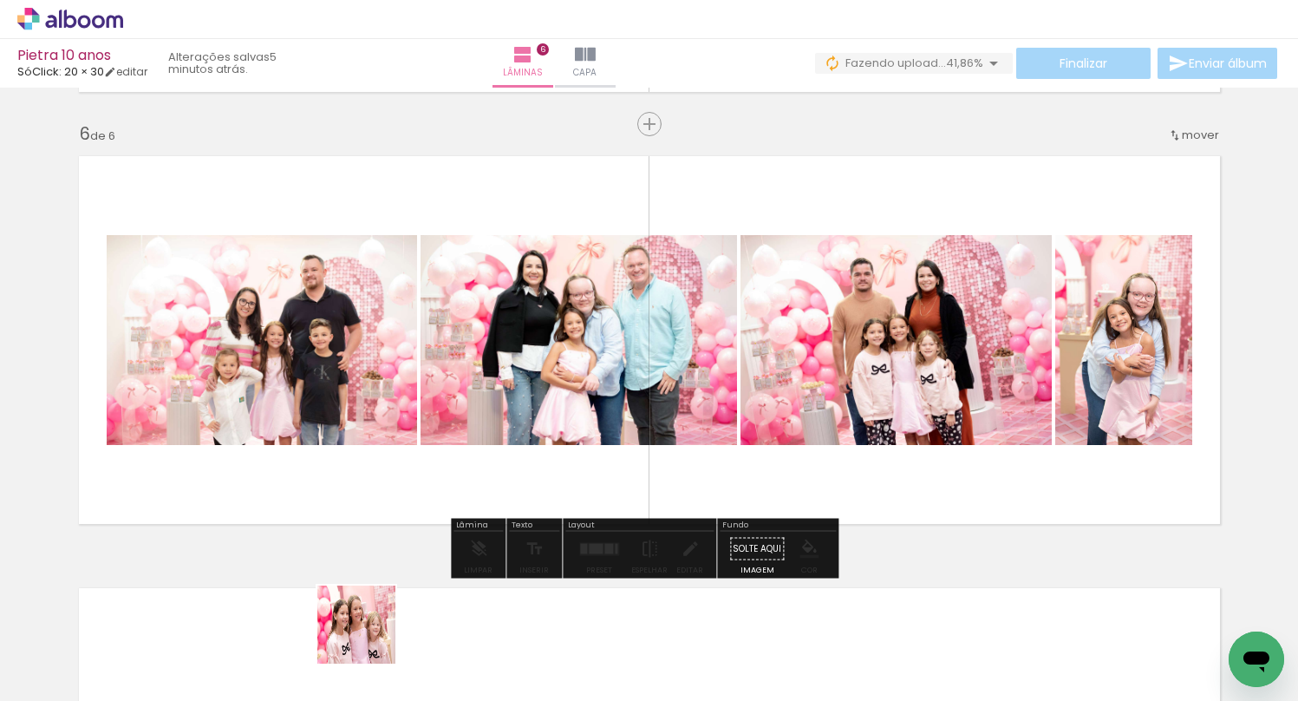
drag, startPoint x: 367, startPoint y: 651, endPoint x: 430, endPoint y: 432, distance: 228.3
click at [430, 432] on quentale-workspace at bounding box center [649, 350] width 1298 height 701
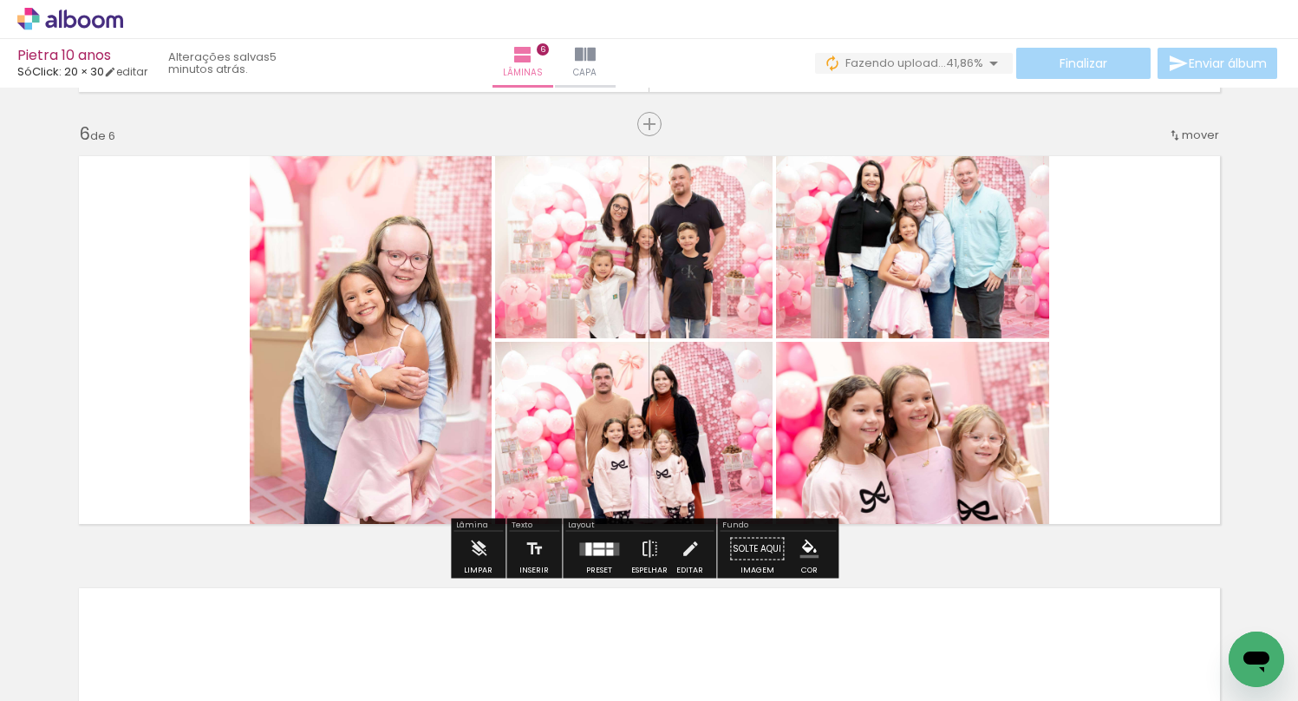
click at [593, 549] on div at bounding box center [598, 552] width 11 height 6
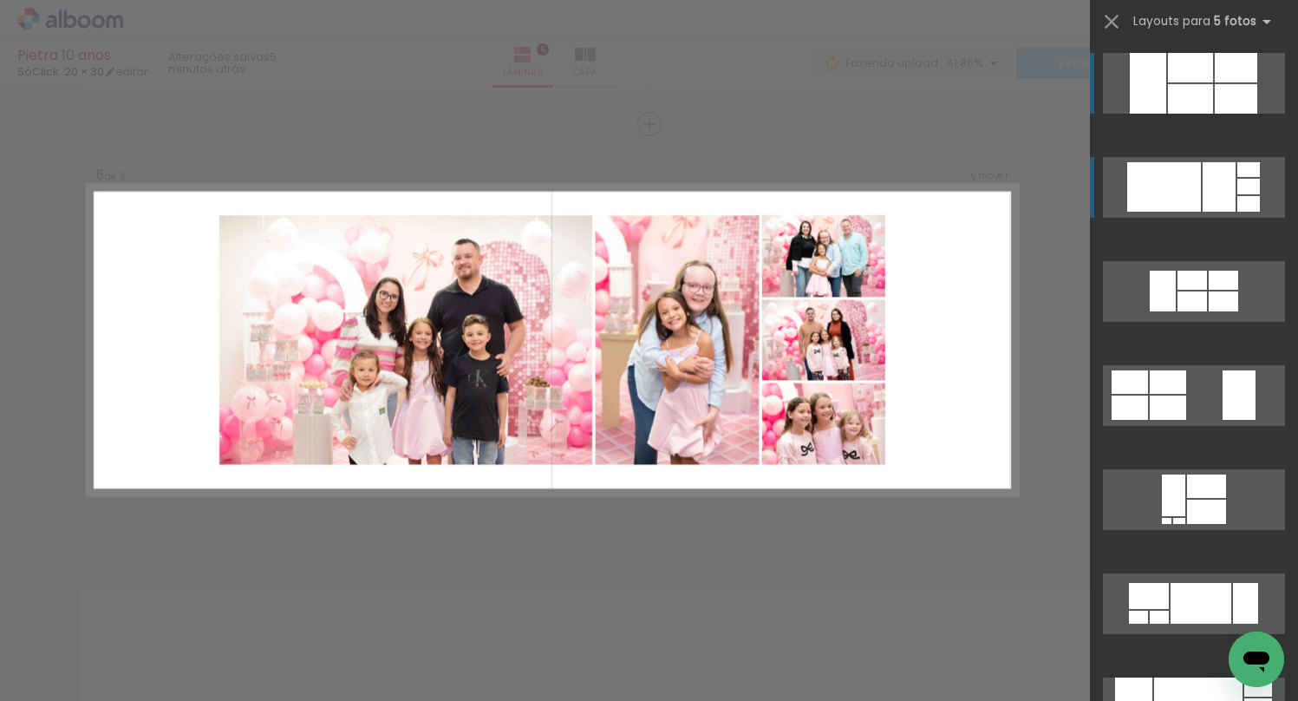
click at [1189, 184] on div at bounding box center [1164, 186] width 74 height 49
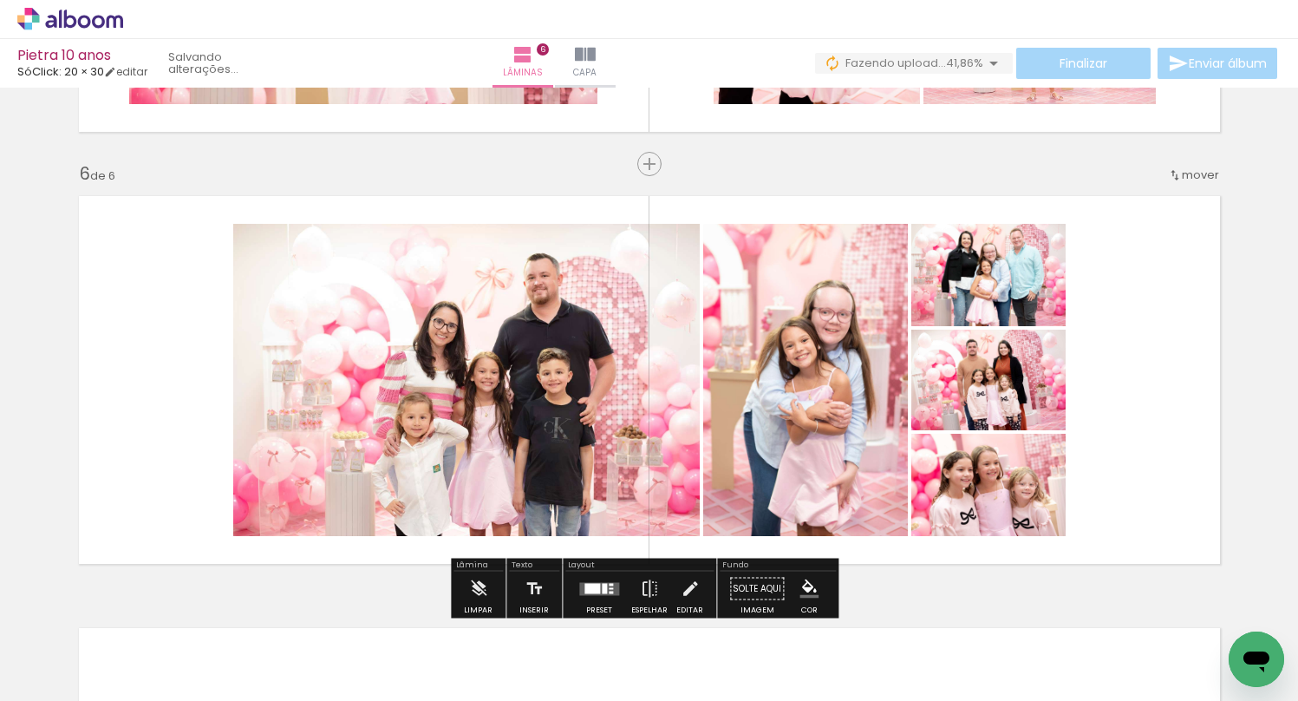
scroll to position [2173, 0]
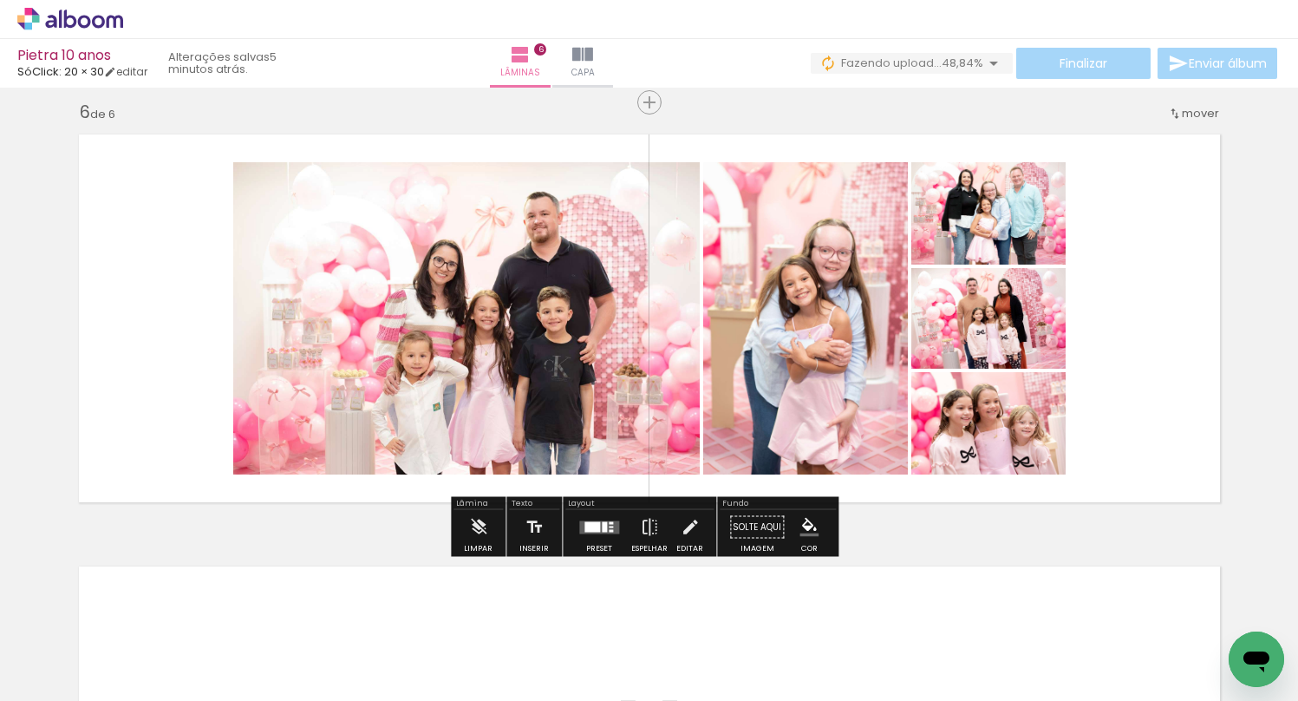
click at [584, 524] on div at bounding box center [592, 526] width 16 height 10
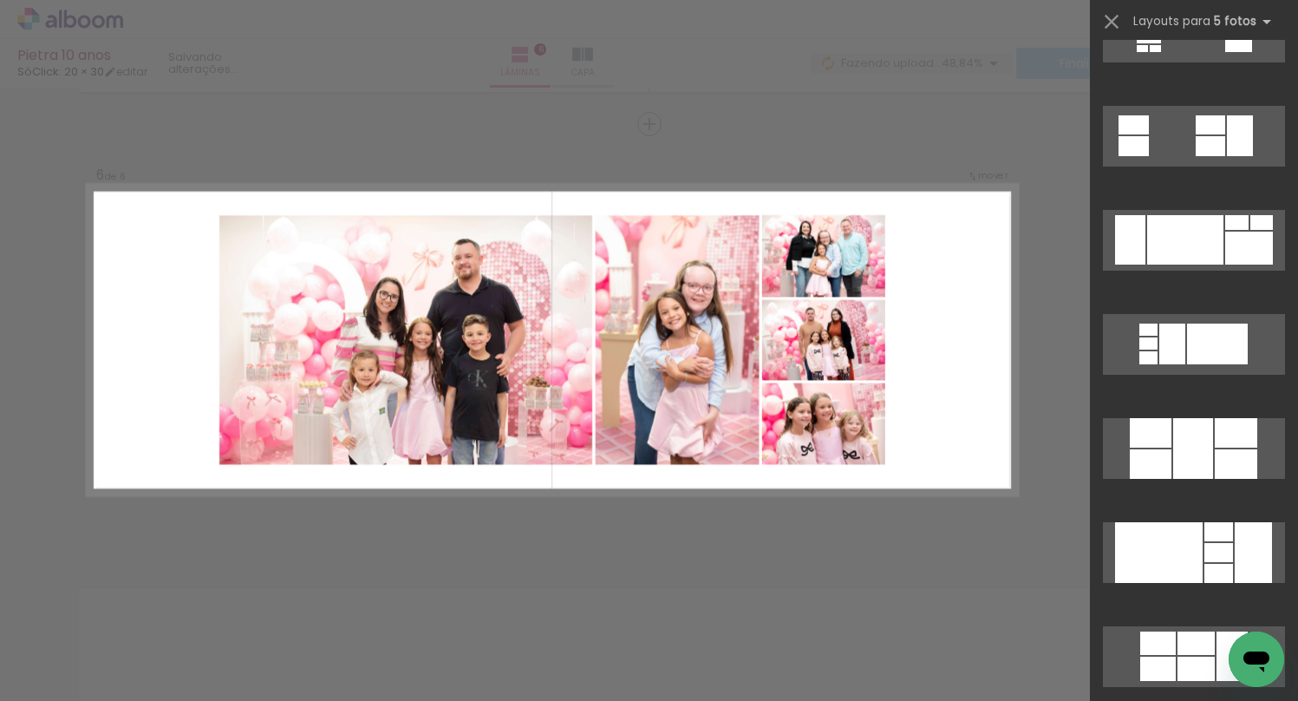
scroll to position [1015, 0]
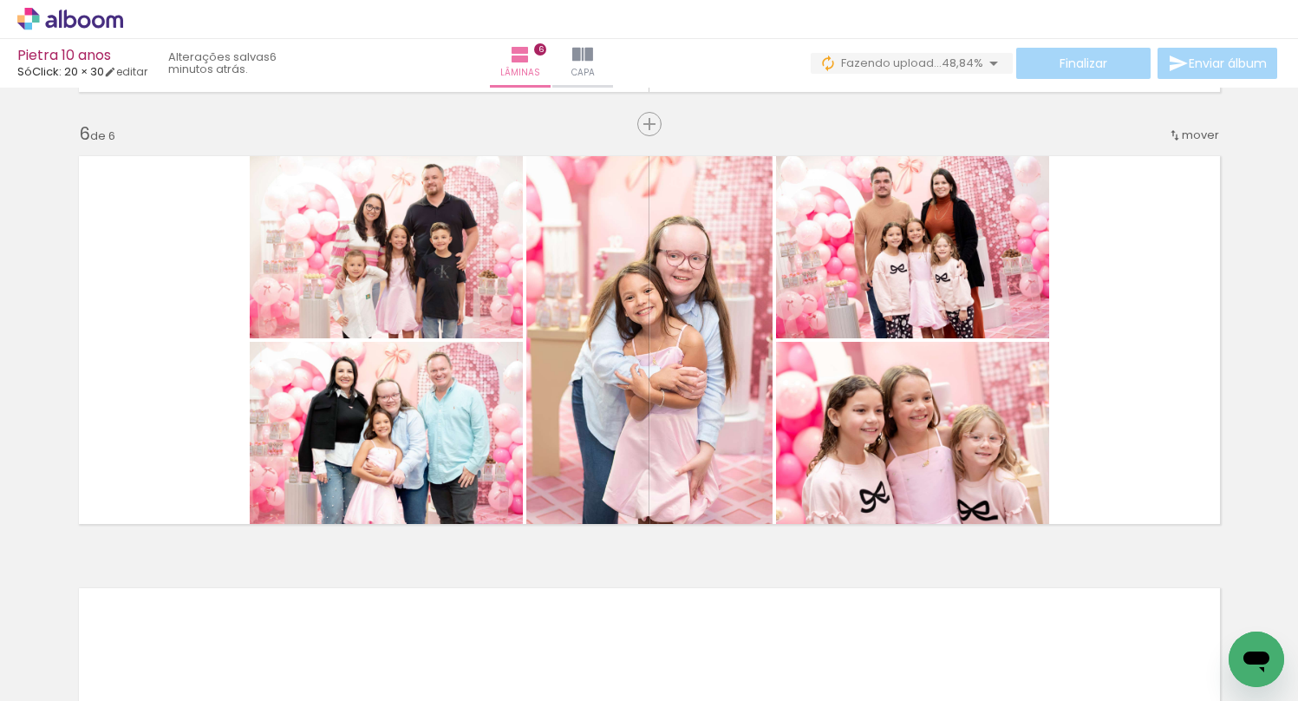
scroll to position [0, 3025]
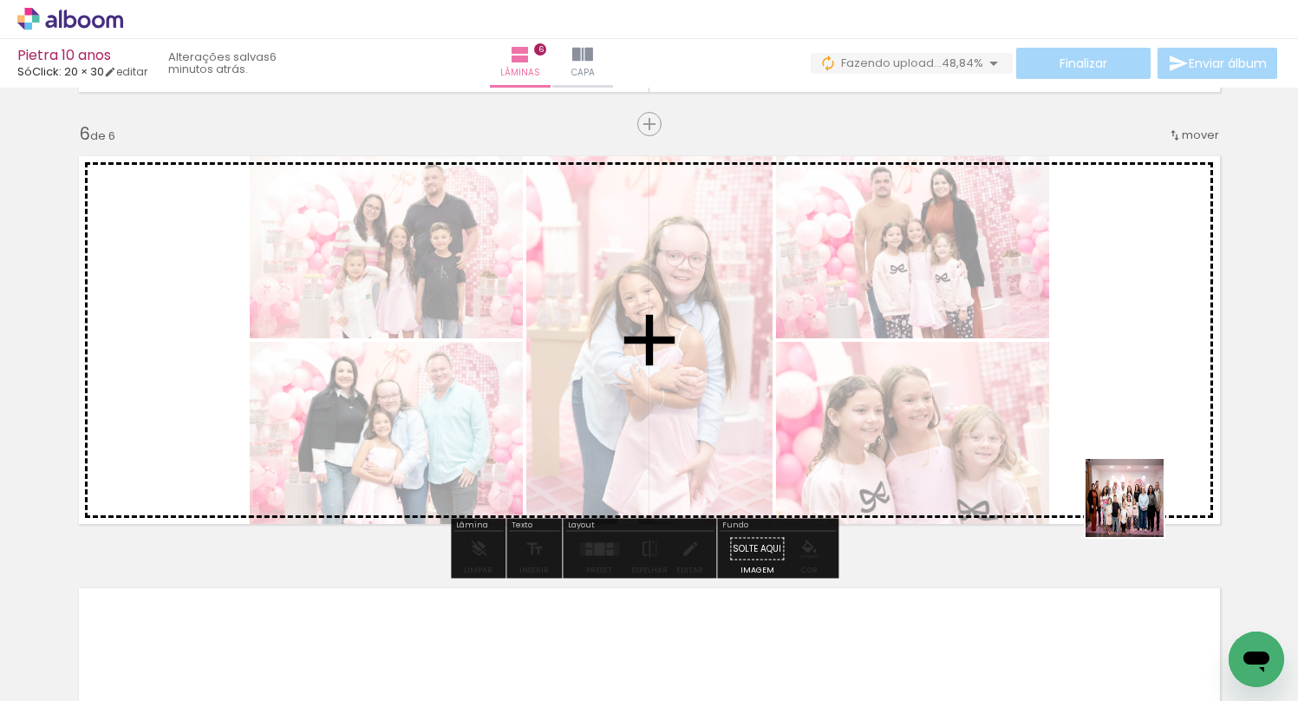
drag, startPoint x: 1151, startPoint y: 643, endPoint x: 1120, endPoint y: 430, distance: 214.6
click at [1120, 430] on quentale-workspace at bounding box center [649, 350] width 1298 height 701
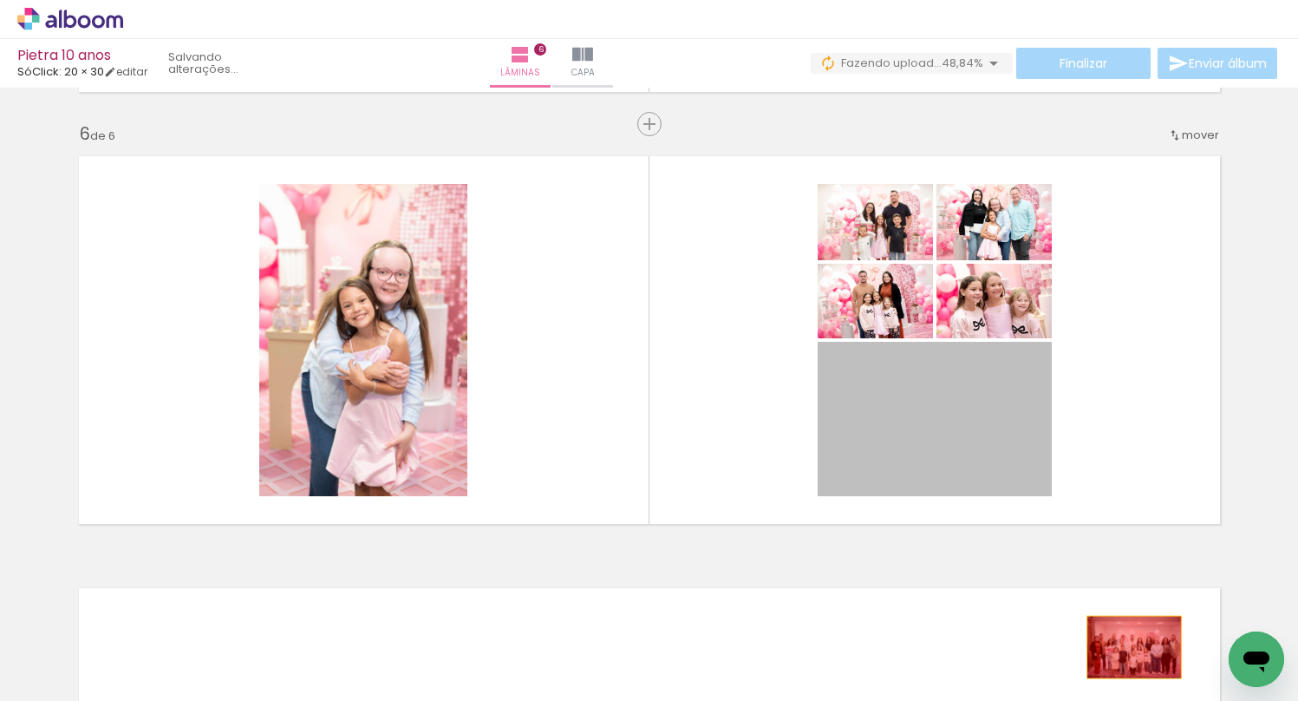
drag, startPoint x: 1044, startPoint y: 555, endPoint x: 1127, endPoint y: 647, distance: 124.0
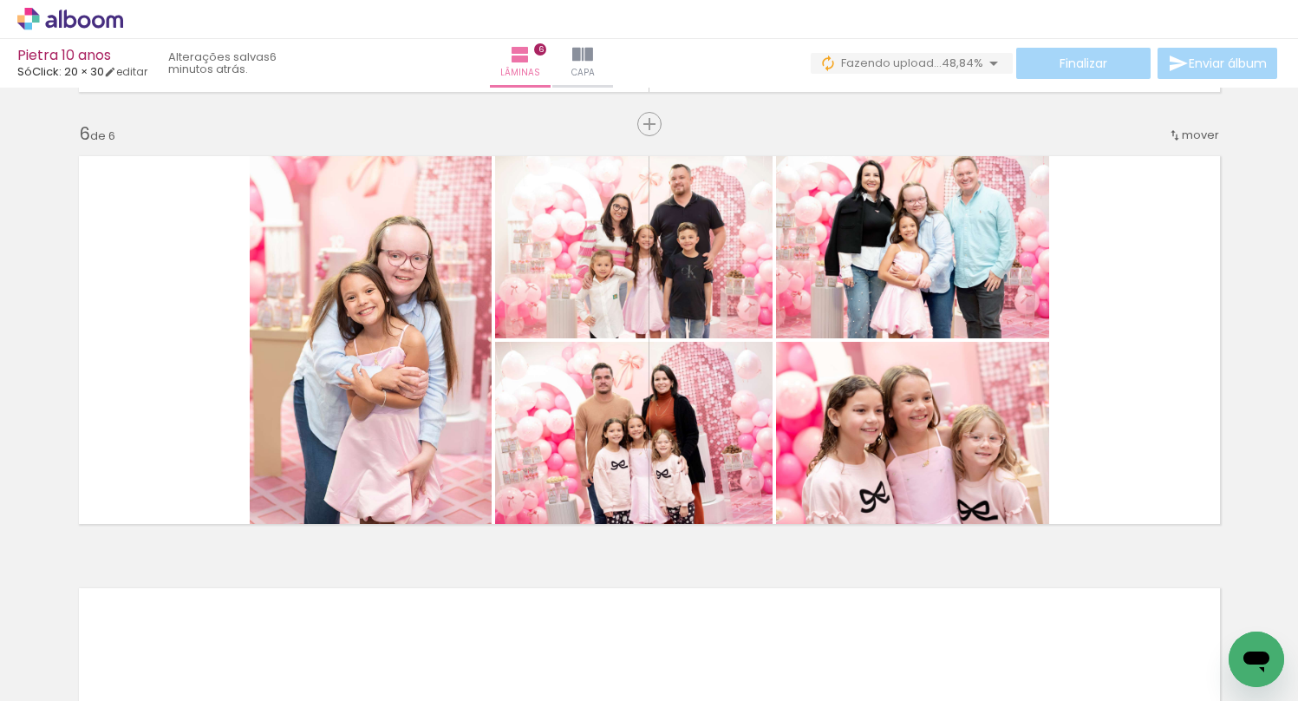
click at [1230, 642] on div at bounding box center [1227, 641] width 86 height 57
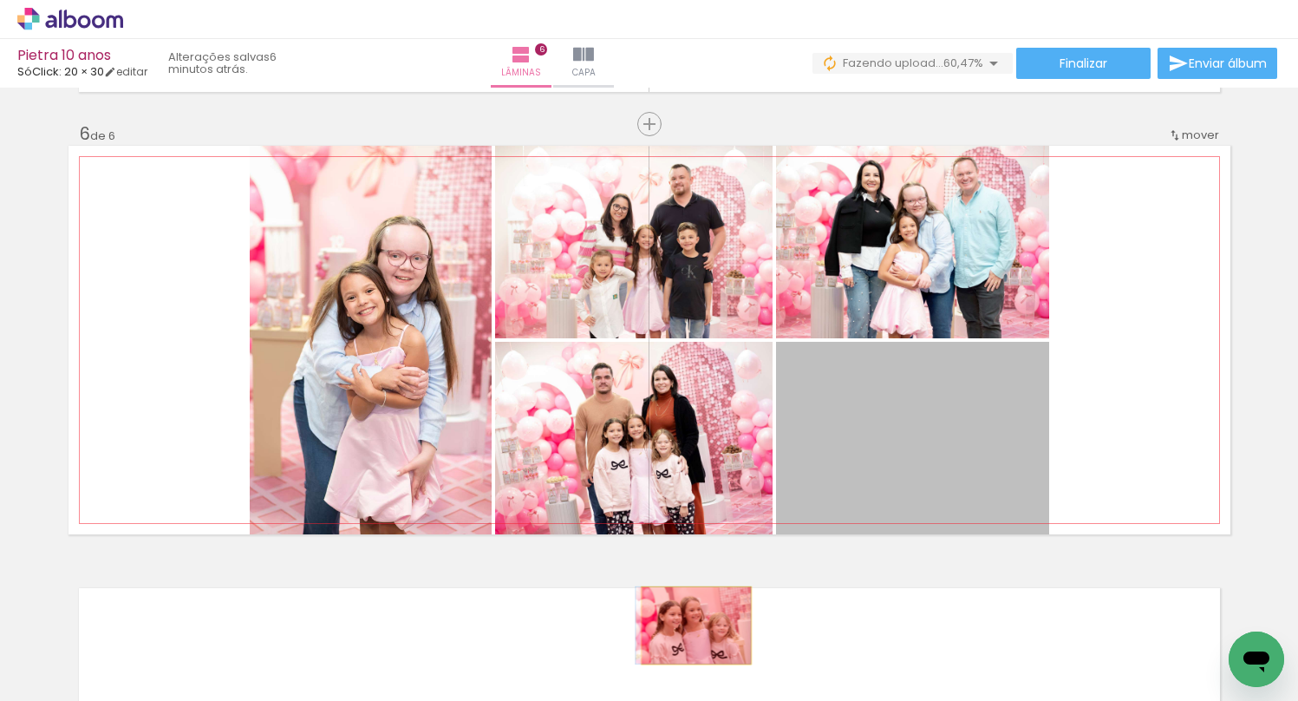
drag, startPoint x: 865, startPoint y: 432, endPoint x: 688, endPoint y: 625, distance: 262.1
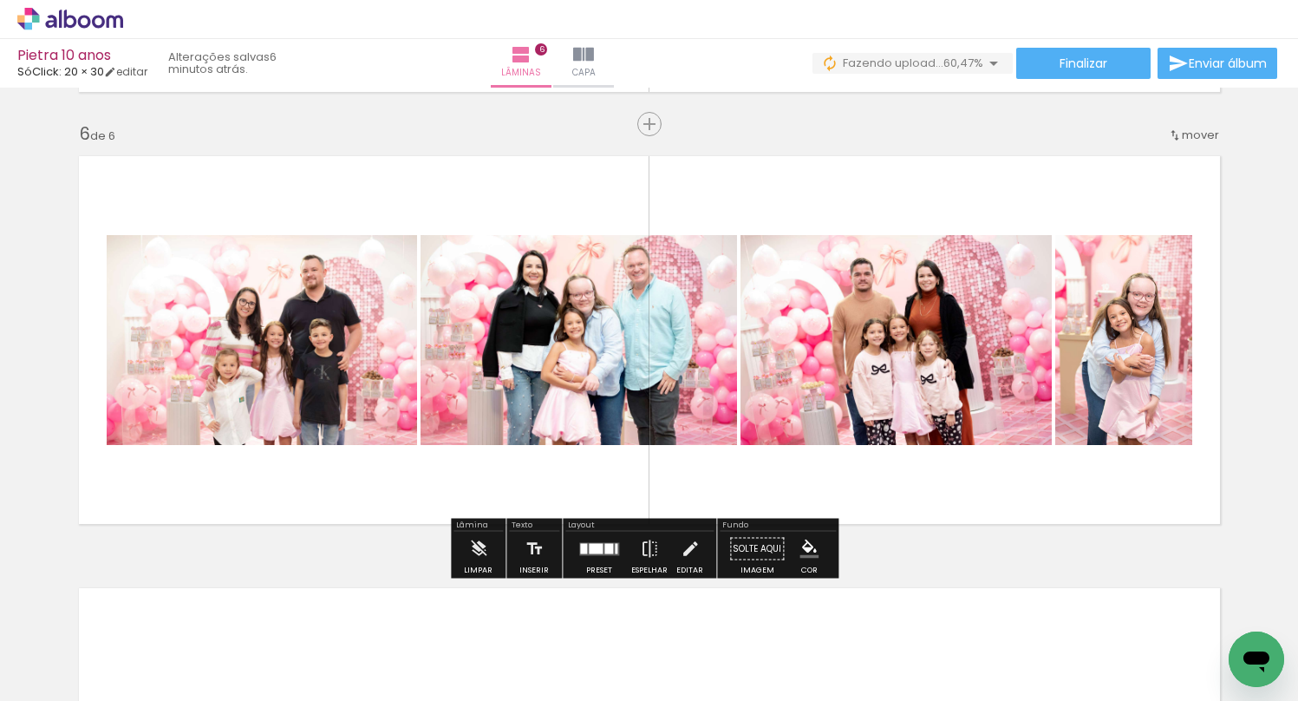
click at [604, 544] on div at bounding box center [608, 548] width 9 height 10
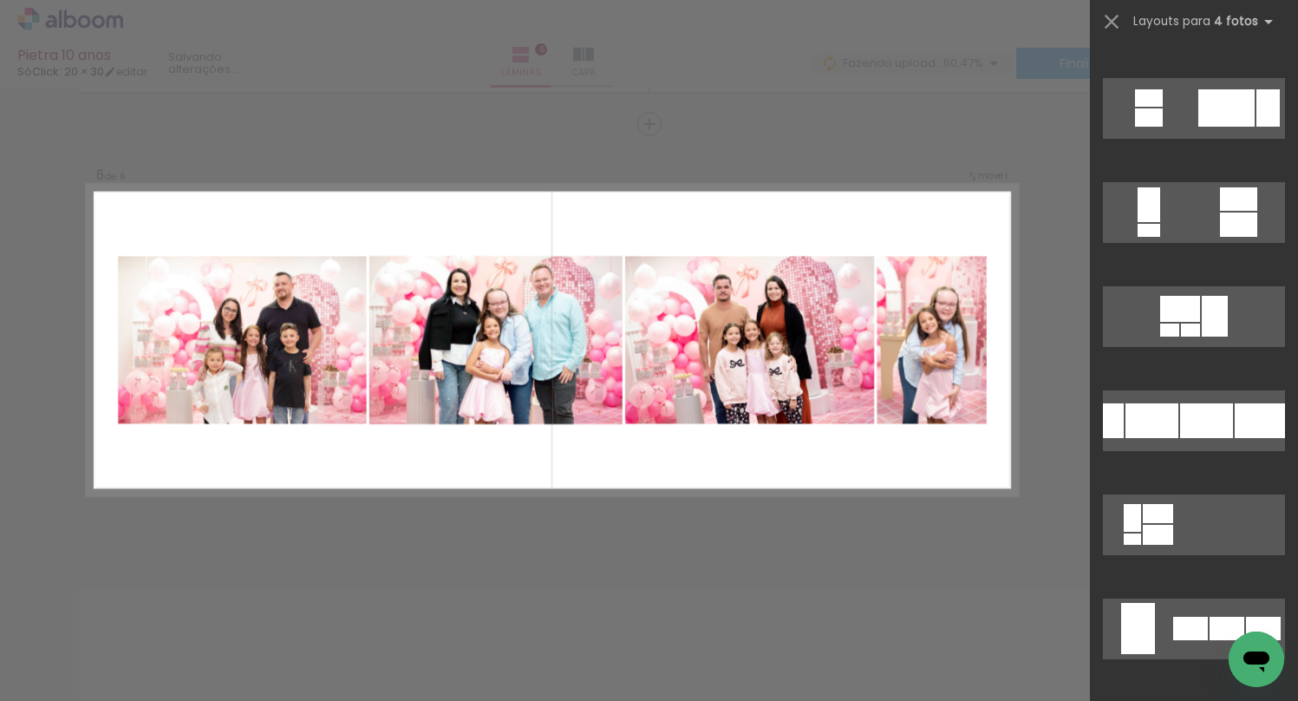
scroll to position [0, 0]
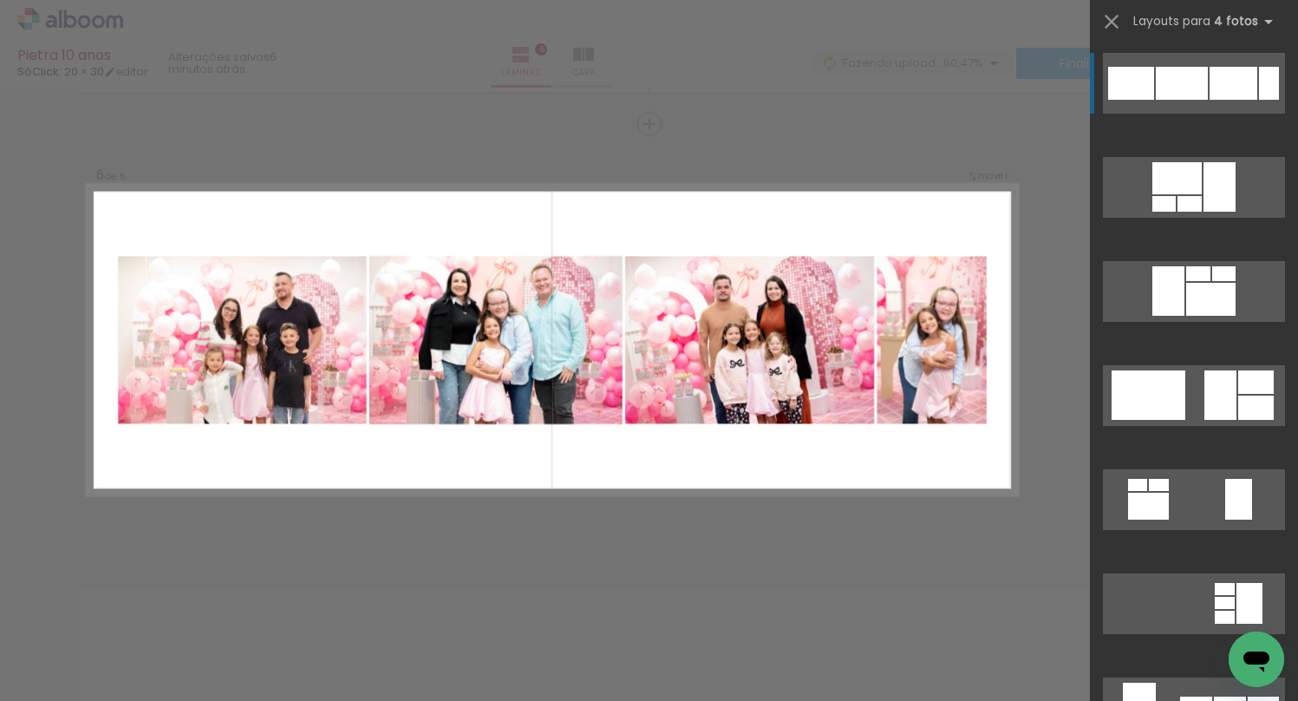
click at [1186, 266] on div at bounding box center [1198, 273] width 24 height 15
click at [1220, 266] on div at bounding box center [1223, 273] width 23 height 15
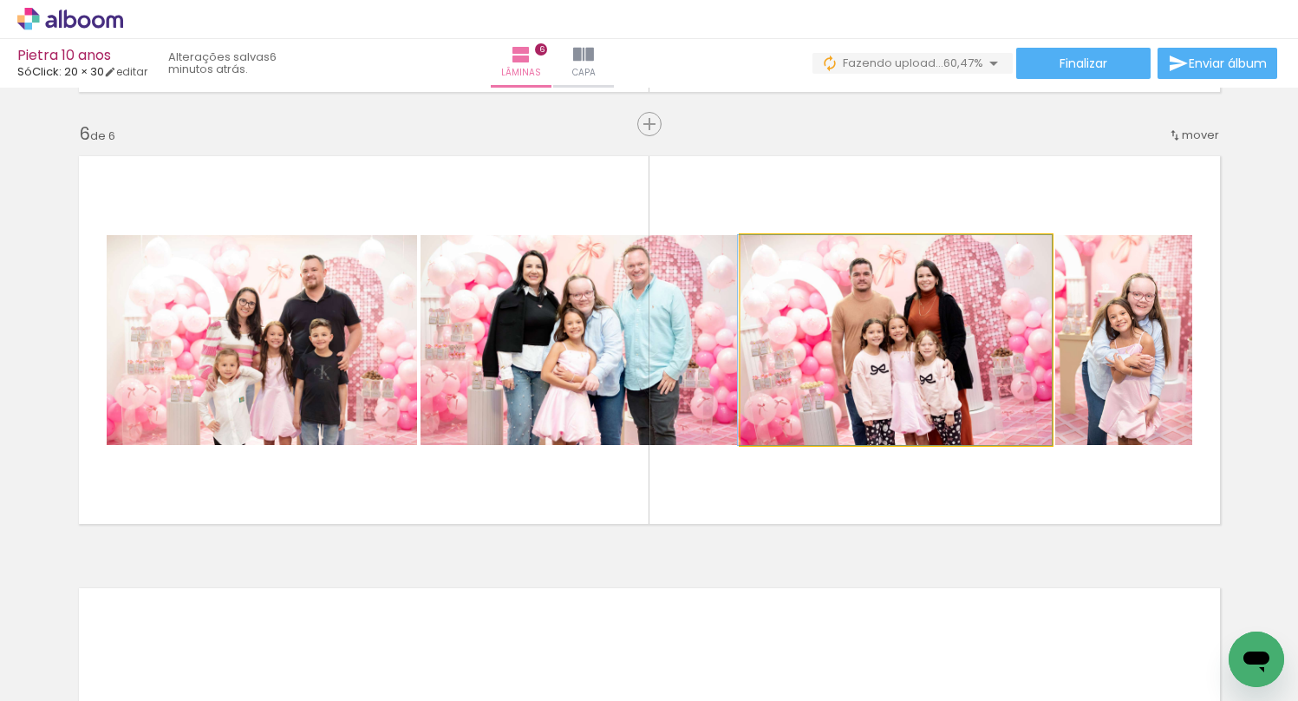
drag, startPoint x: 880, startPoint y: 353, endPoint x: 577, endPoint y: 358, distance: 302.7
click at [0, 0] on slot at bounding box center [0, 0] width 0 height 0
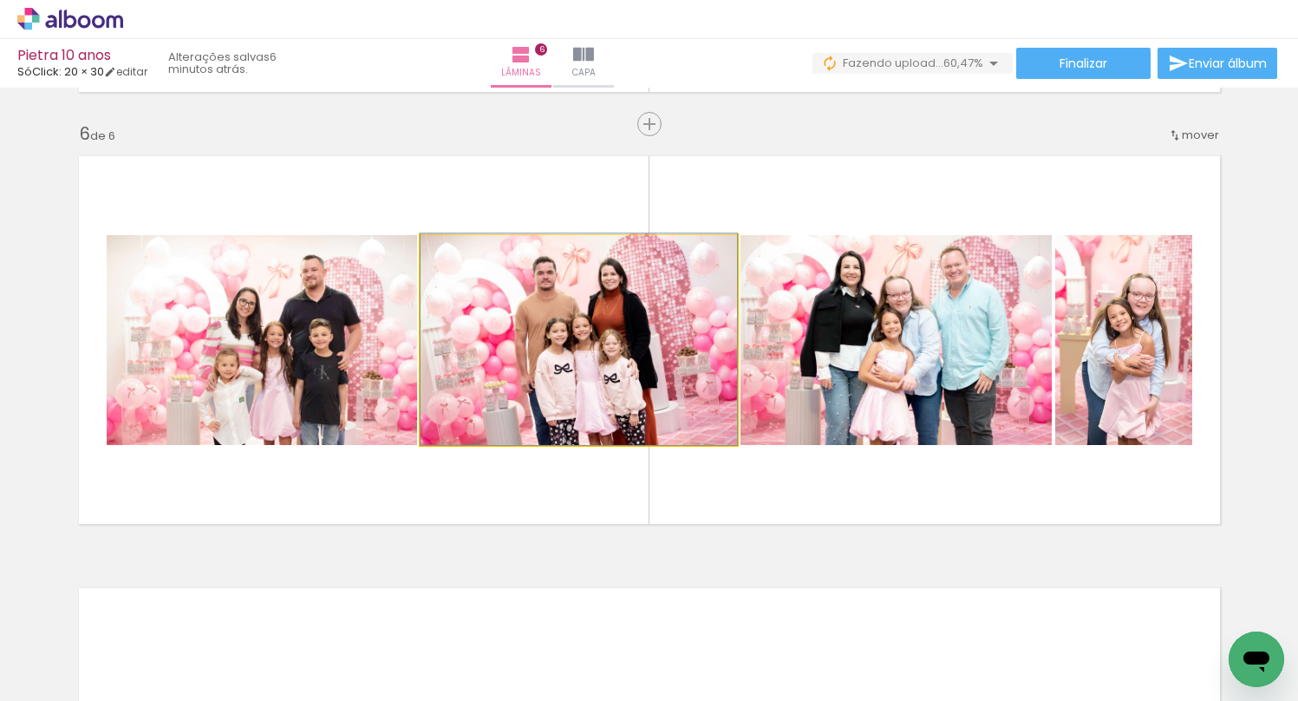
drag, startPoint x: 575, startPoint y: 357, endPoint x: 555, endPoint y: 355, distance: 20.1
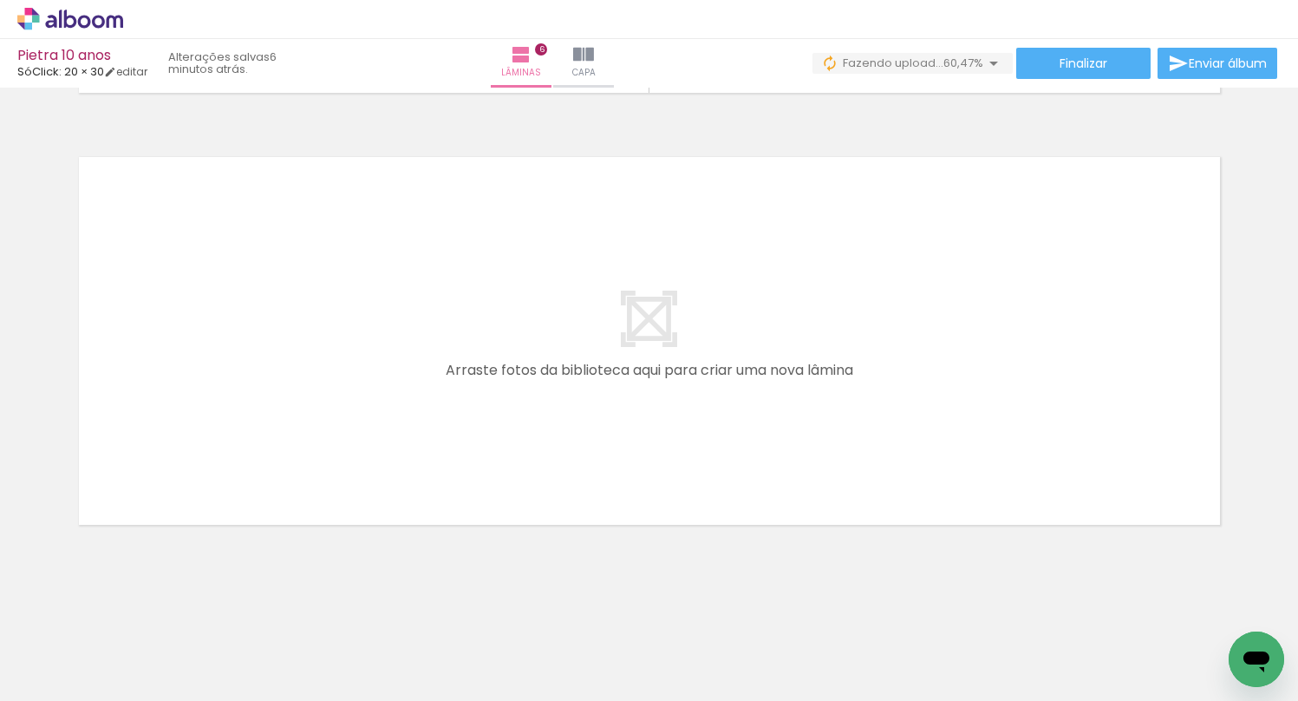
scroll to position [2586, 0]
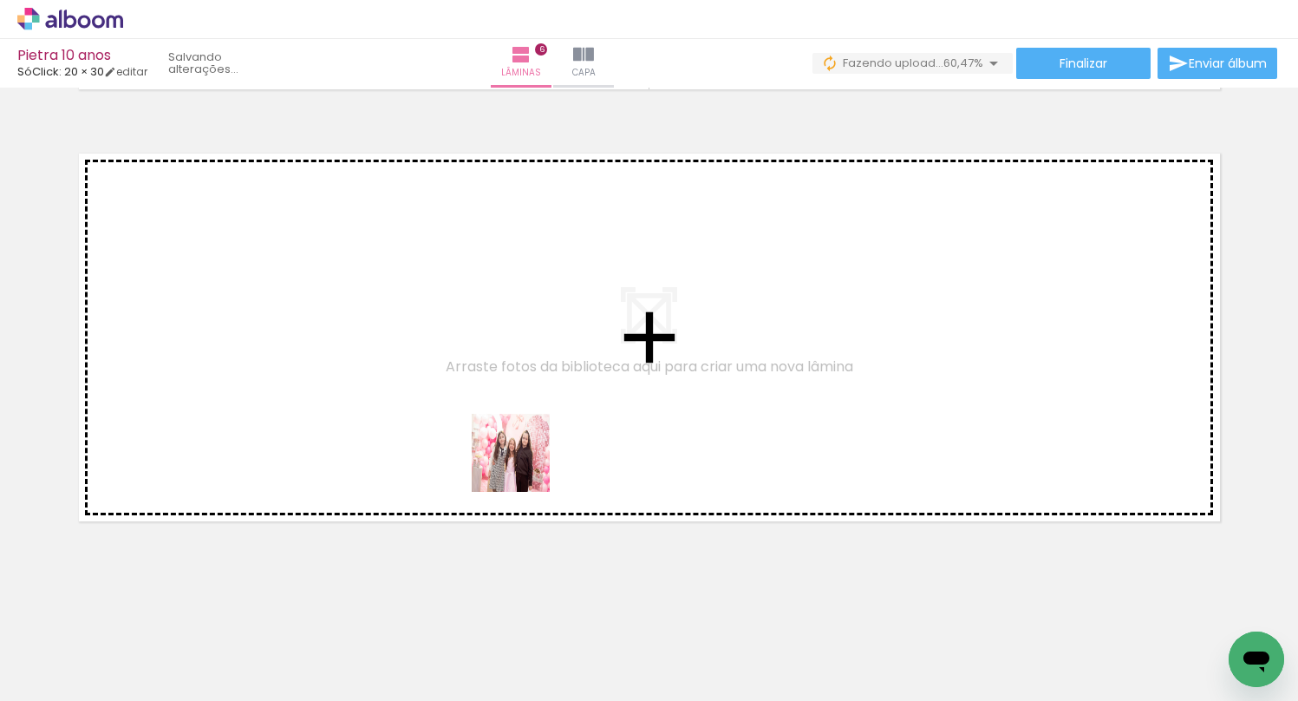
drag, startPoint x: 536, startPoint y: 501, endPoint x: 618, endPoint y: 582, distance: 115.3
click at [512, 431] on quentale-workspace at bounding box center [649, 350] width 1298 height 701
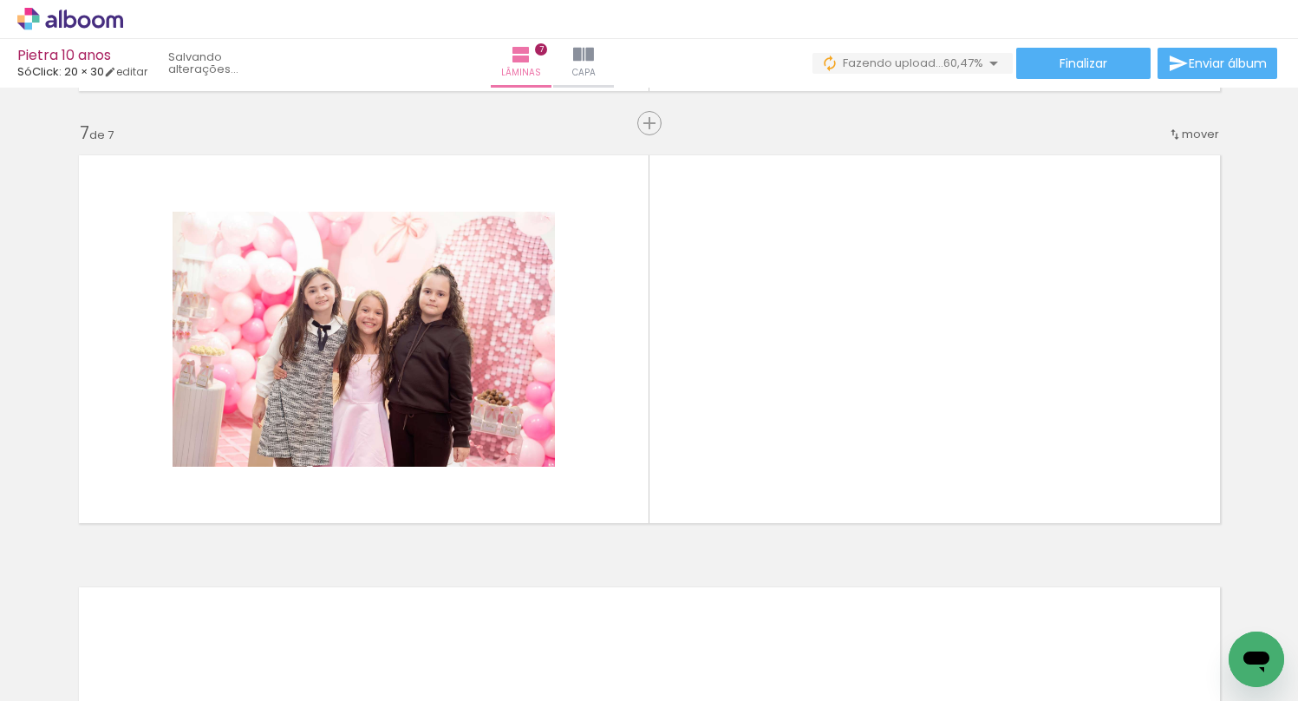
scroll to position [2583, 0]
drag, startPoint x: 637, startPoint y: 643, endPoint x: 648, endPoint y: 366, distance: 276.8
click at [648, 366] on quentale-workspace at bounding box center [649, 350] width 1298 height 701
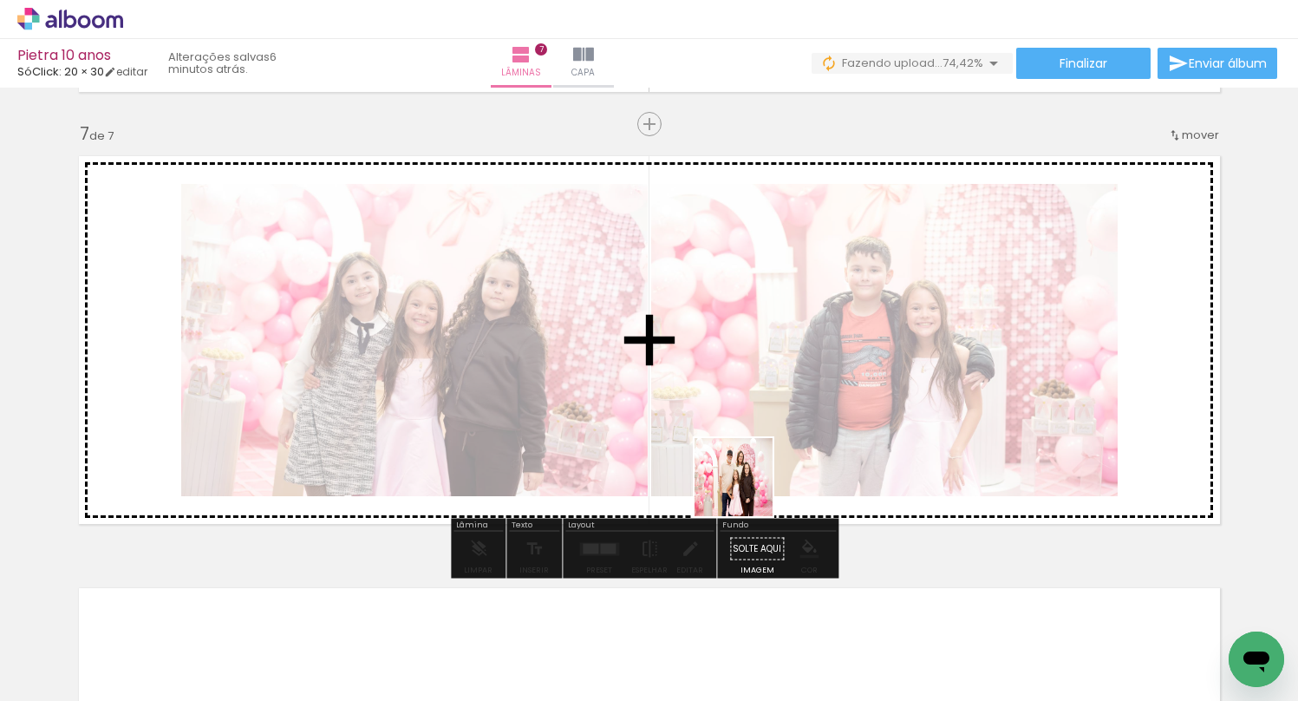
drag, startPoint x: 745, startPoint y: 623, endPoint x: 819, endPoint y: 638, distance: 75.3
click at [741, 419] on quentale-workspace at bounding box center [649, 350] width 1298 height 701
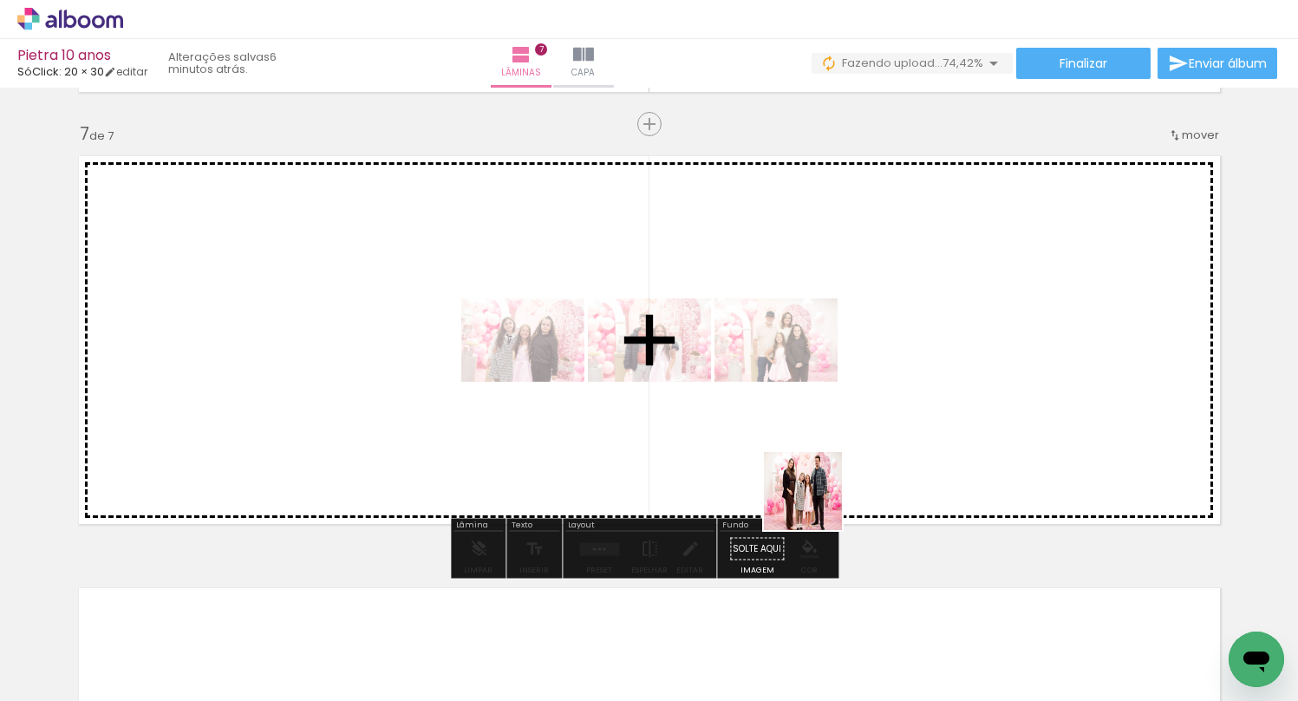
drag, startPoint x: 835, startPoint y: 641, endPoint x: 824, endPoint y: 430, distance: 211.0
click at [819, 446] on quentale-workspace at bounding box center [649, 350] width 1298 height 701
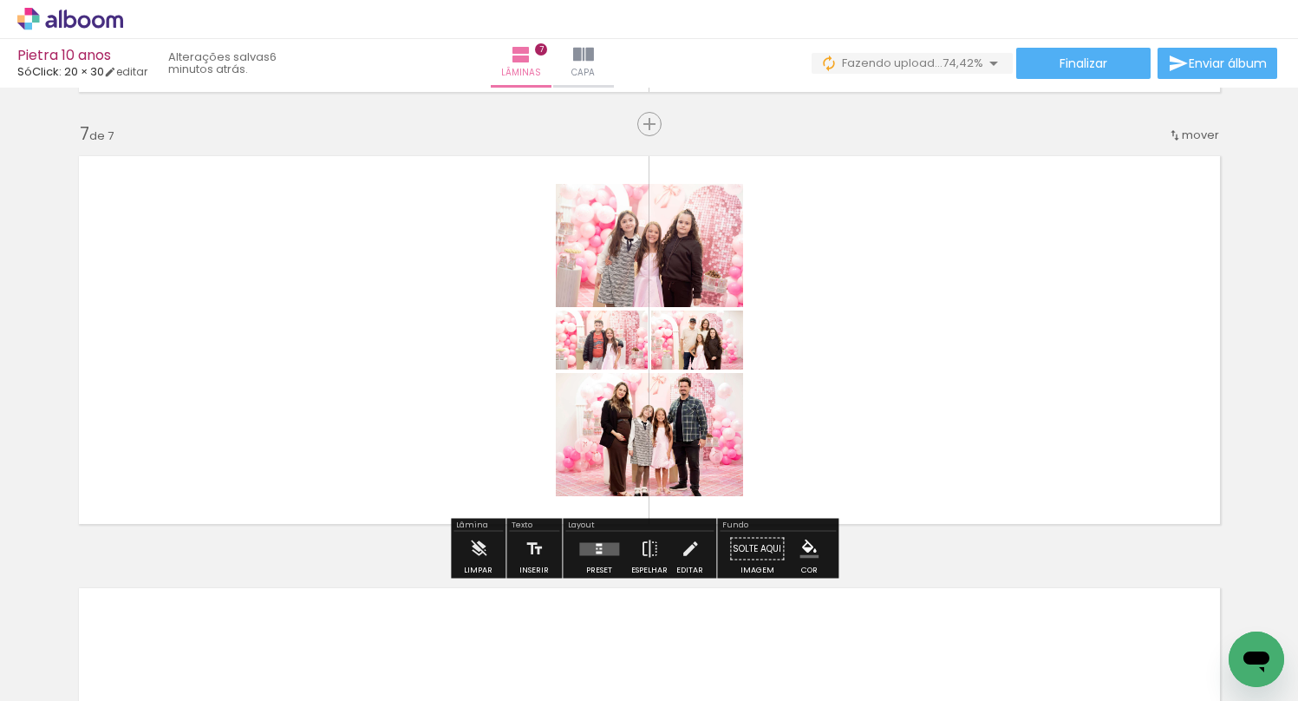
scroll to position [0, 1116]
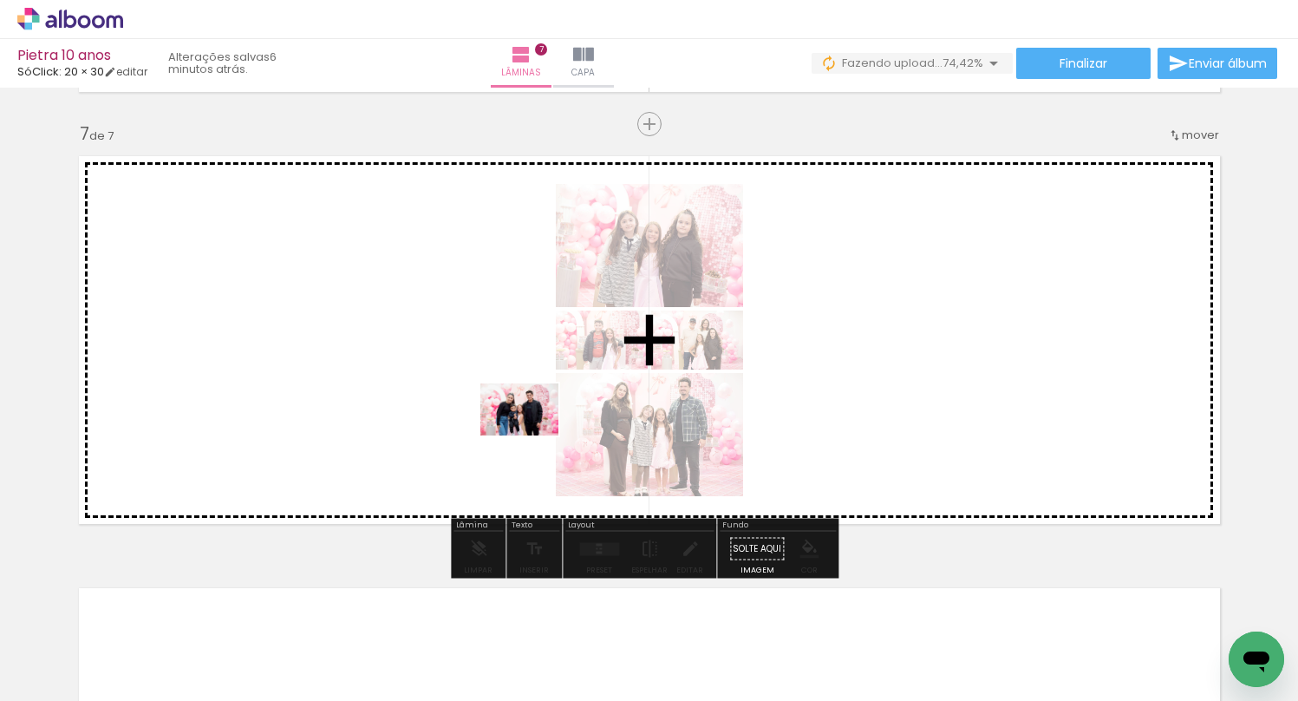
drag, startPoint x: 544, startPoint y: 656, endPoint x: 565, endPoint y: 460, distance: 198.0
click at [532, 433] on quentale-workspace at bounding box center [649, 350] width 1298 height 701
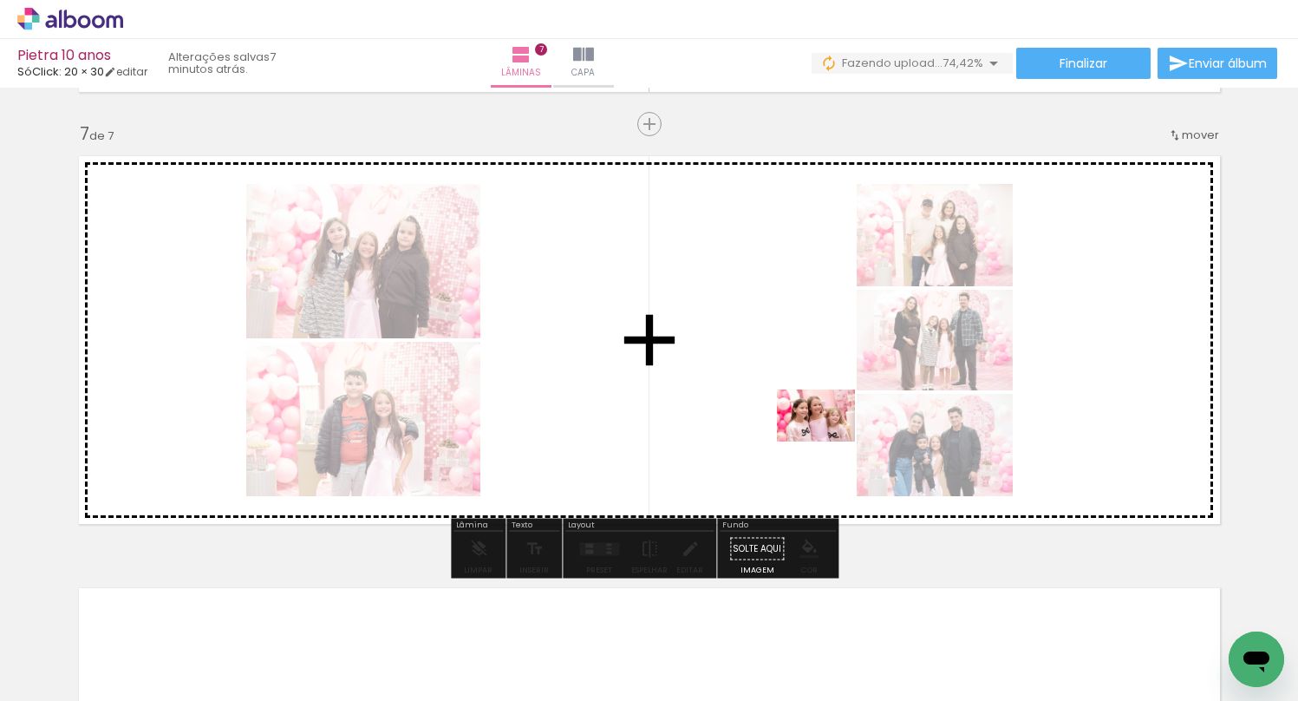
drag, startPoint x: 927, startPoint y: 643, endPoint x: 947, endPoint y: 551, distance: 93.2
click at [829, 440] on quentale-workspace at bounding box center [649, 350] width 1298 height 701
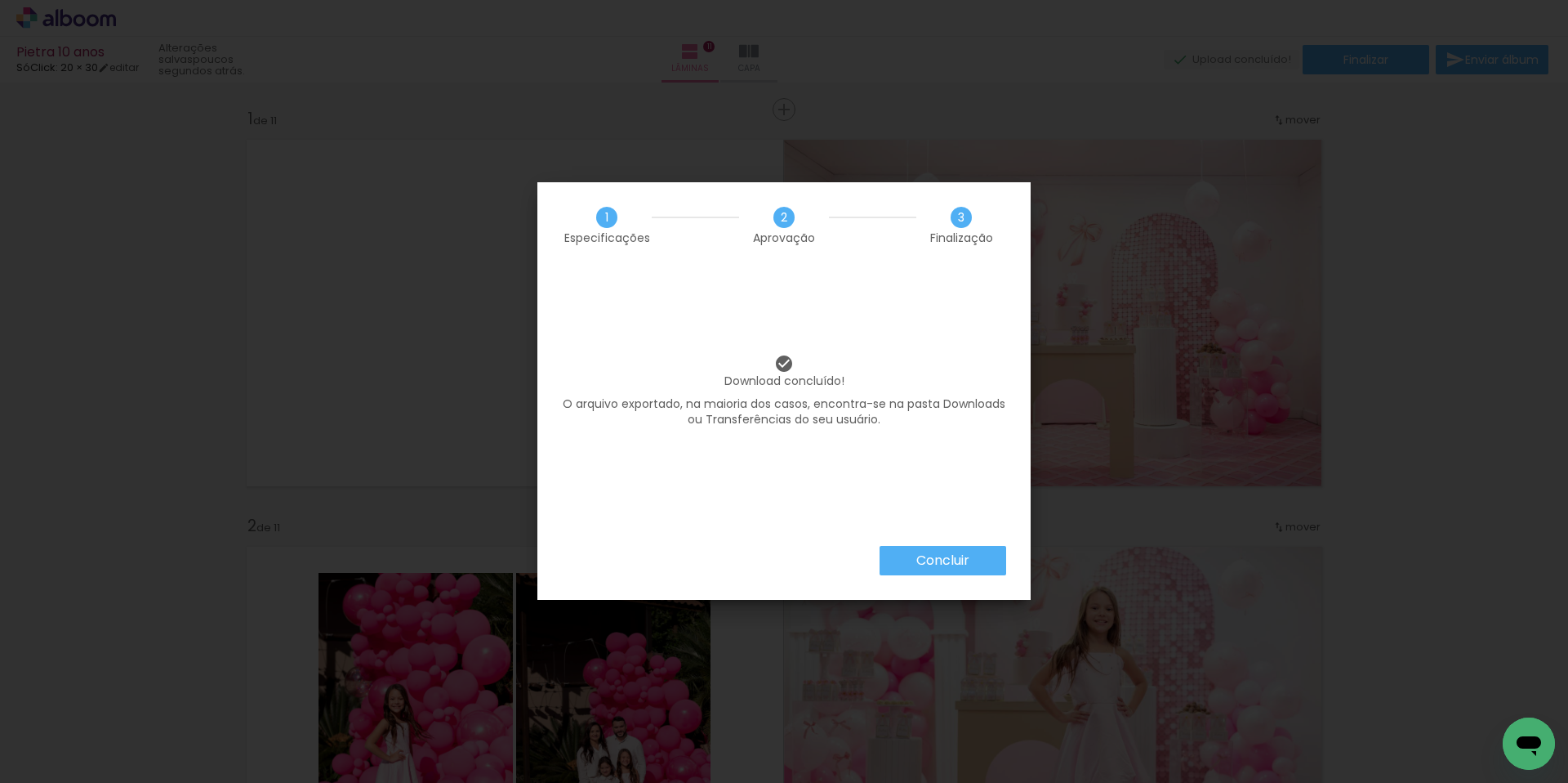
scroll to position [0, 1321]
click at [0, 0] on slot "Concluir" at bounding box center [0, 0] width 0 height 0
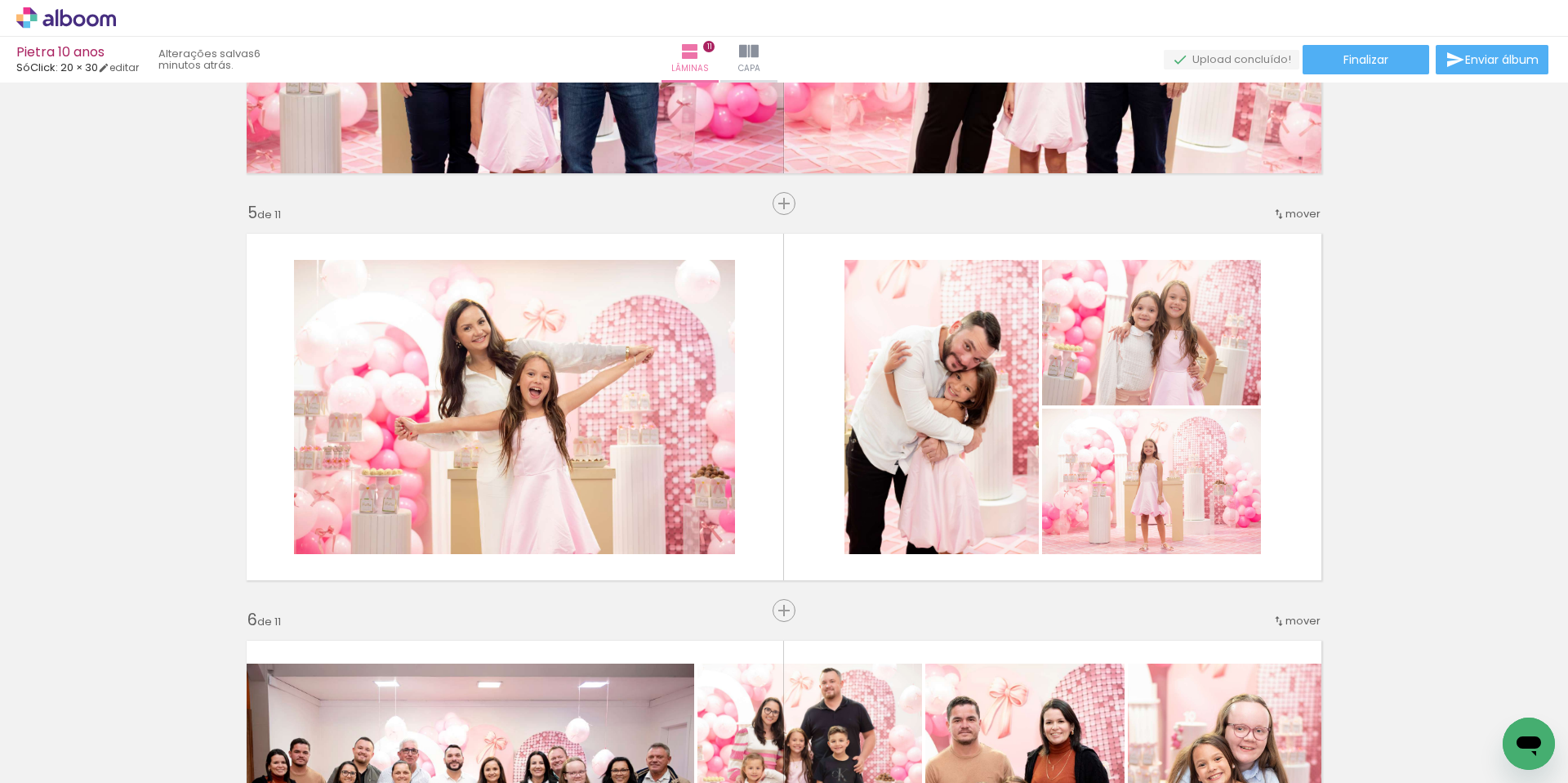
scroll to position [1380, 0]
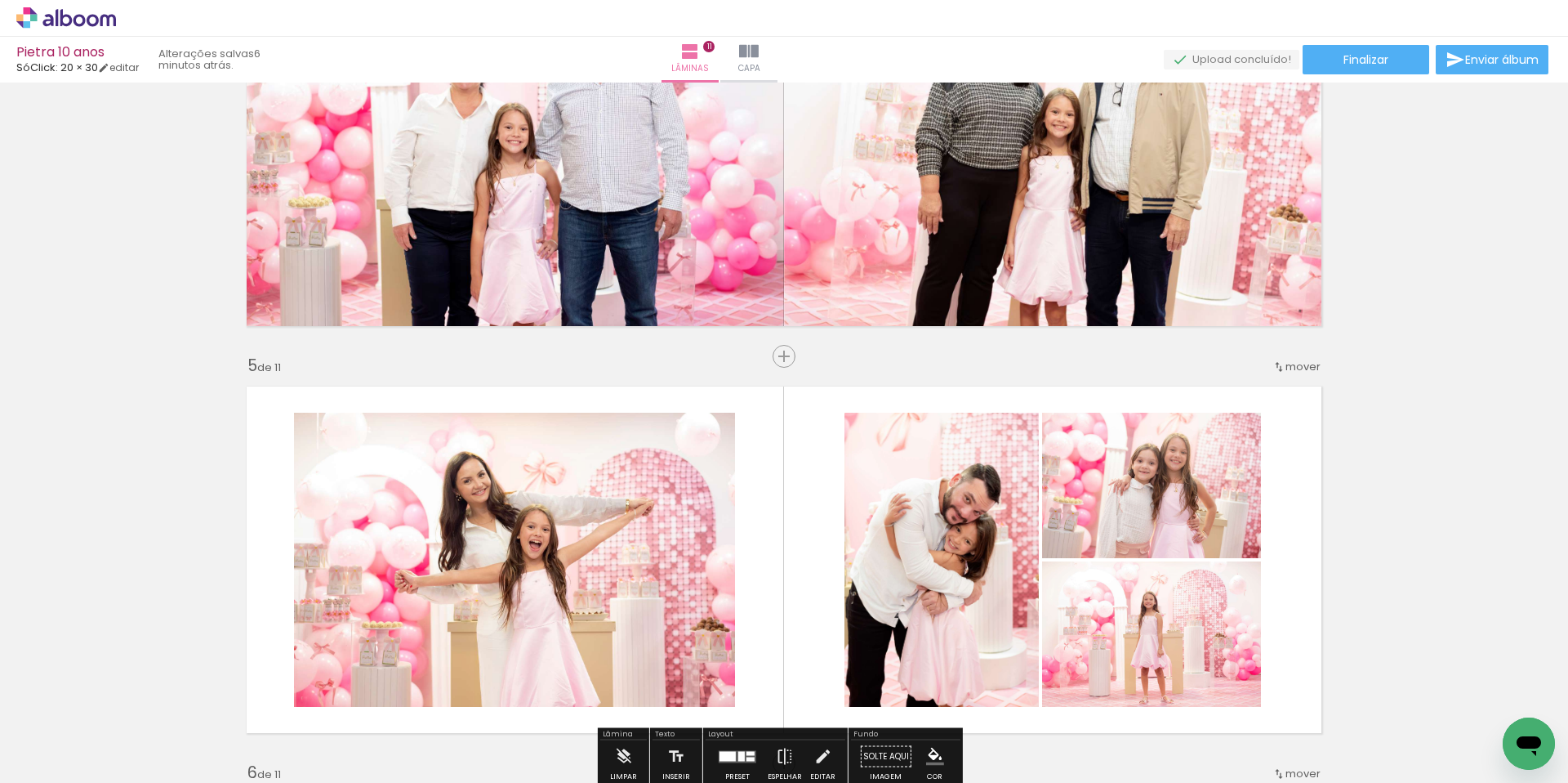
click at [1142, 643] on quentale-photo at bounding box center [1151, 634] width 218 height 145
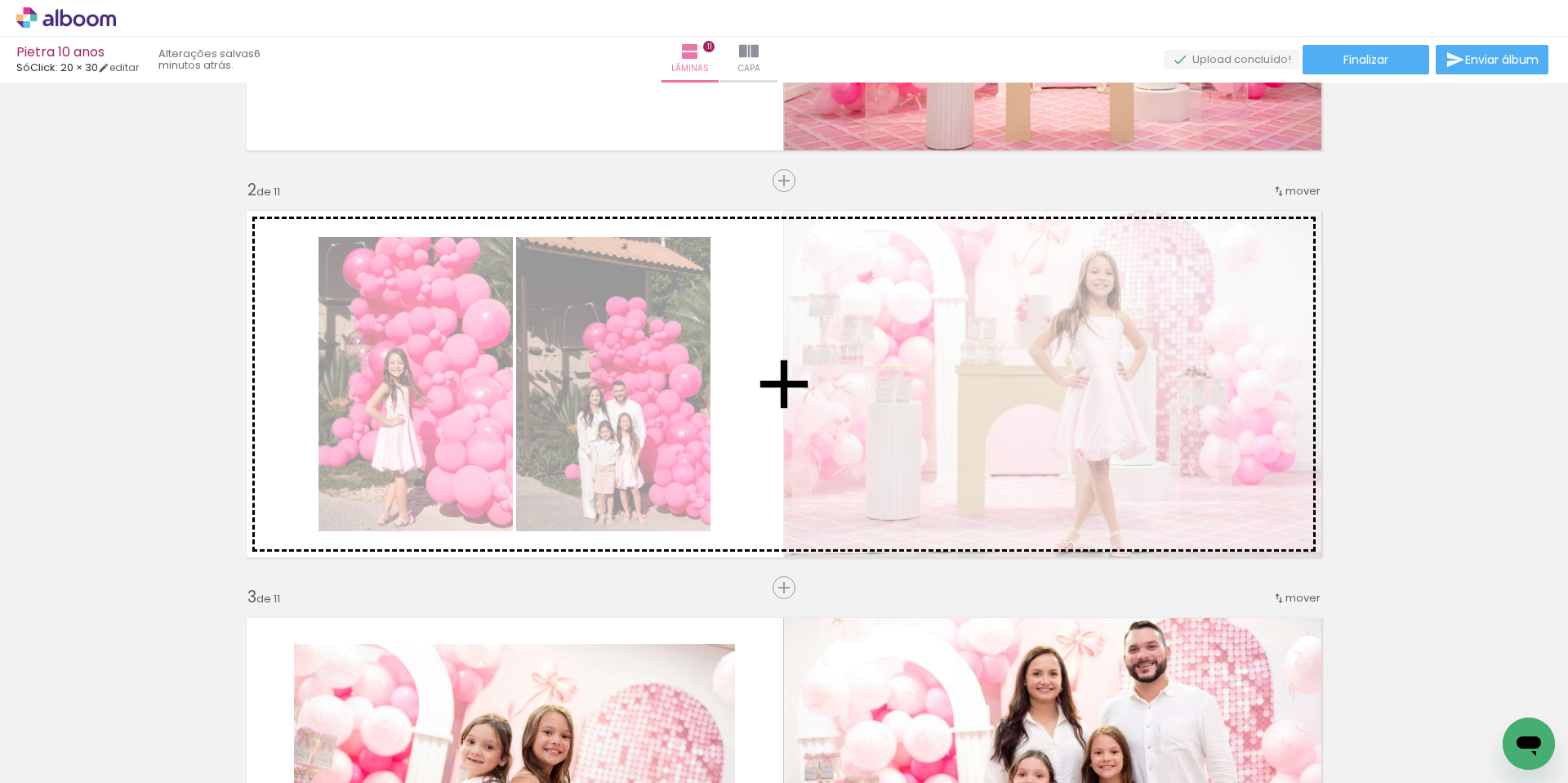
scroll to position [327, 0]
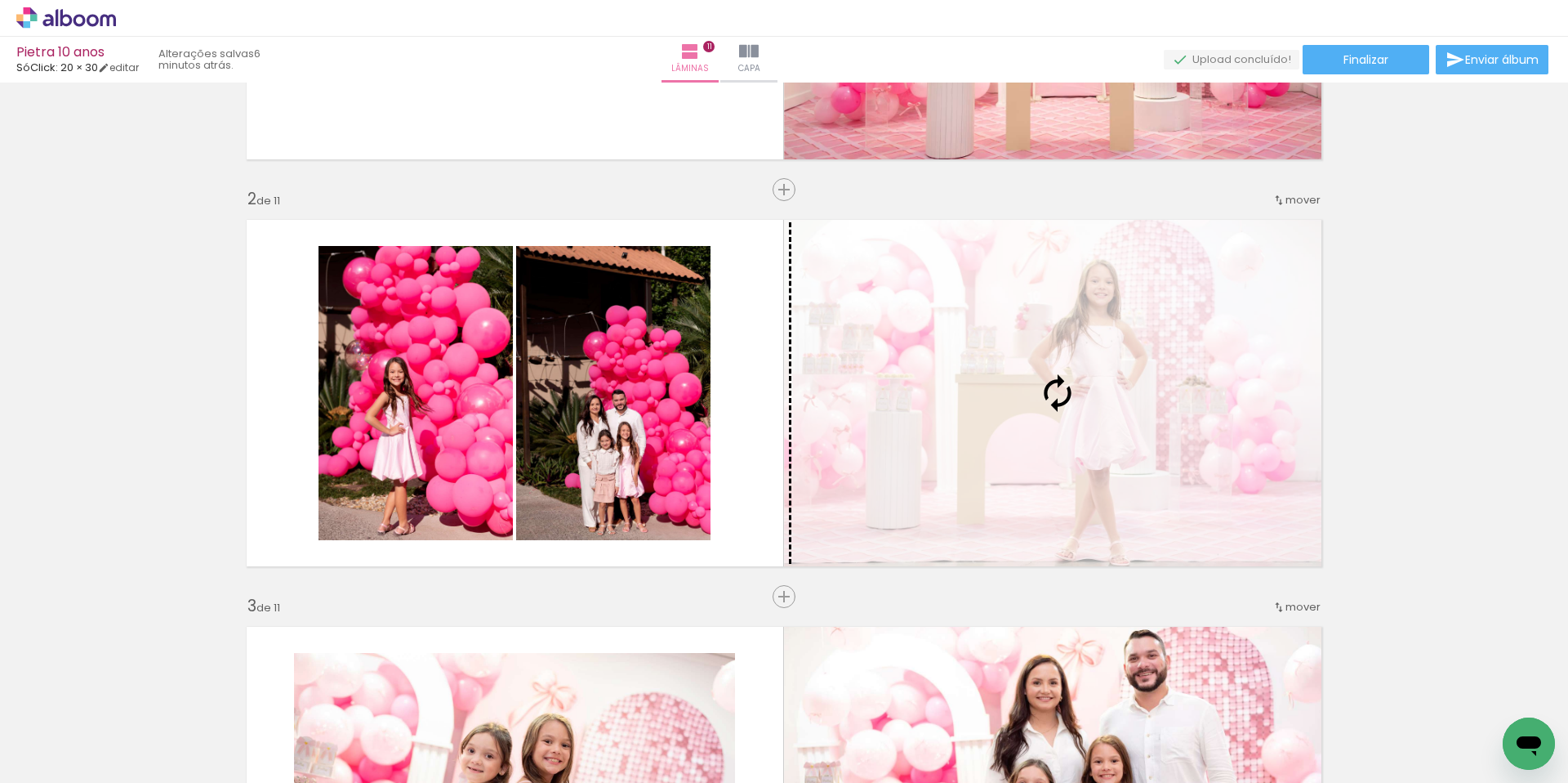
drag, startPoint x: 1164, startPoint y: 634, endPoint x: 1075, endPoint y: 427, distance: 225.3
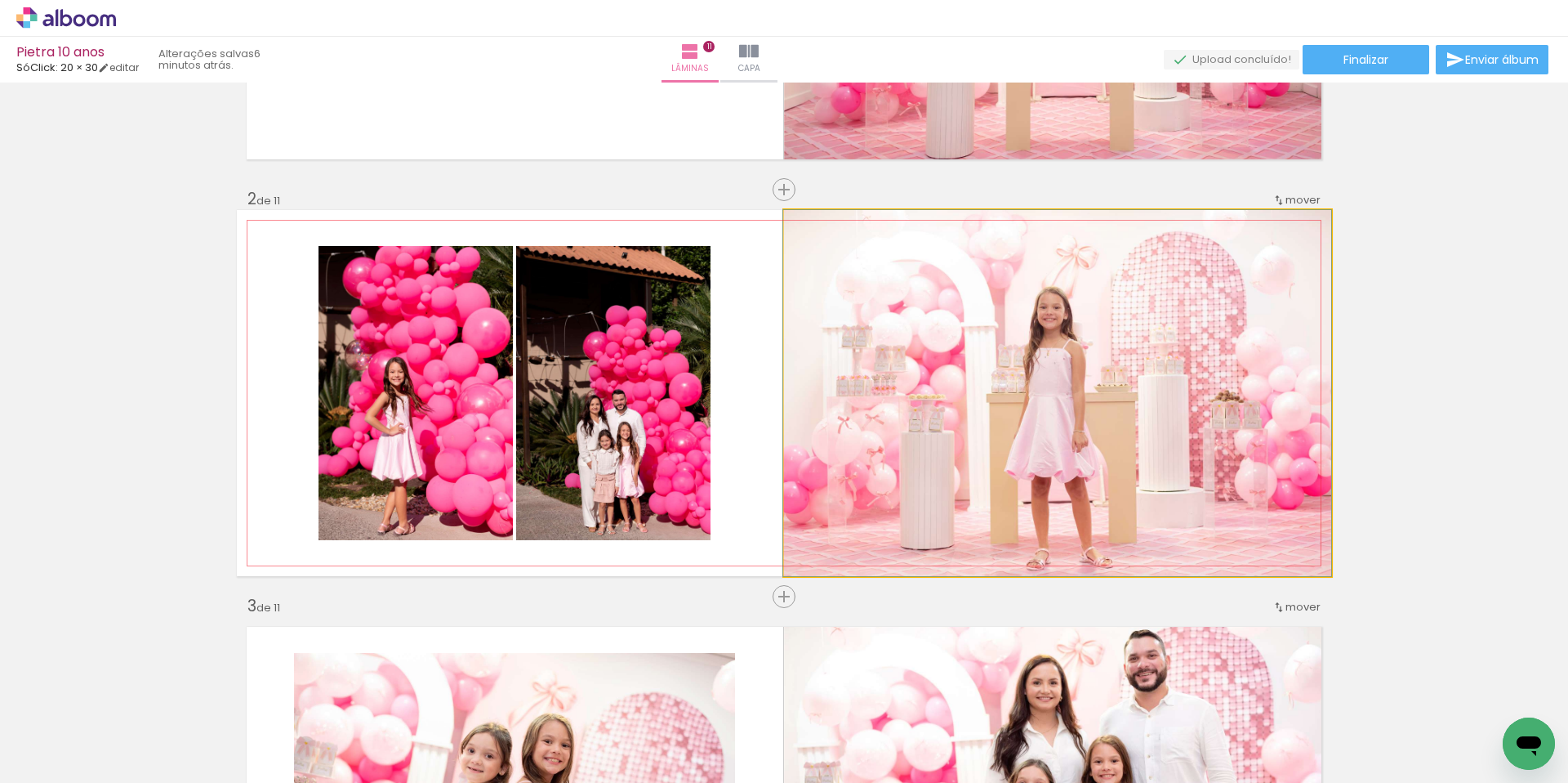
drag, startPoint x: 1075, startPoint y: 403, endPoint x: 1060, endPoint y: 335, distance: 69.6
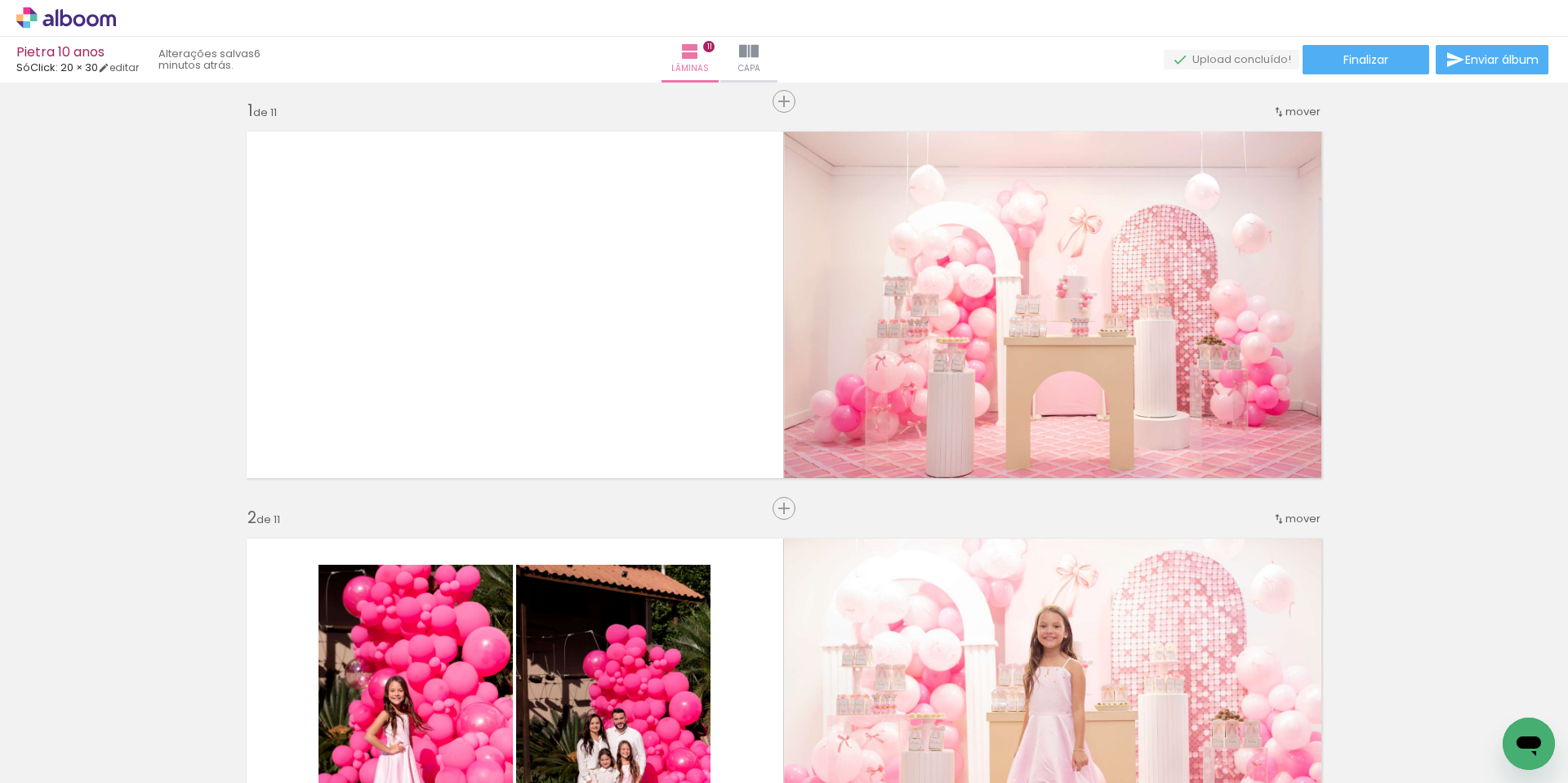
scroll to position [0, 0]
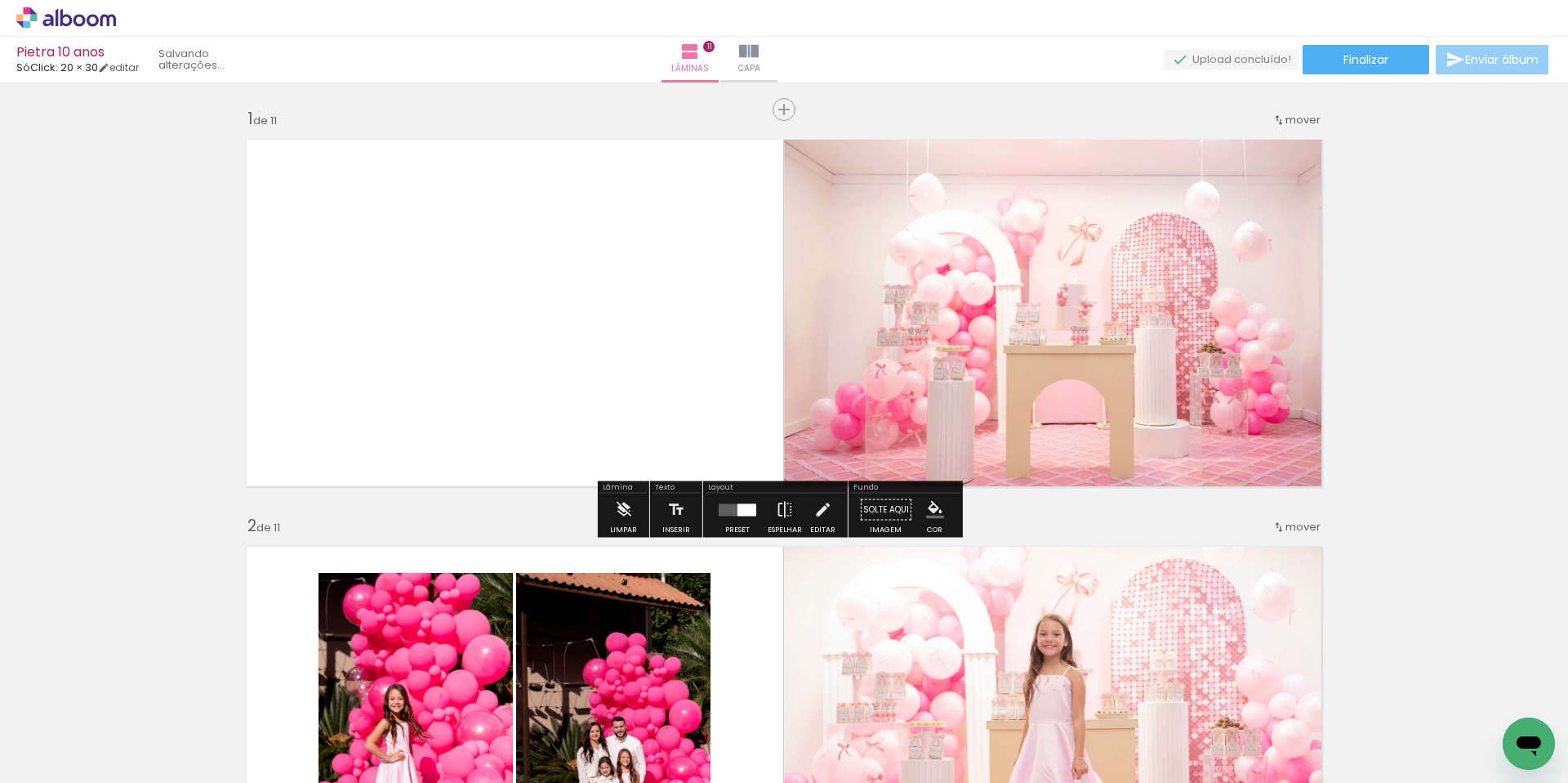
click at [1485, 60] on span "Enviar álbum" at bounding box center [1502, 59] width 73 height 11
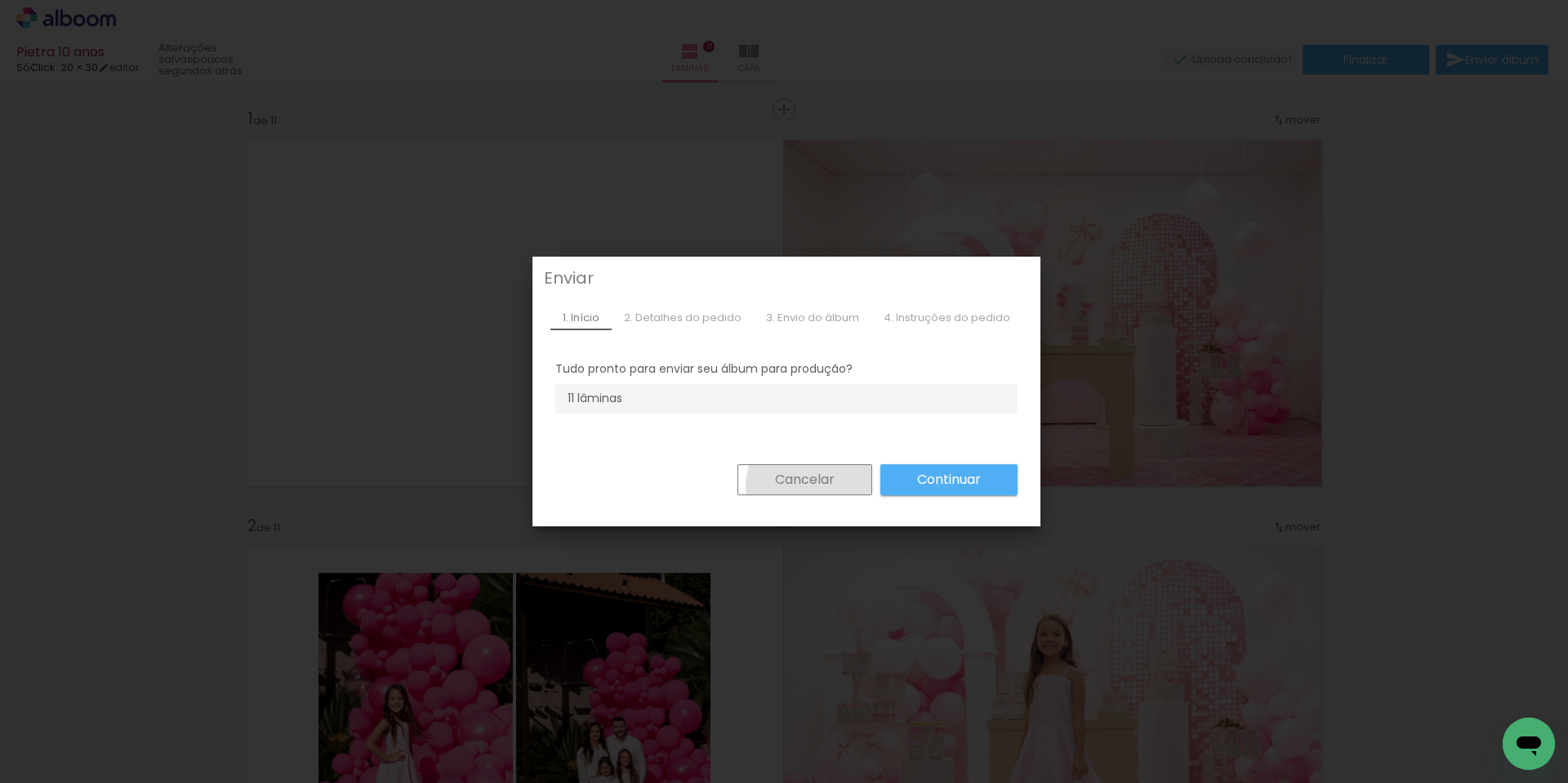
click at [0, 0] on slot "Cancelar" at bounding box center [0, 0] width 0 height 0
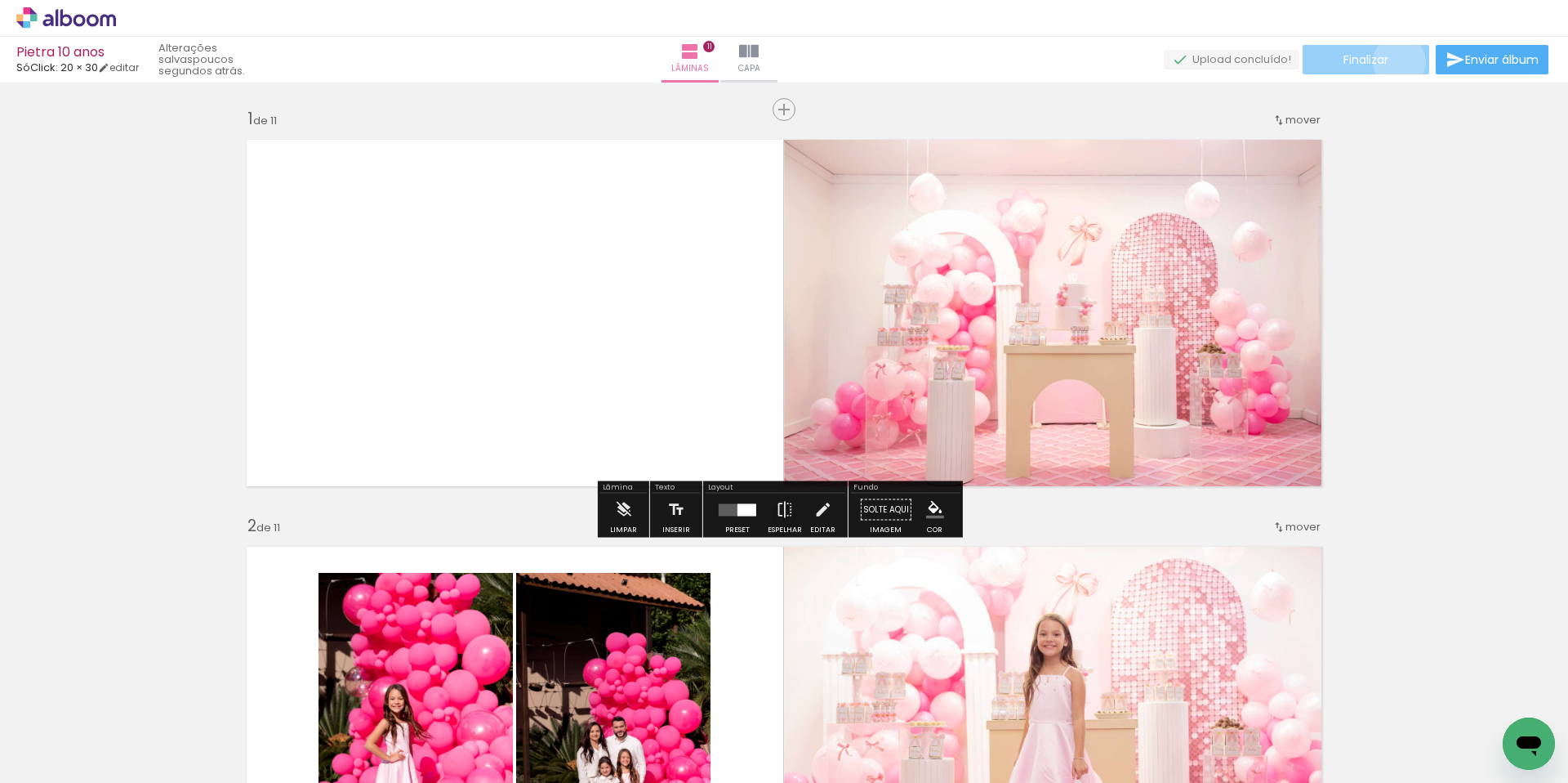
click at [1393, 61] on paper-button "Finalizar" at bounding box center [1366, 59] width 126 height 29
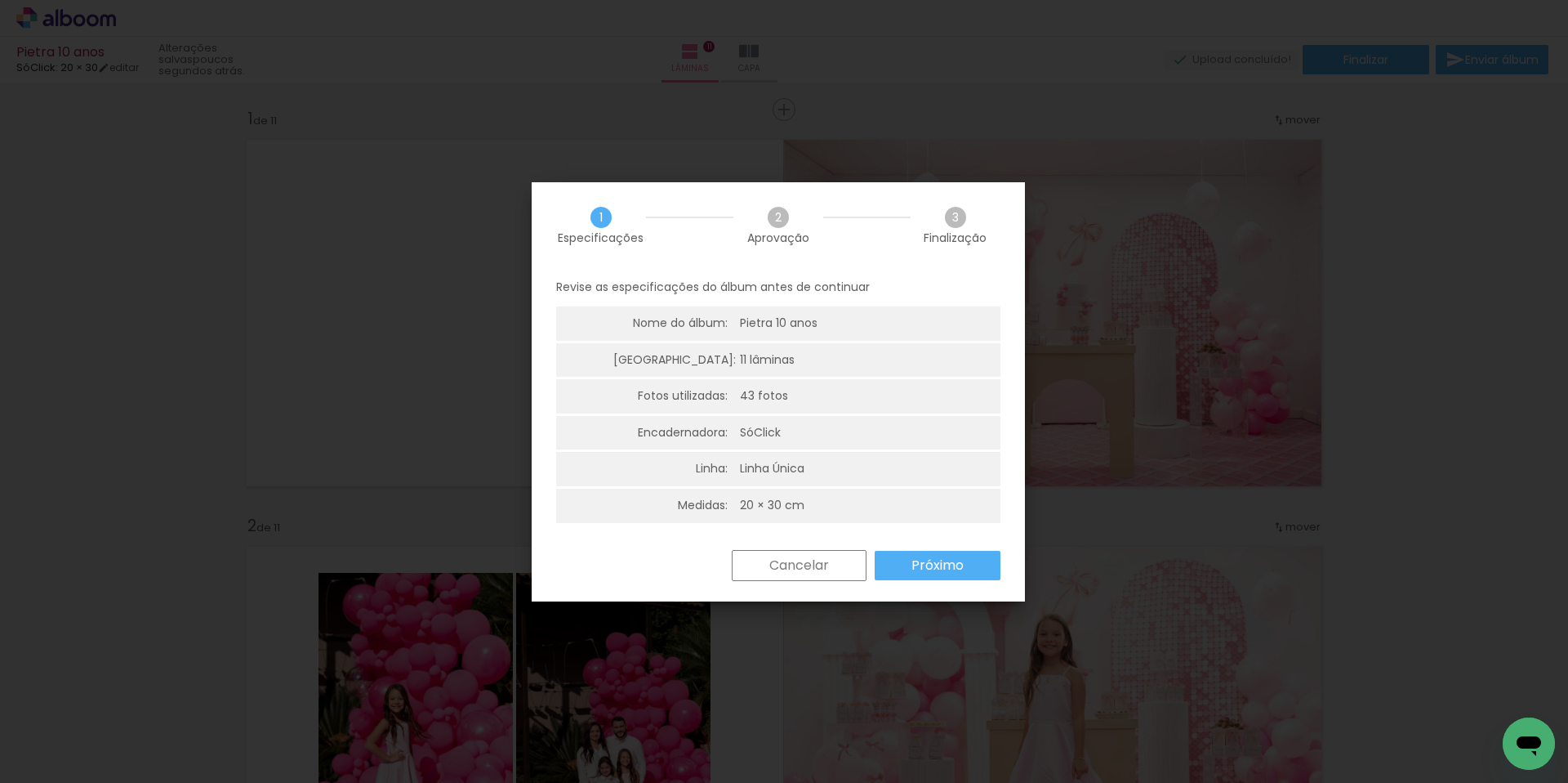
click at [0, 0] on slot "Próximo" at bounding box center [0, 0] width 0 height 0
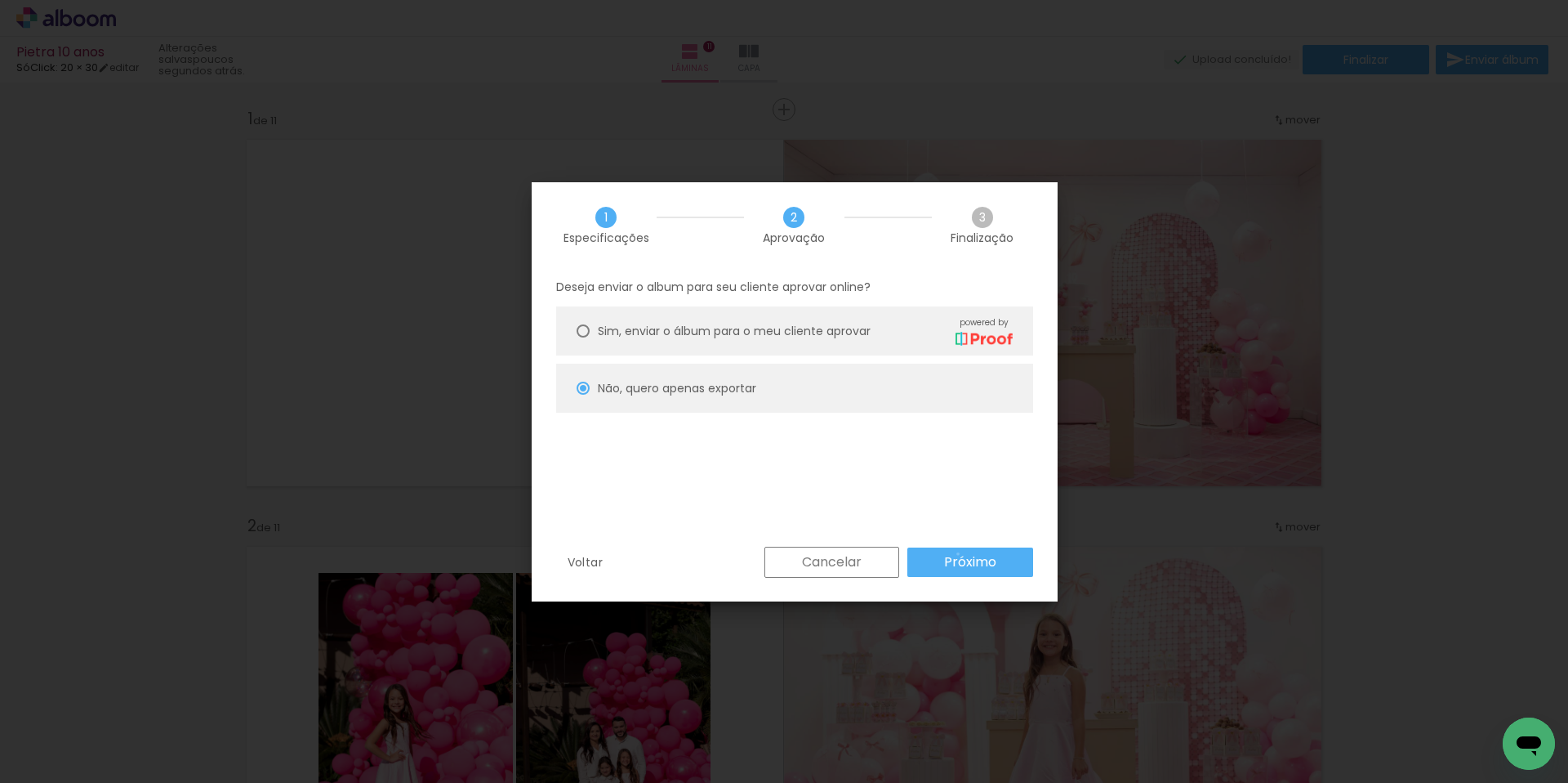
click at [0, 0] on slot "Próximo" at bounding box center [0, 0] width 0 height 0
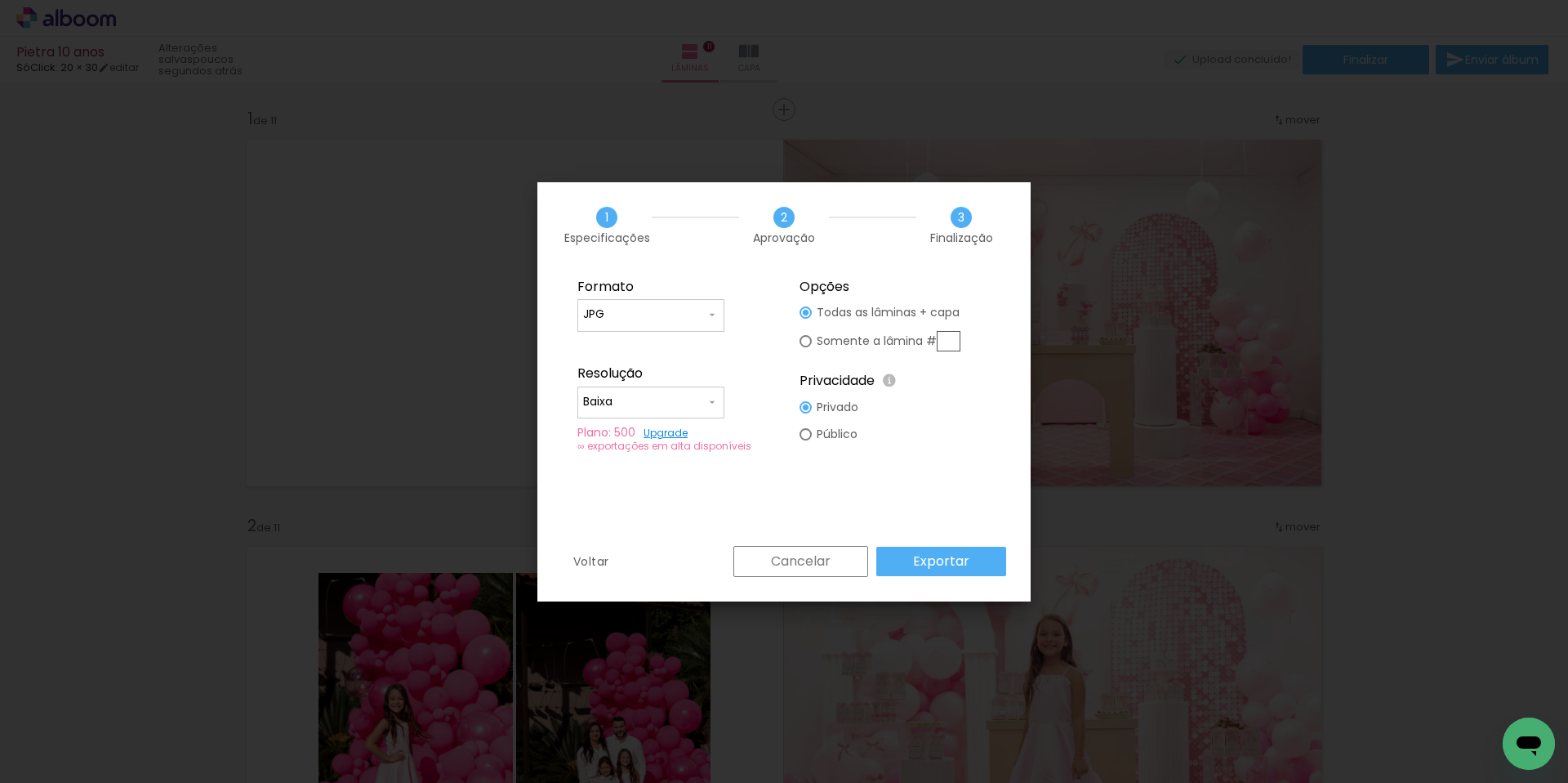
click at [636, 401] on input "Baixa" at bounding box center [644, 401] width 122 height 16
click at [671, 397] on paper-item "Alta, 300 DPI" at bounding box center [651, 400] width 147 height 33
click at [691, 405] on input "Alta, 300 DPI" at bounding box center [644, 401] width 122 height 16
click at [658, 432] on paper-item "Baixa" at bounding box center [651, 432] width 147 height 33
type input "Baixa"
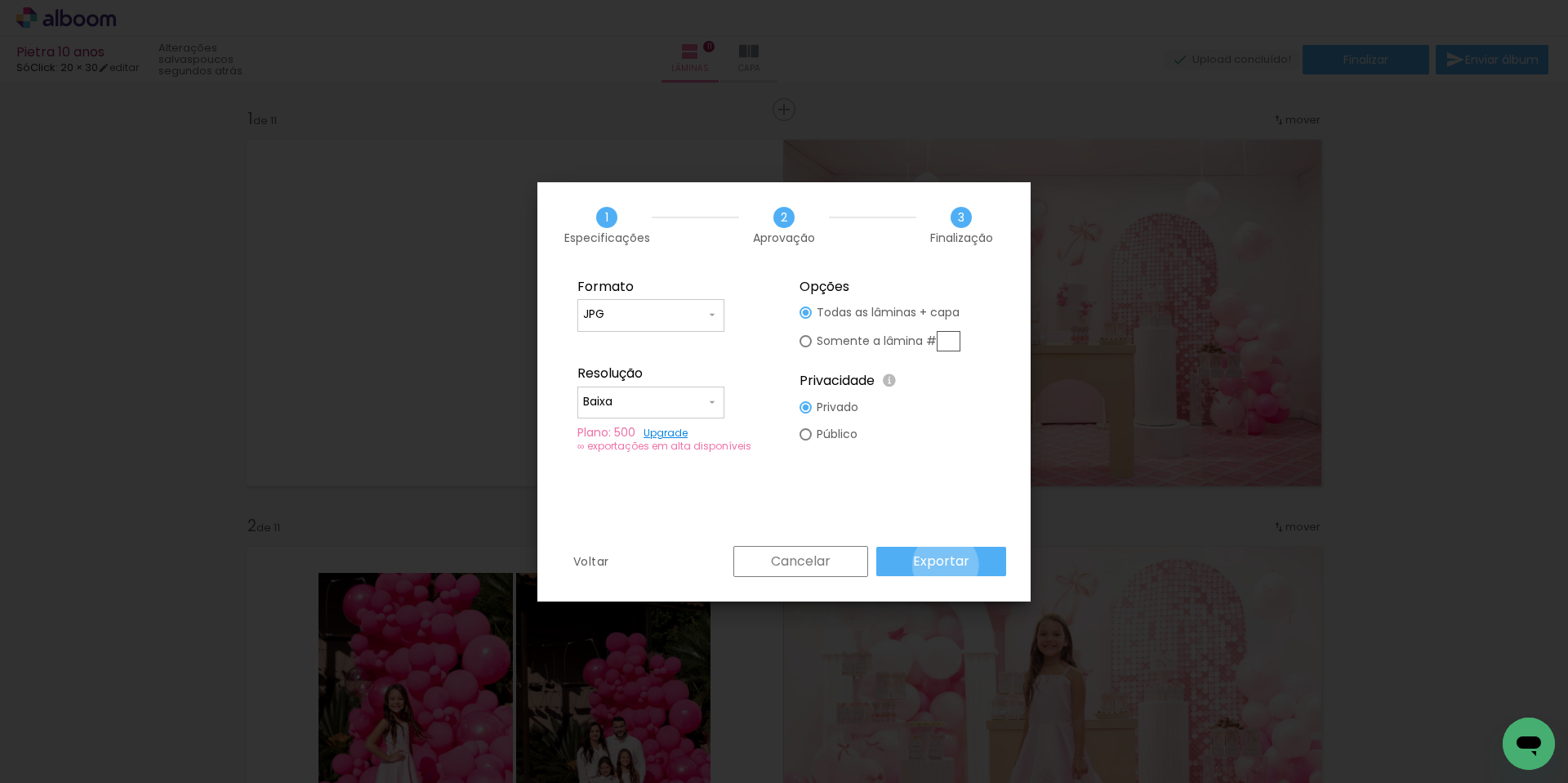
click at [0, 0] on slot "Exportar" at bounding box center [0, 0] width 0 height 0
